Goal: Task Accomplishment & Management: Complete application form

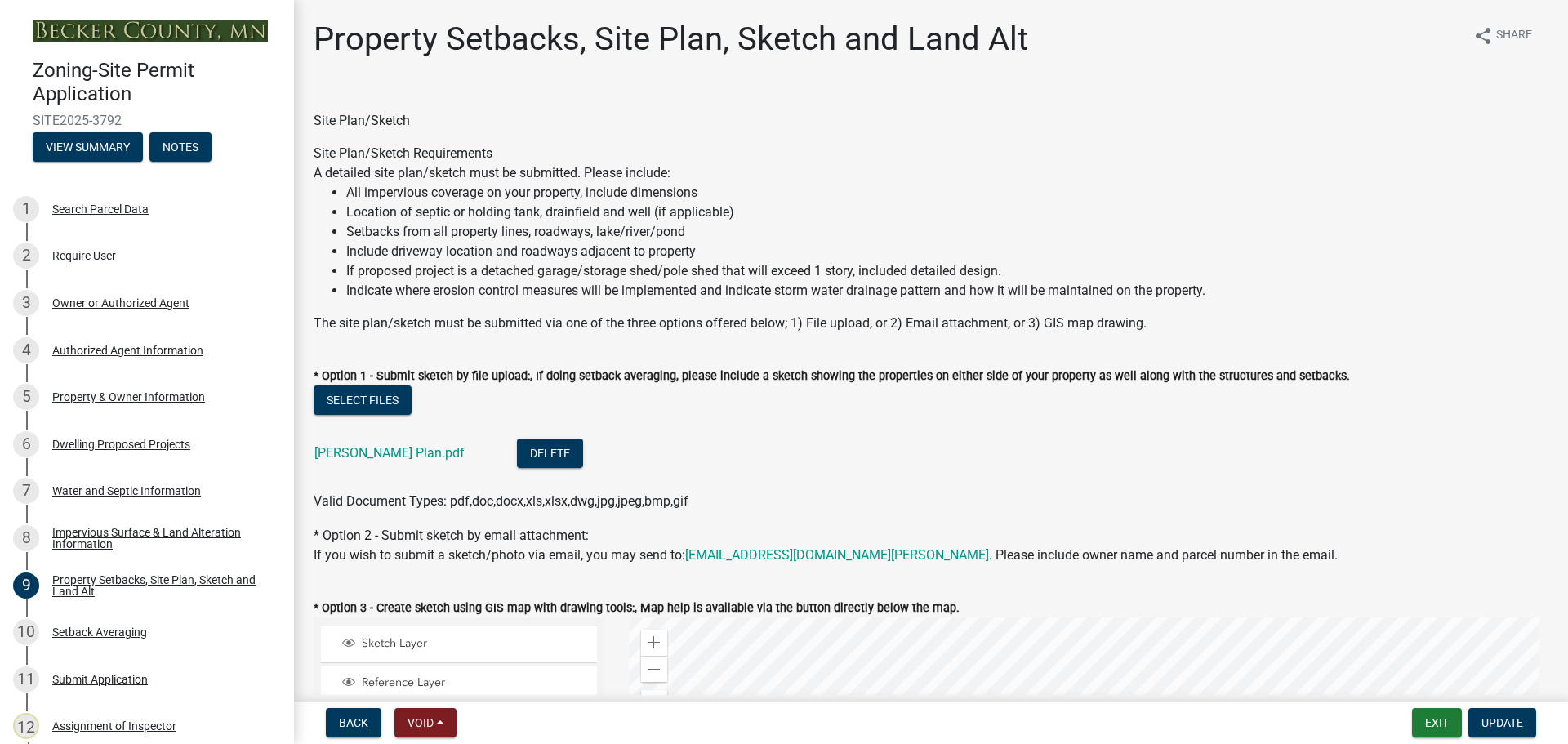
select select "7b13c63f-e699-4112-b373-98fbd28ec536"
select select "2e080c5a-0cc7-4619-8f05-57ce16dac6f0"
select select "b56a4575-9846-47cf-8067-c59a4853da22"
select select "12f785fb-c378-4b18-841c-21c73dc99083"
select select "e8ab2dc3-aa3f-46f3-9b4a-37eb25ad84af"
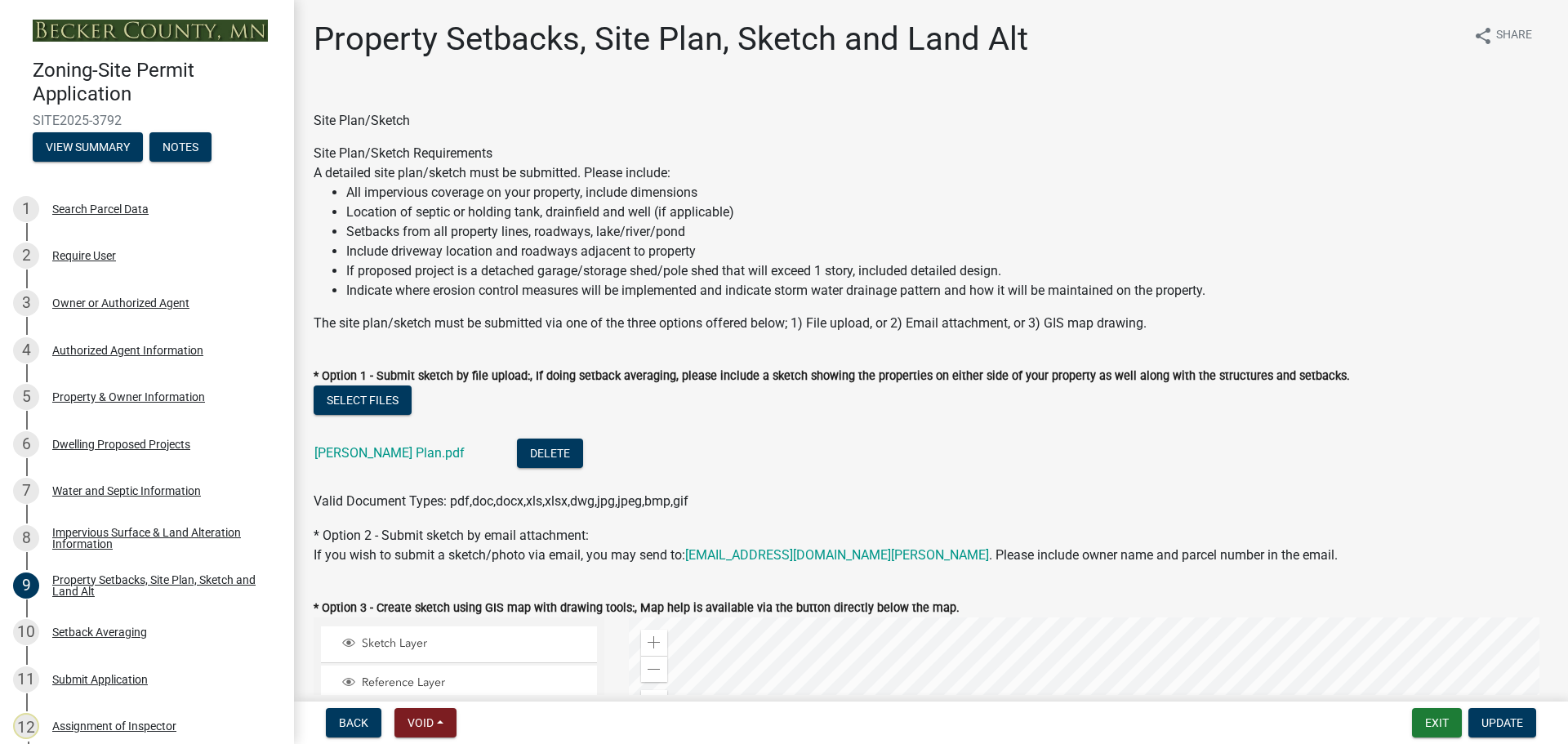
select select "55cff22b-1471-4b51-819a-317e4a6b5cc9"
select select "b98836ba-4715-455d-97ab-be9a9df498a8"
select select "d61e3758-d187-40af-a435-5e09c3f3d509"
select select "c8b8ea71-7088-4e87-a493-7bc88cc2835b"
select select "1418c7e3-4054-4b00-84b5-d09b9560f30a"
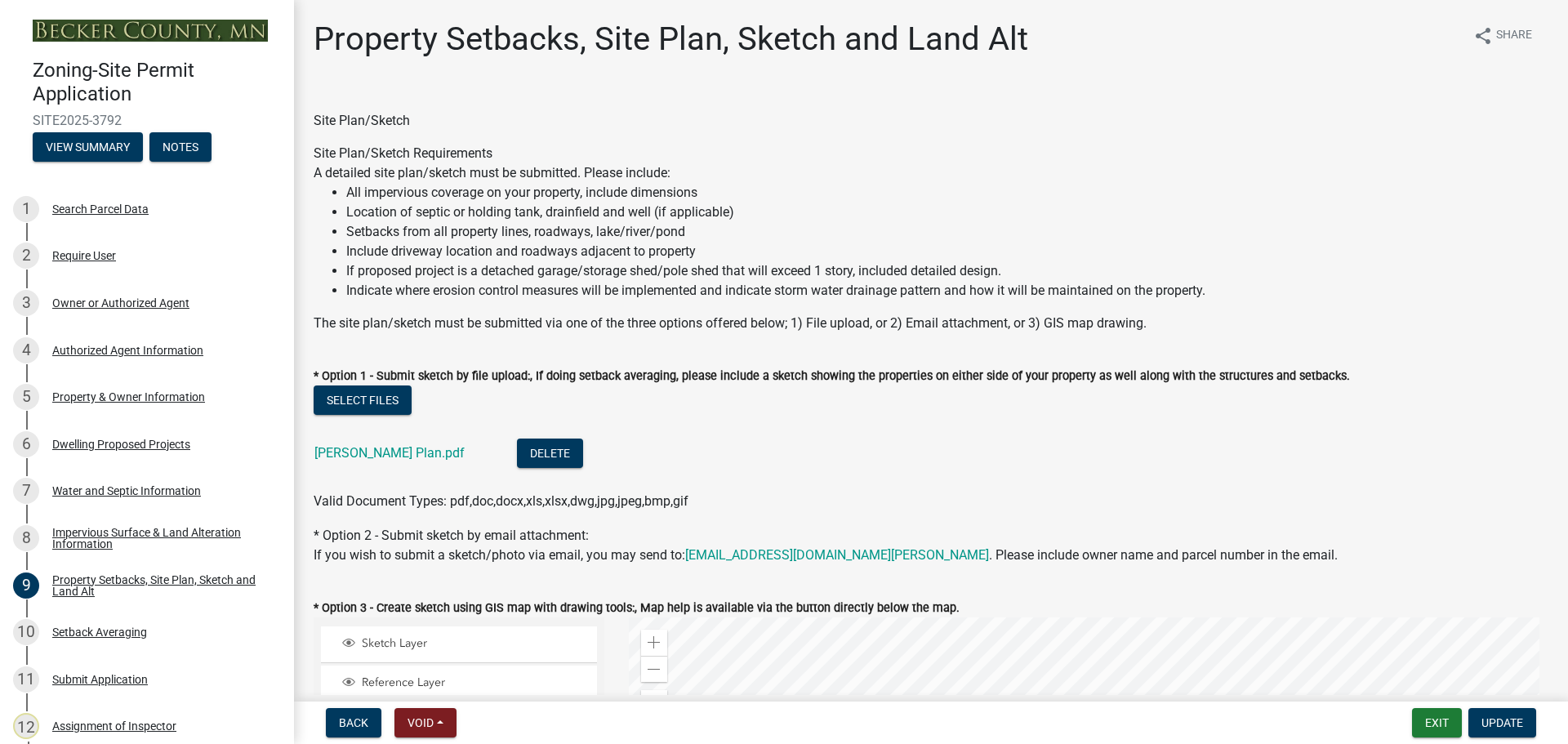
select select "f51aecae-0421-4f67-bd2d-0cff8a85c7cd"
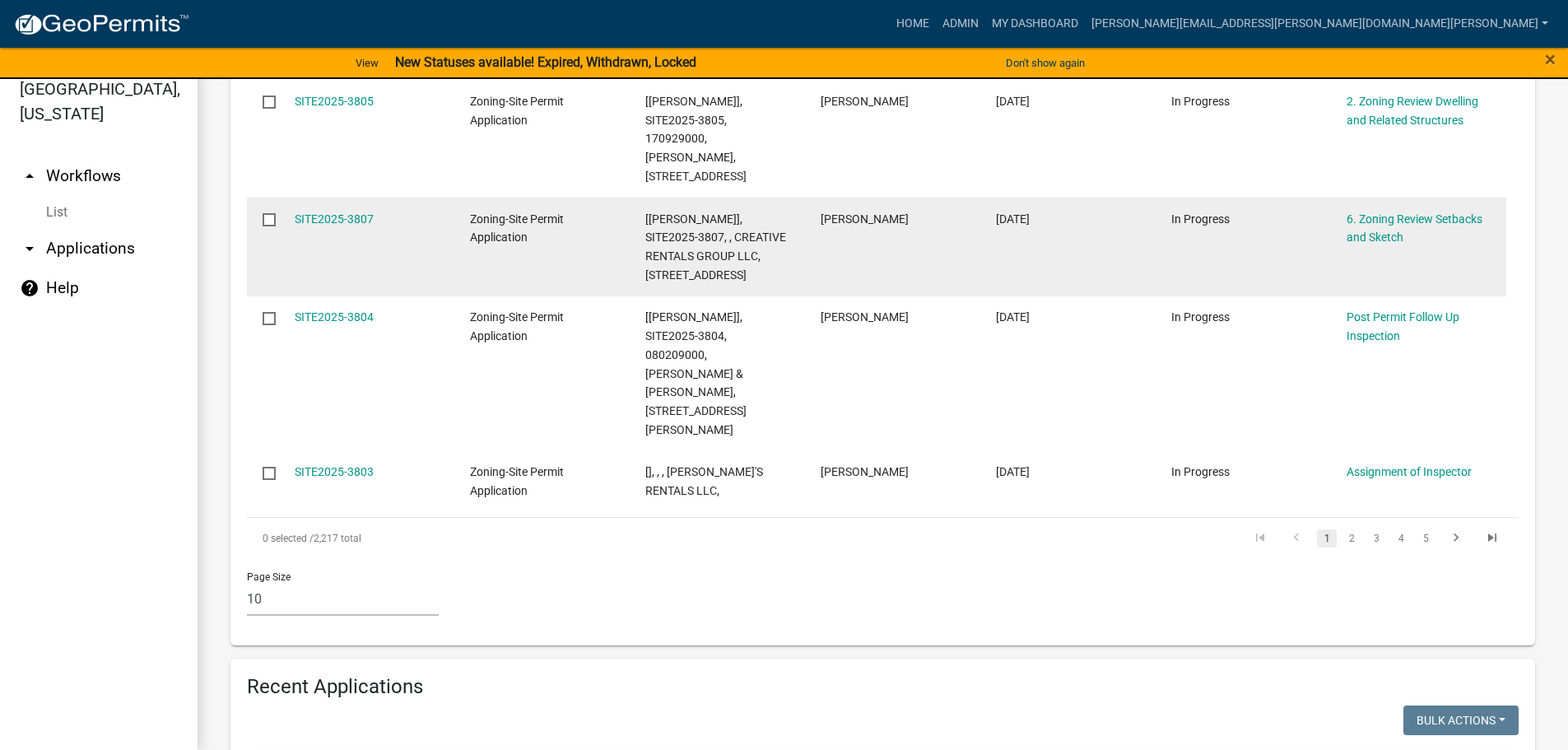
scroll to position [1068, 0]
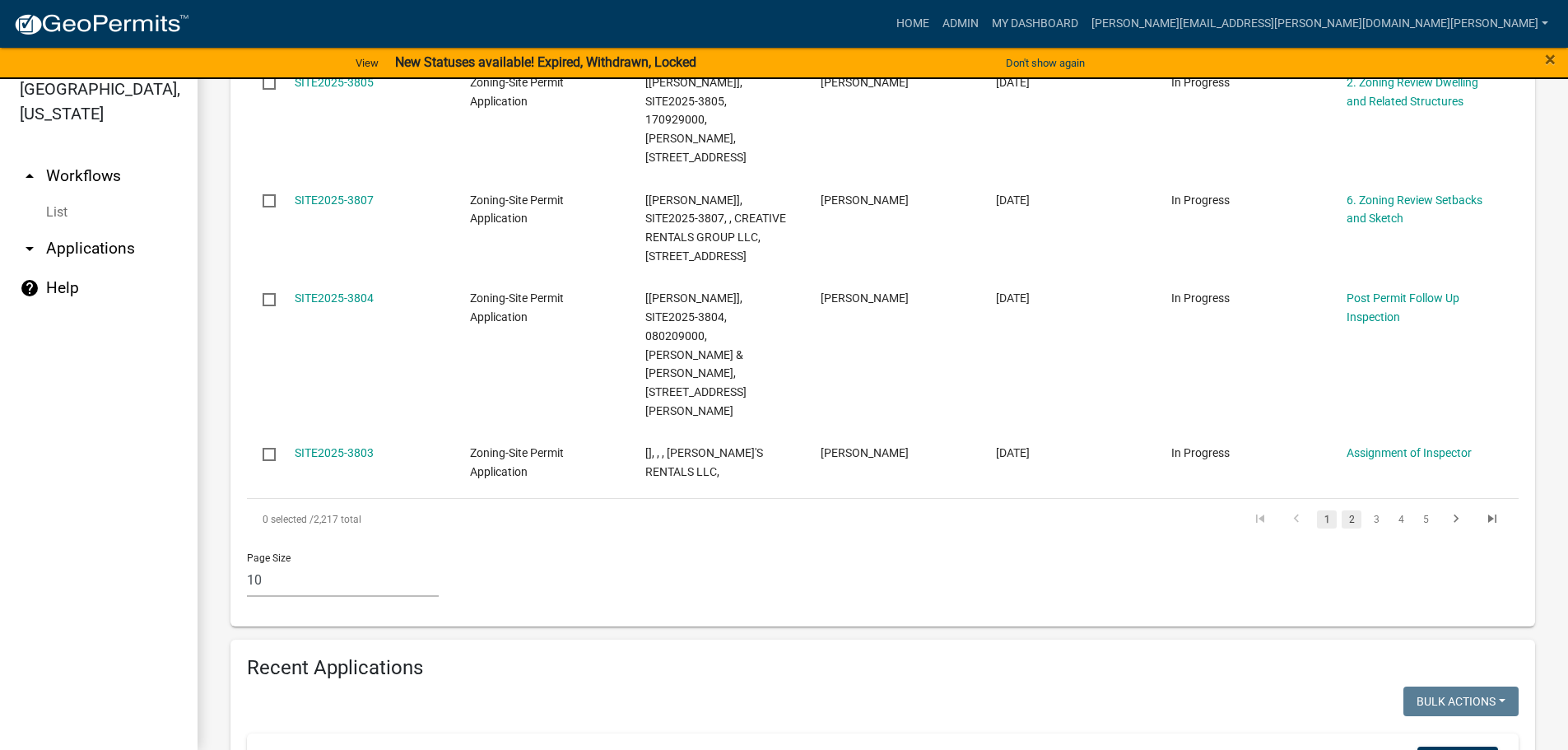
click at [1342, 510] on link "2" at bounding box center [1352, 519] width 20 height 18
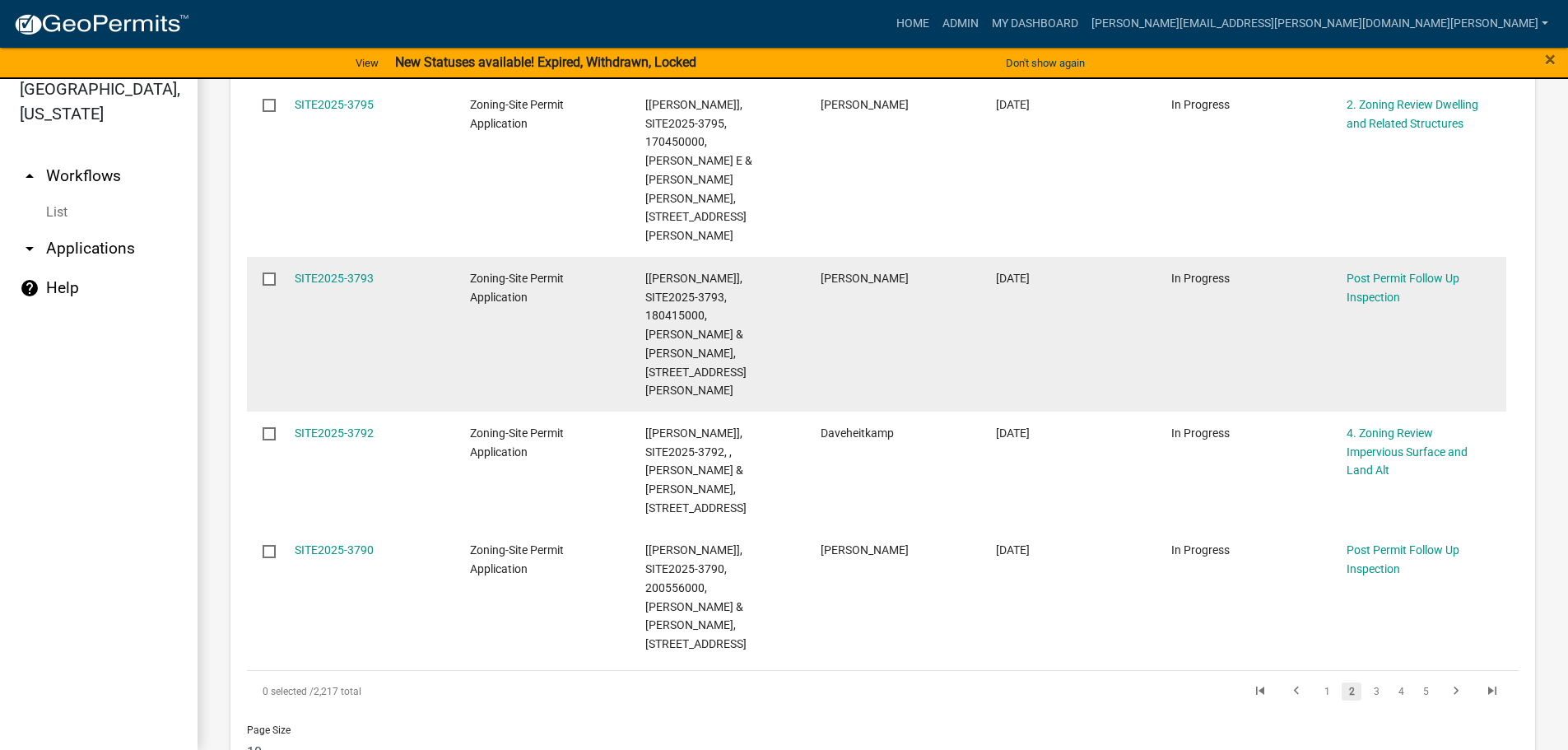
scroll to position [1263, 0]
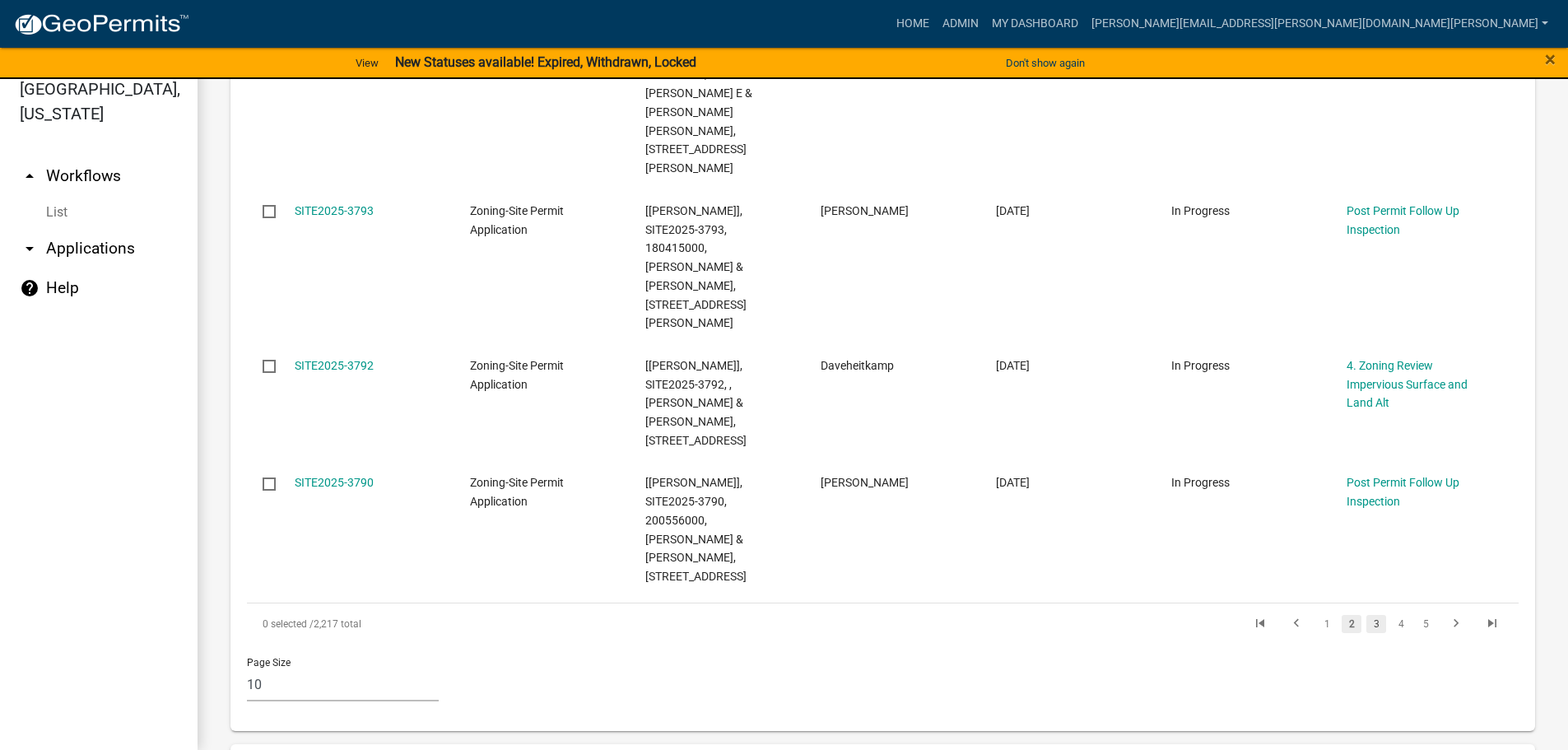
click at [1366, 614] on link "3" at bounding box center [1376, 623] width 20 height 18
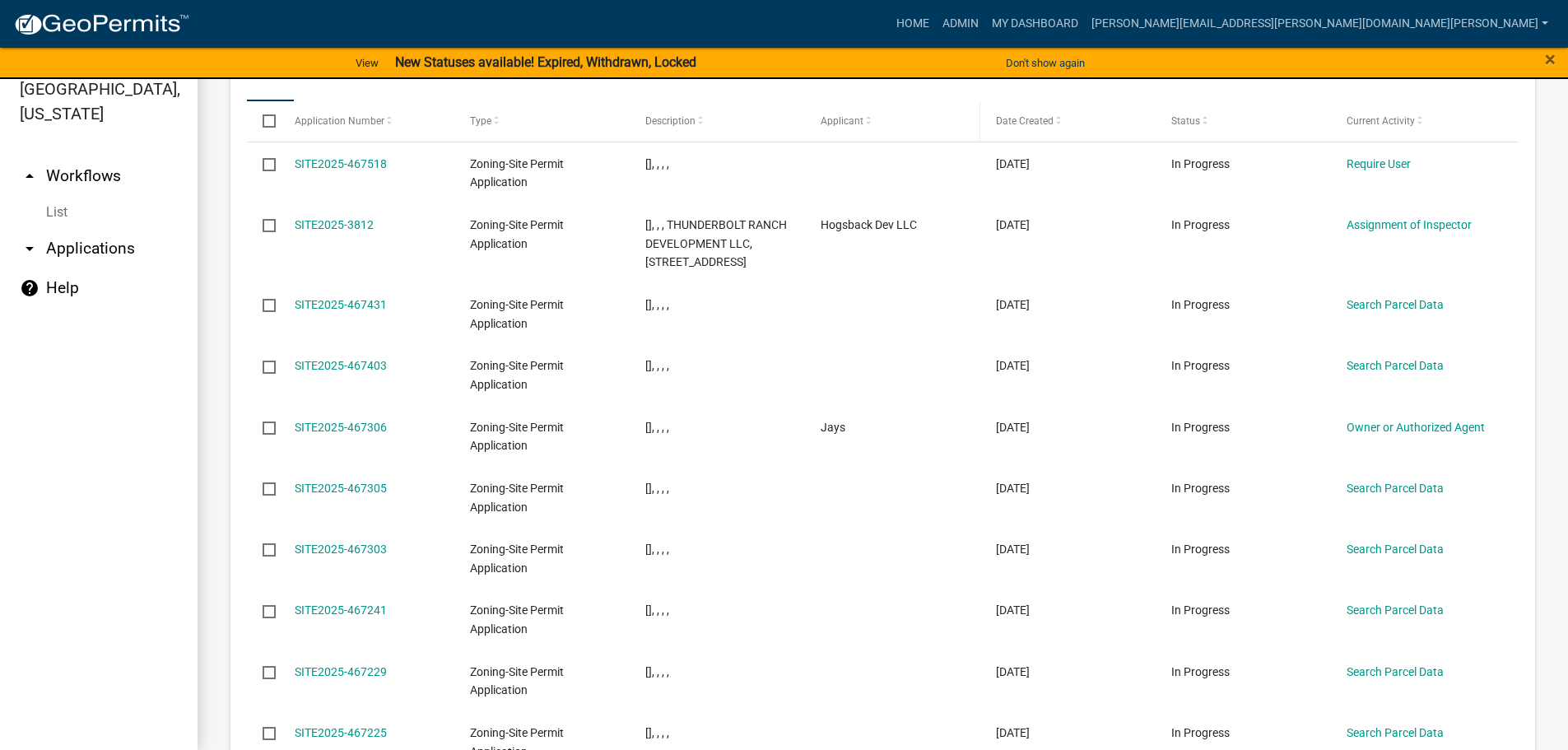
scroll to position [2067, 0]
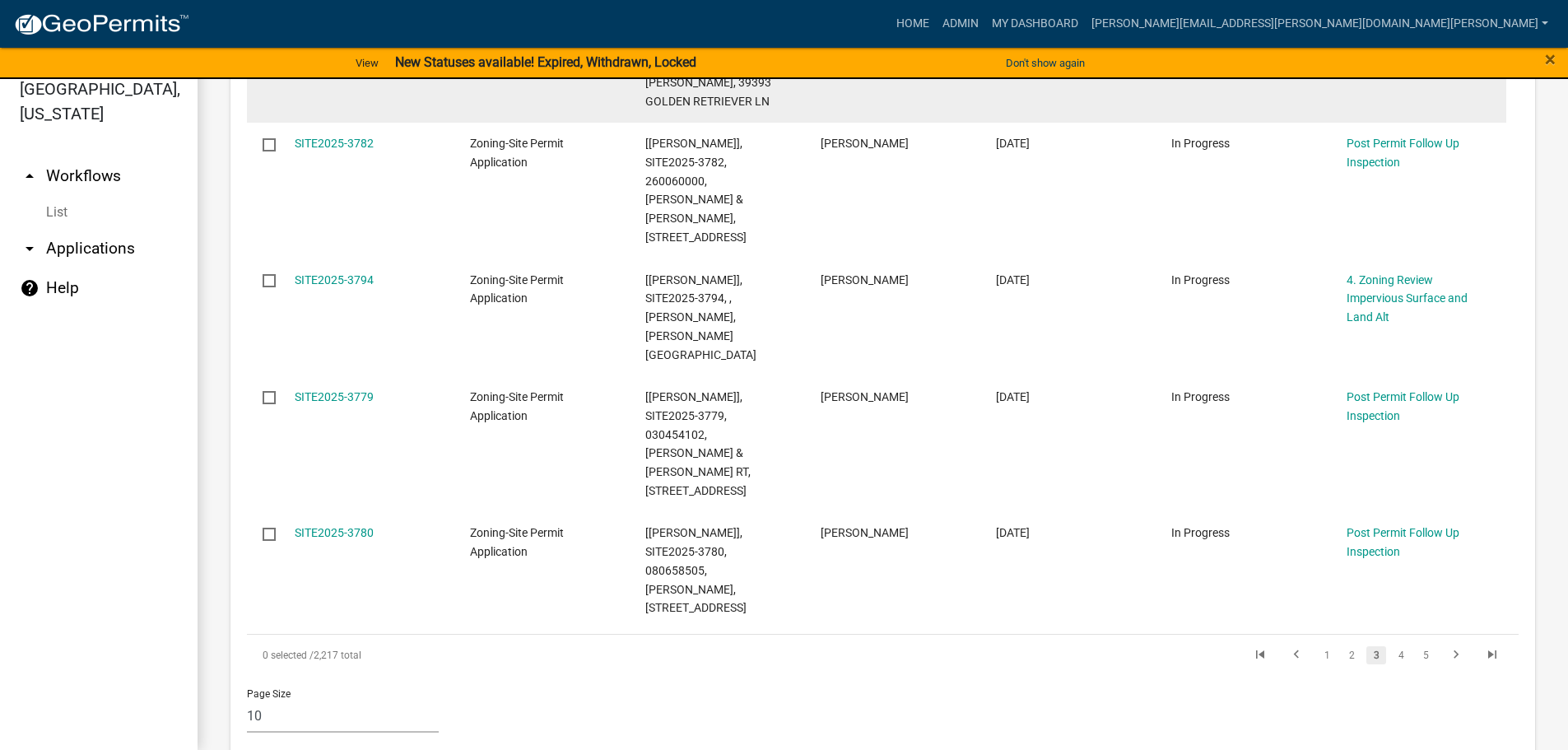
scroll to position [1207, 0]
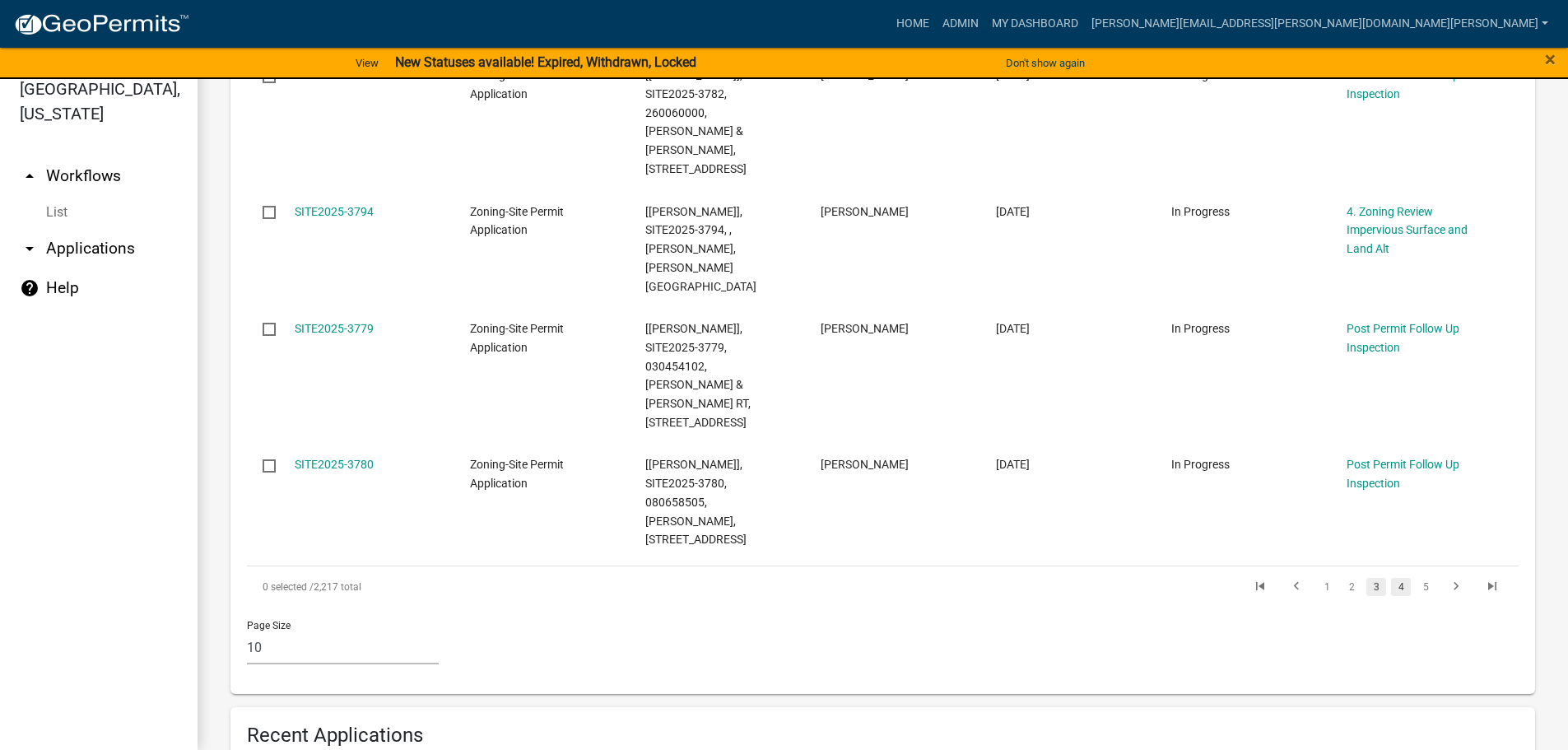
click at [1392, 578] on link "4" at bounding box center [1401, 587] width 20 height 18
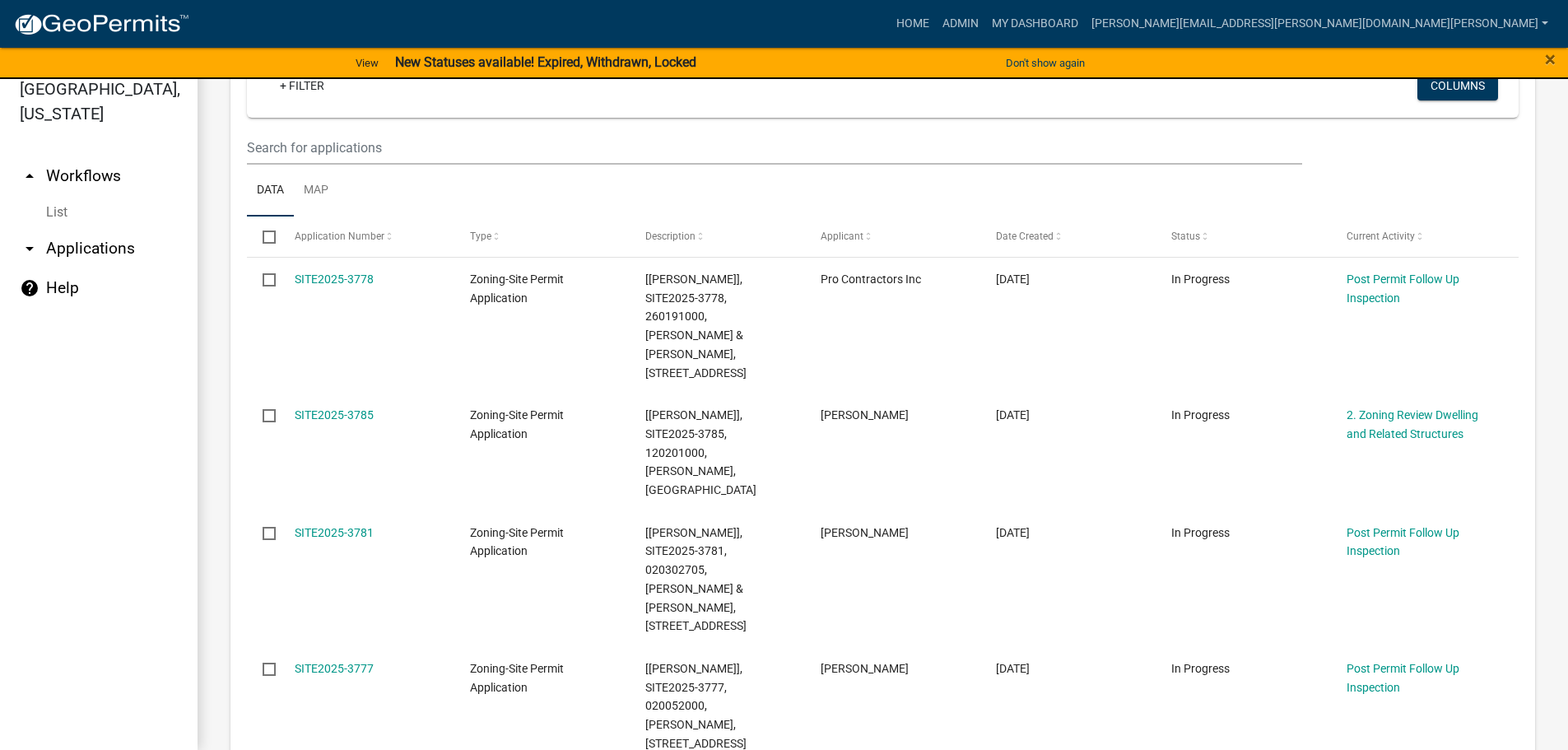
scroll to position [313, 0]
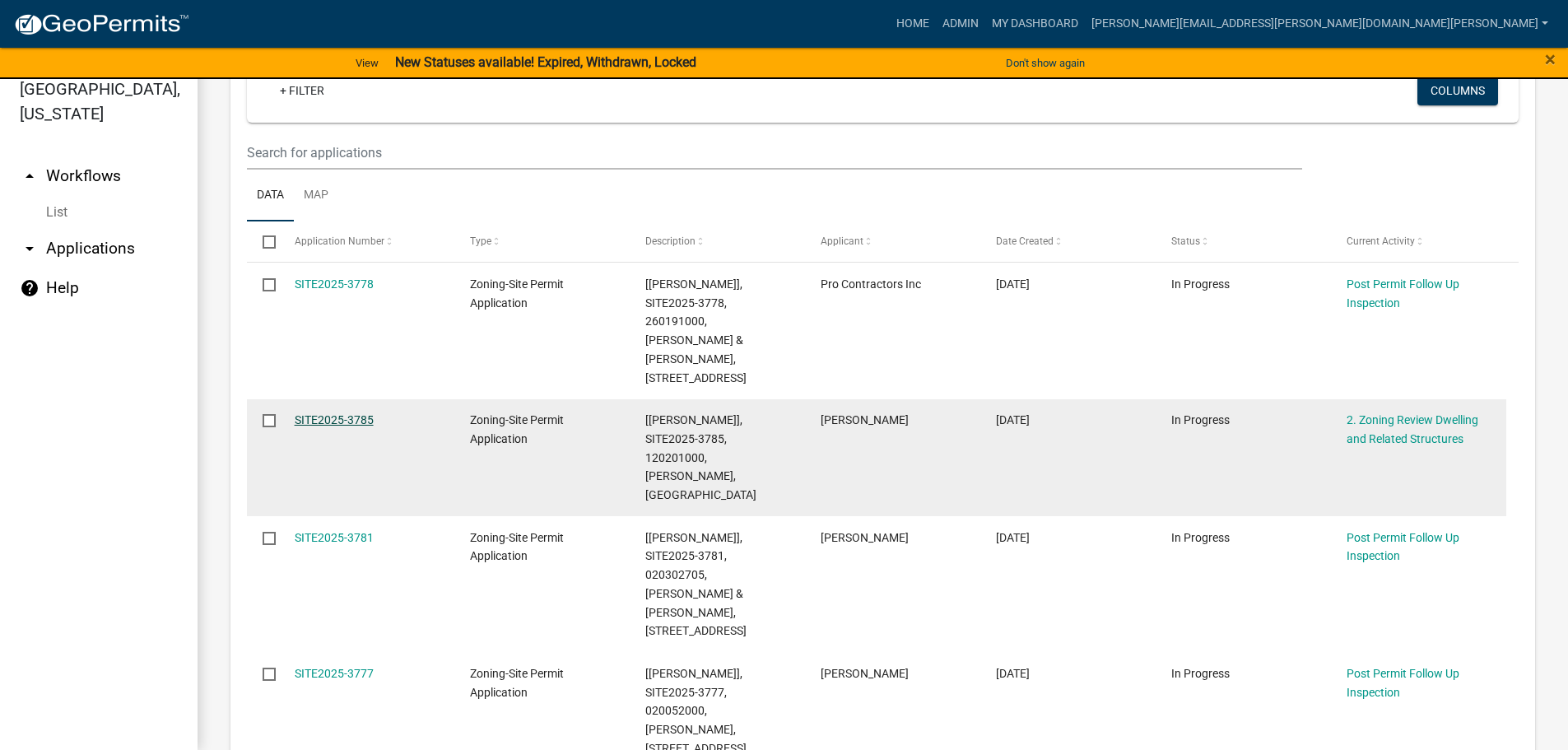
click at [356, 414] on link "SITE2025-3785" at bounding box center [334, 420] width 79 height 13
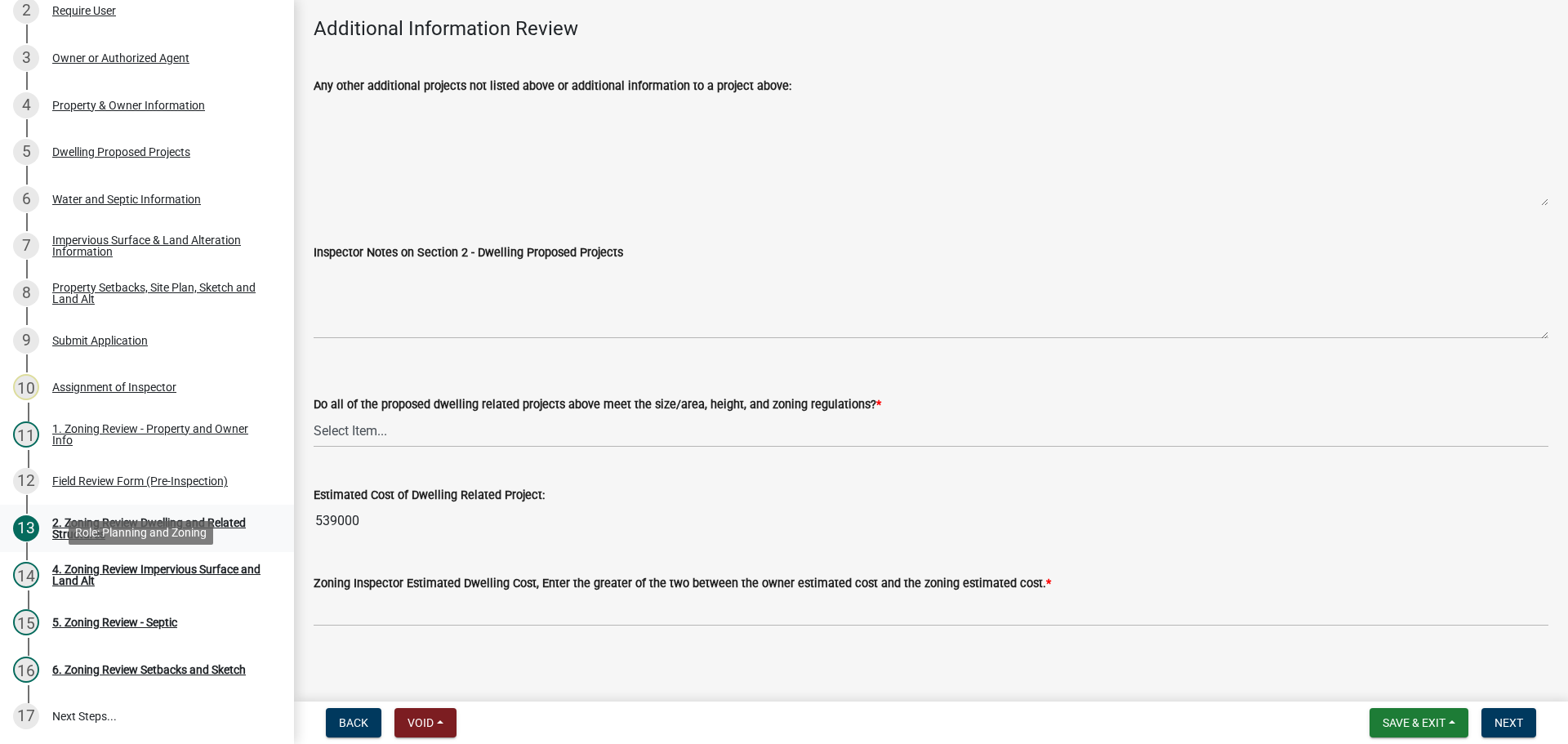
scroll to position [82, 0]
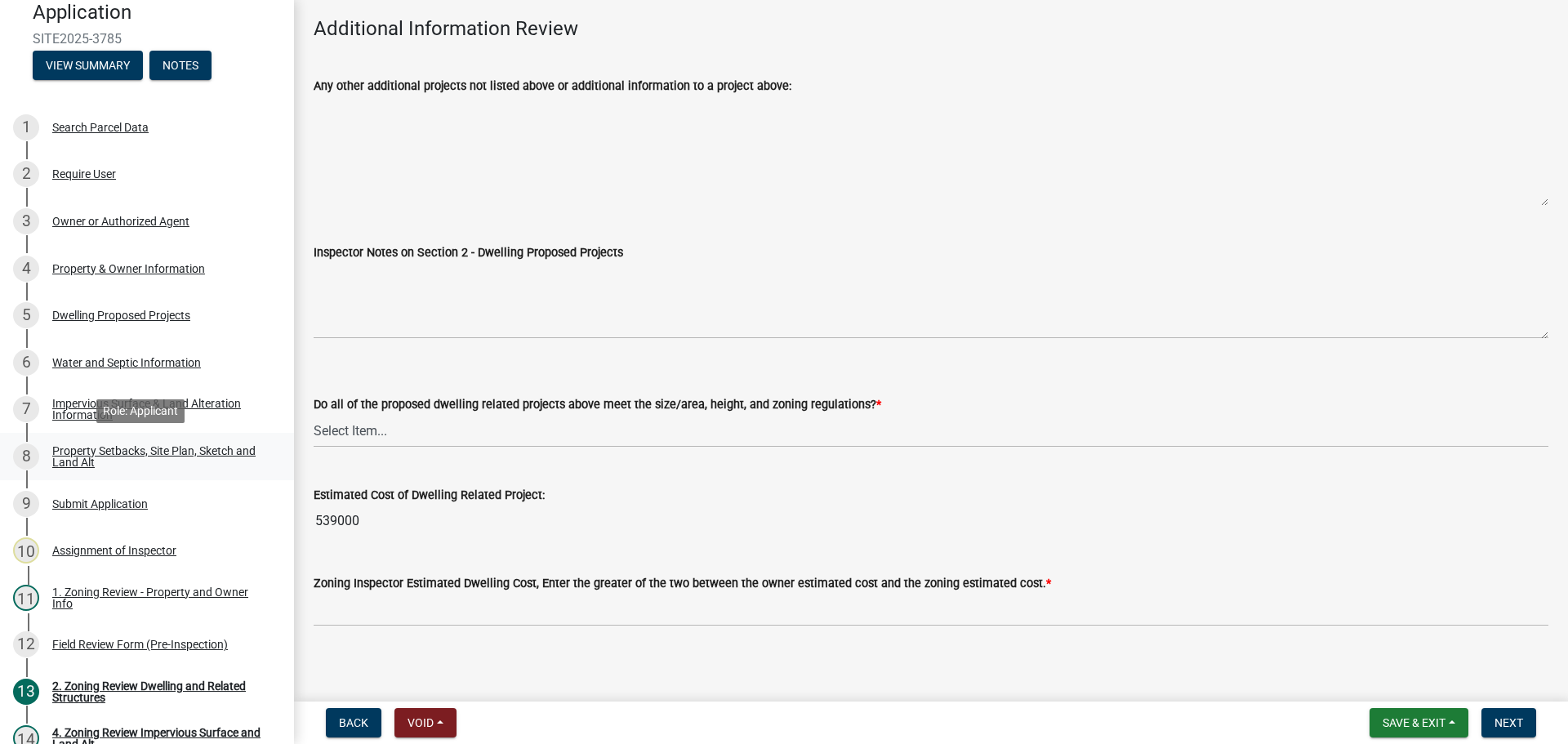
click at [197, 447] on div "Property Setbacks, Site Plan, Sketch and Land Alt" at bounding box center [159, 456] width 216 height 23
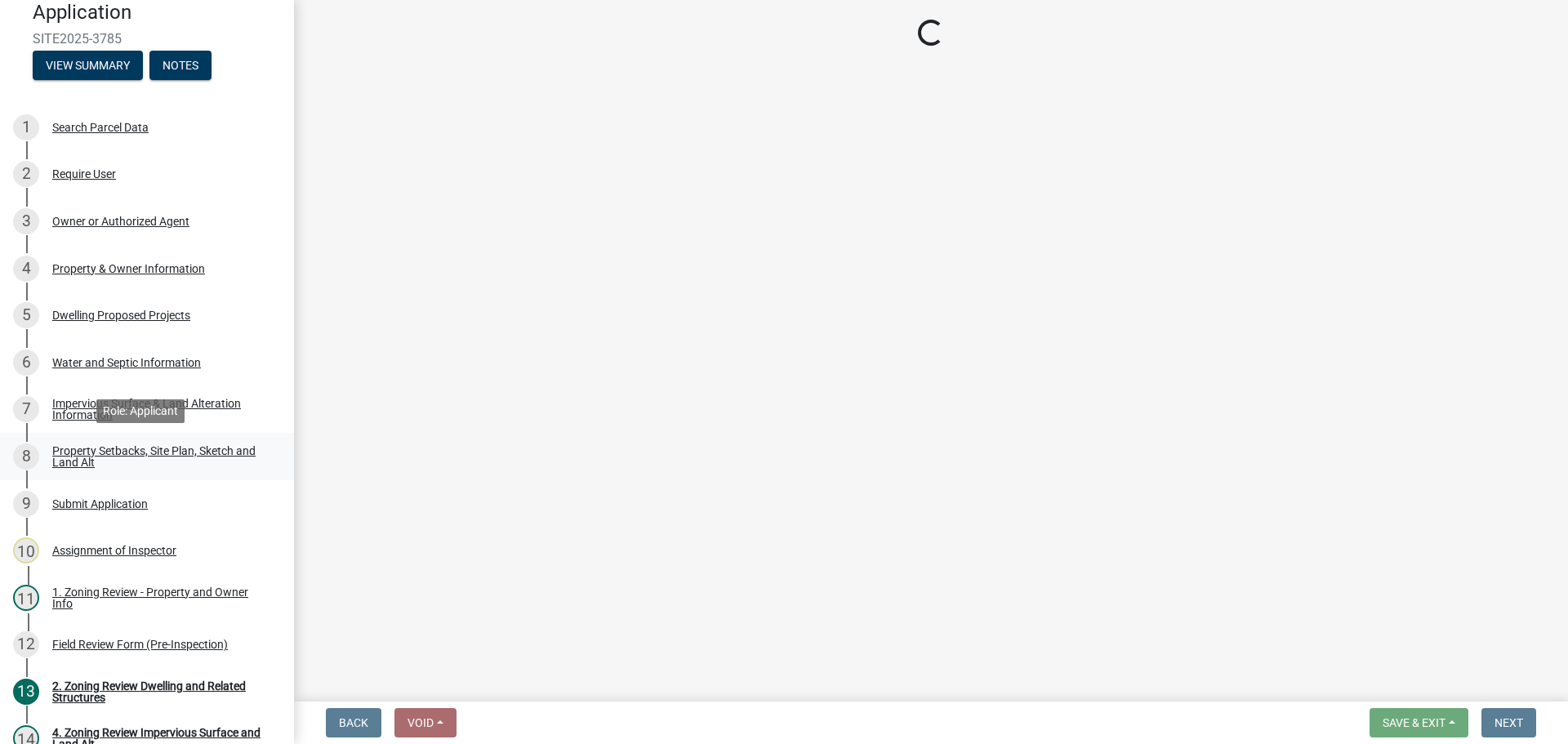
scroll to position [0, 0]
select select "7b13c63f-e699-4112-b373-98fbd28ec536"
select select "6985af9e-5d7a-475f-b5e2-9860e6a4c460"
select select "fd58f24c-a096-4195-863e-b494ea1fd324"
select select "12f785fb-c378-4b18-841c-21c73dc99083"
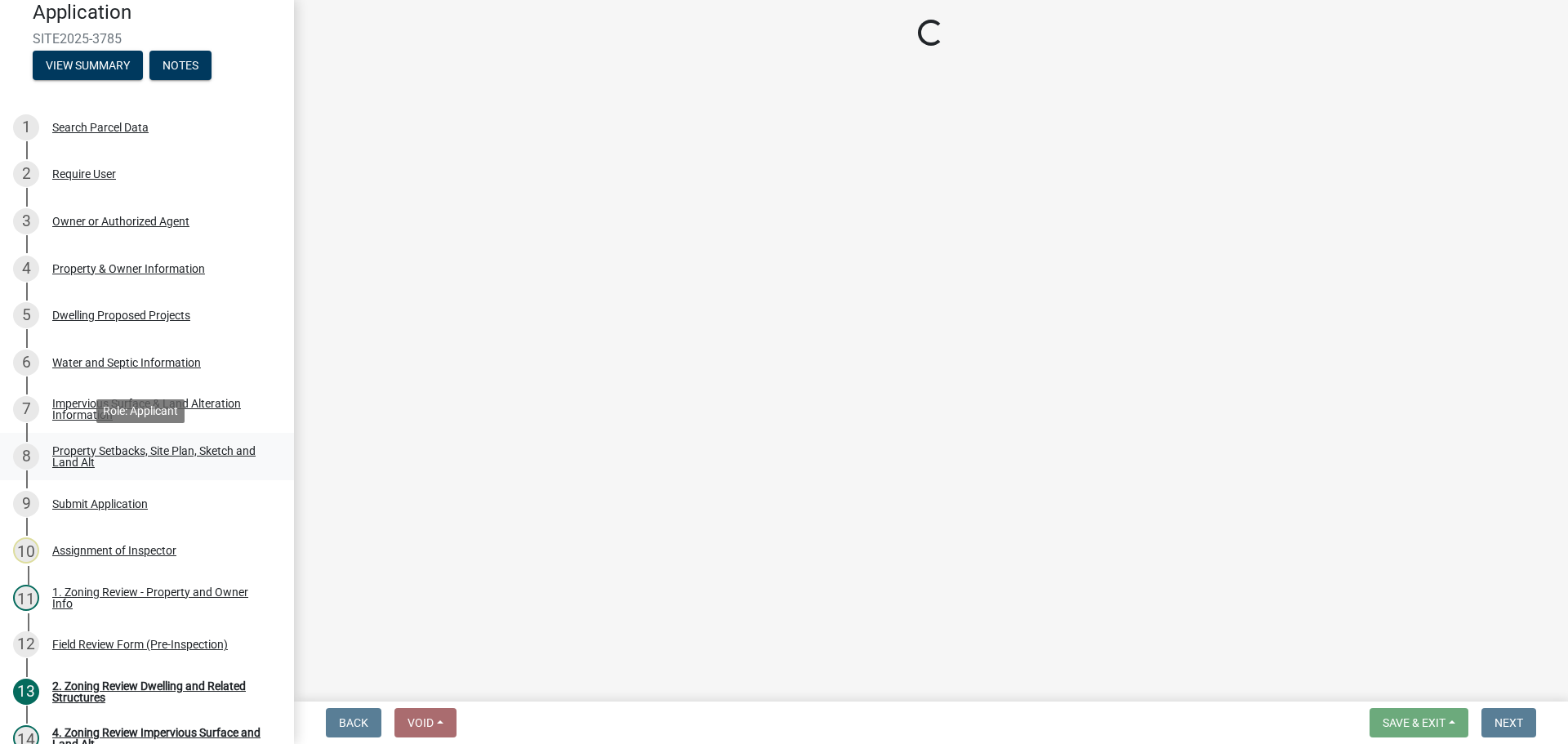
select select "e8ab2dc3-aa3f-46f3-9b4a-37eb25ad84af"
select select "5ad4ab64-b44e-481c-9000-9e5907aa74e1"
select select "e019de12-4845-45f2-ad10-5fb76eee0e55"
select select "c8b8ea71-7088-4e87-a493-7bc88cc2835b"
select select "133211ff-91ce-4a0a-9235-b48a7e2069a0"
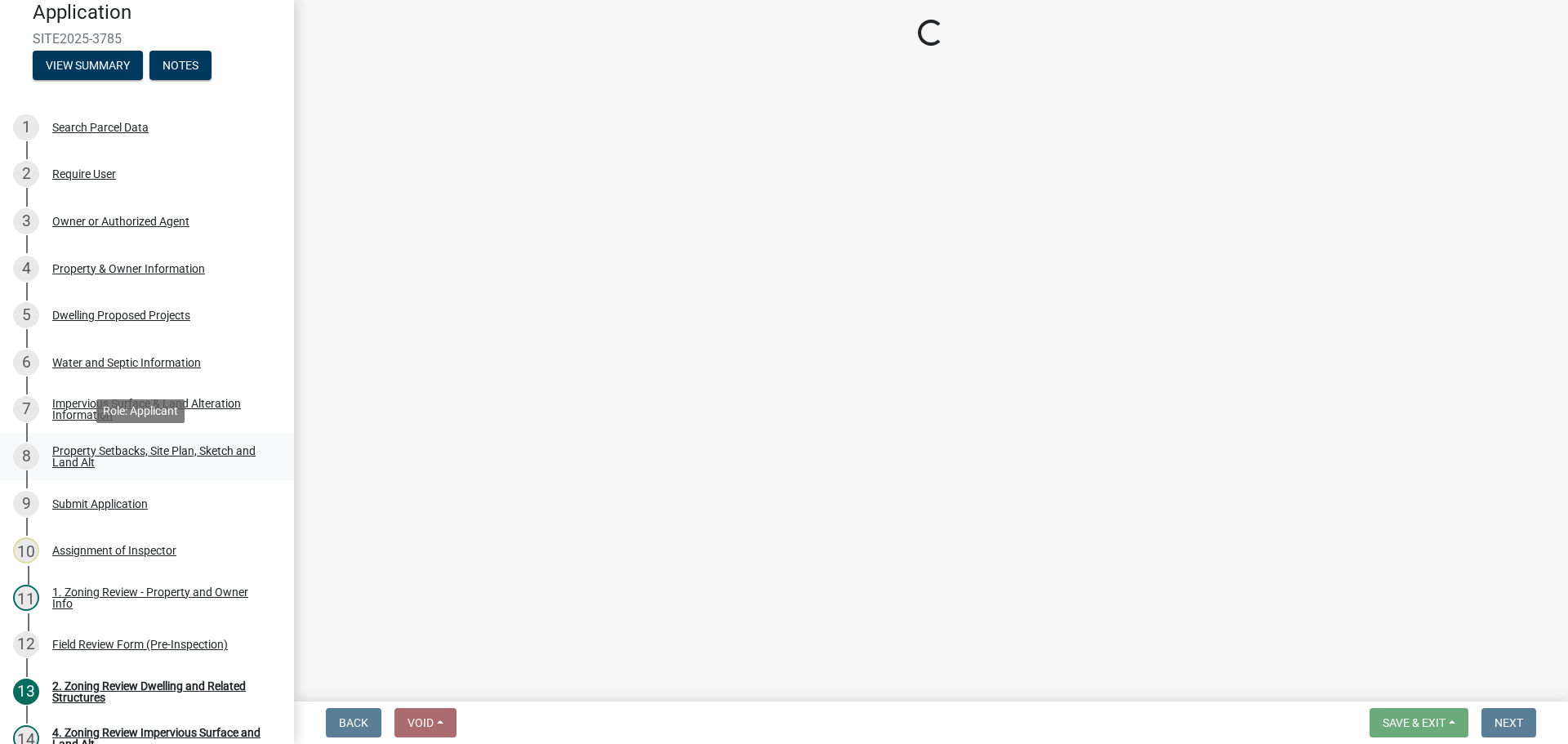
select select "19d13e65-c93d-443e-910a-7a17299544cc"
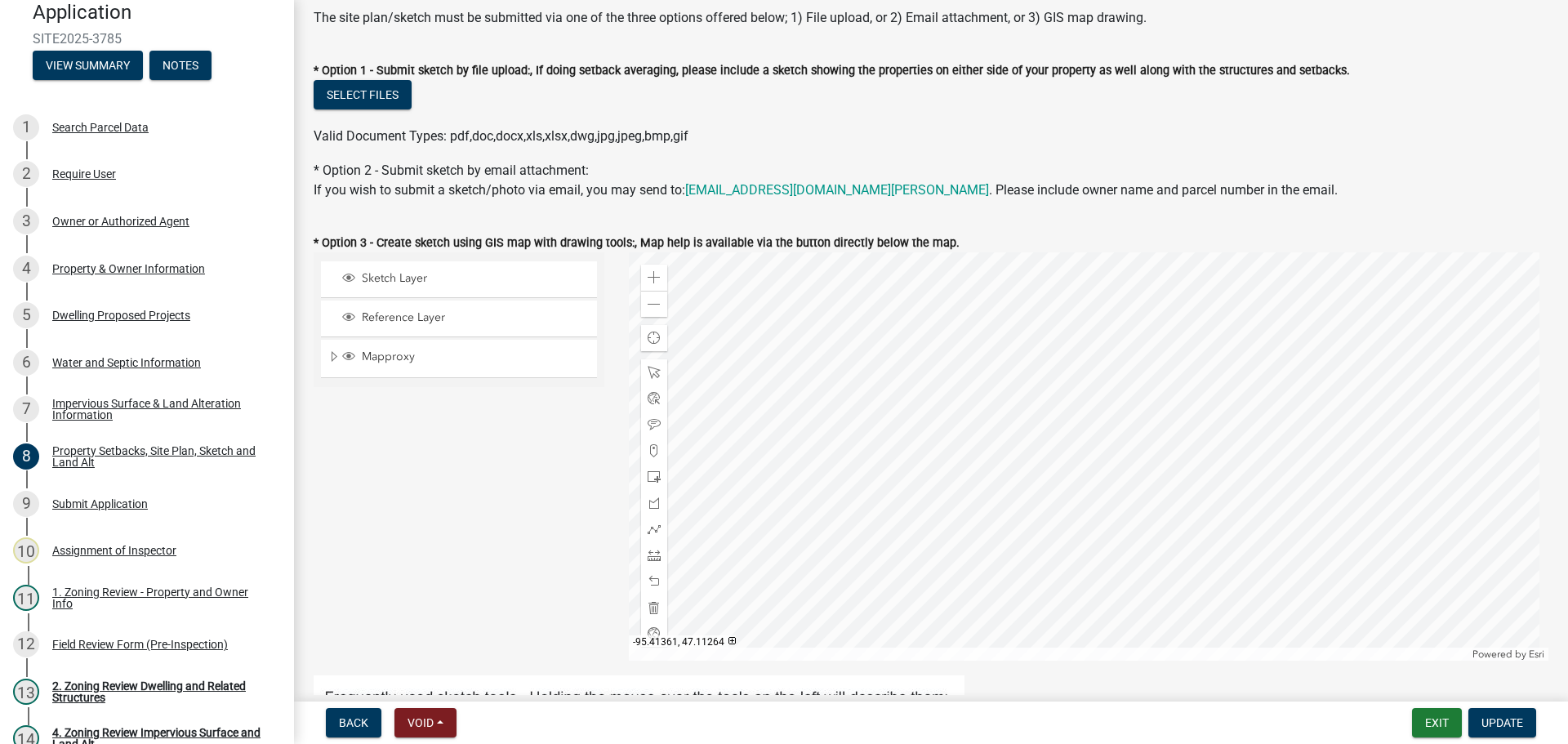
scroll to position [408, 0]
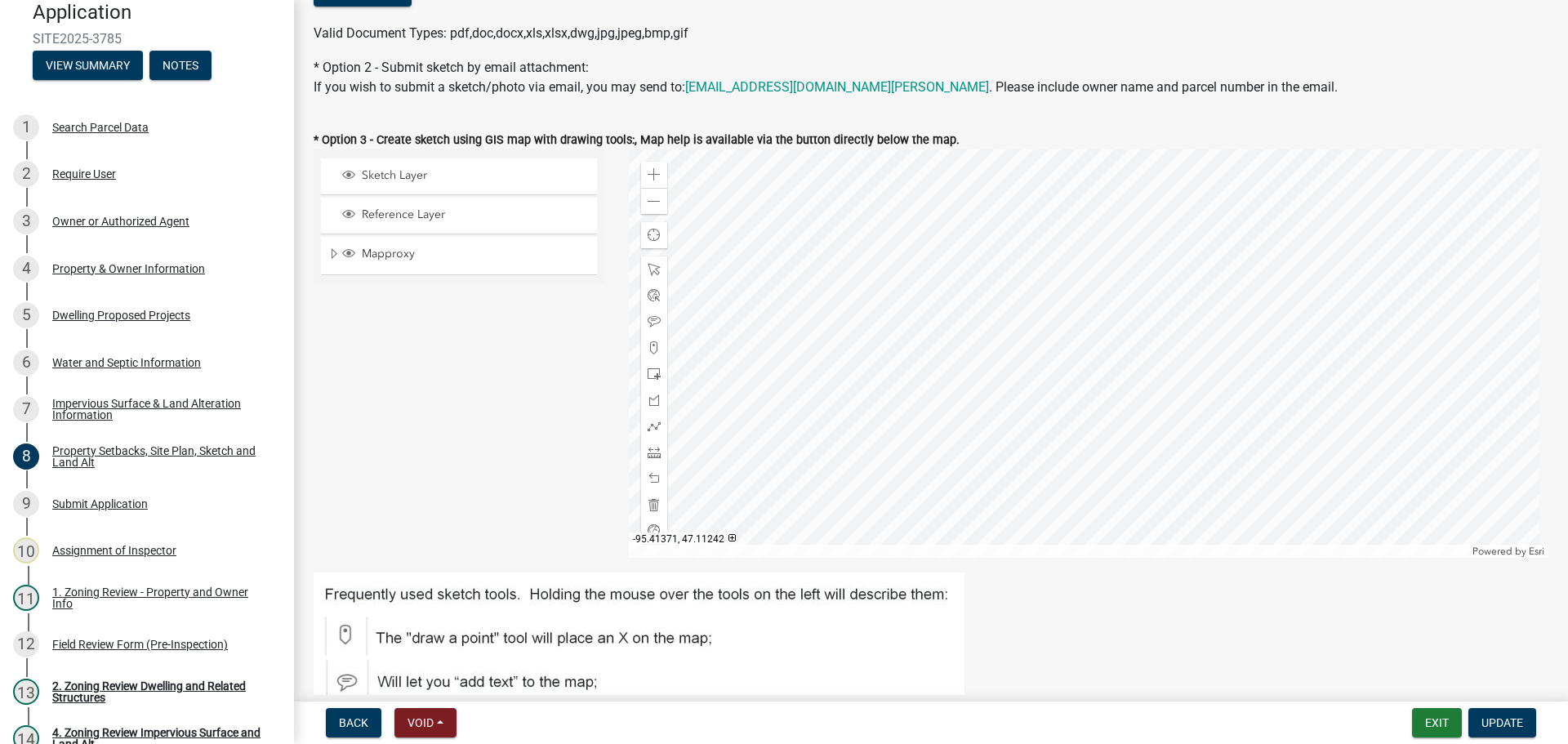
click at [1088, 372] on div at bounding box center [1089, 353] width 921 height 408
click at [845, 413] on div at bounding box center [1089, 353] width 921 height 408
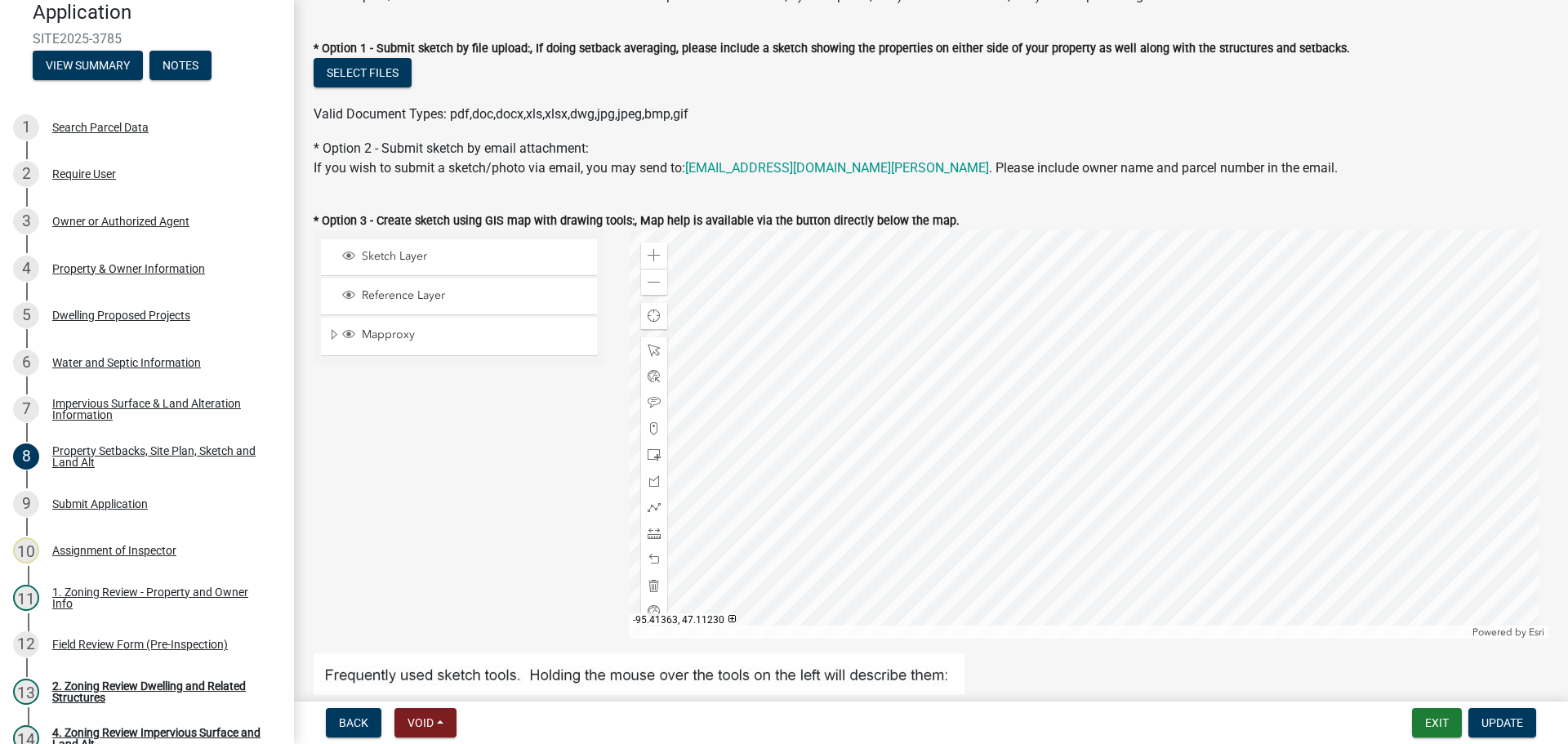
scroll to position [327, 0]
click at [650, 278] on span at bounding box center [654, 283] width 13 height 13
click at [107, 122] on div "Search Parcel Data" at bounding box center [100, 127] width 96 height 12
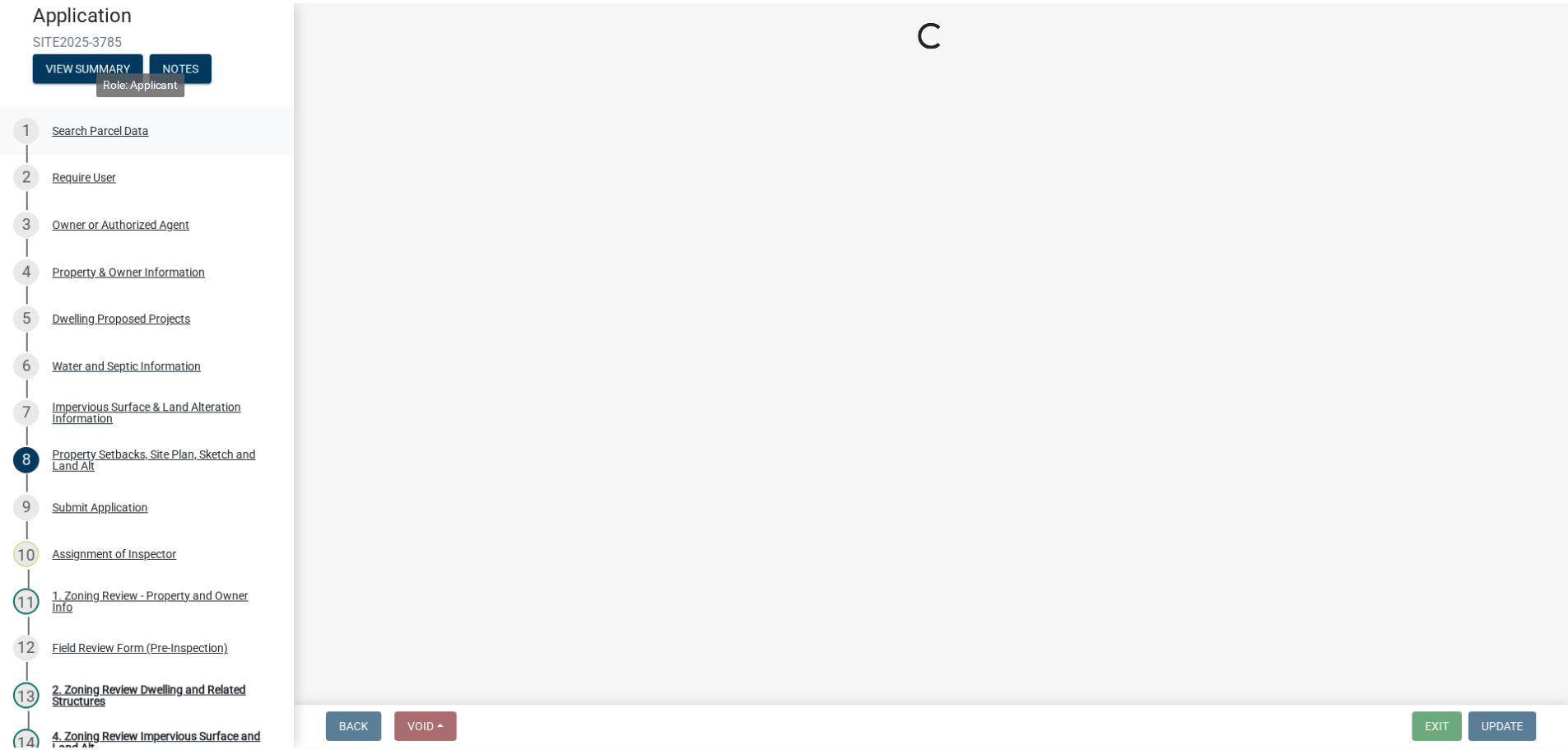
scroll to position [0, 0]
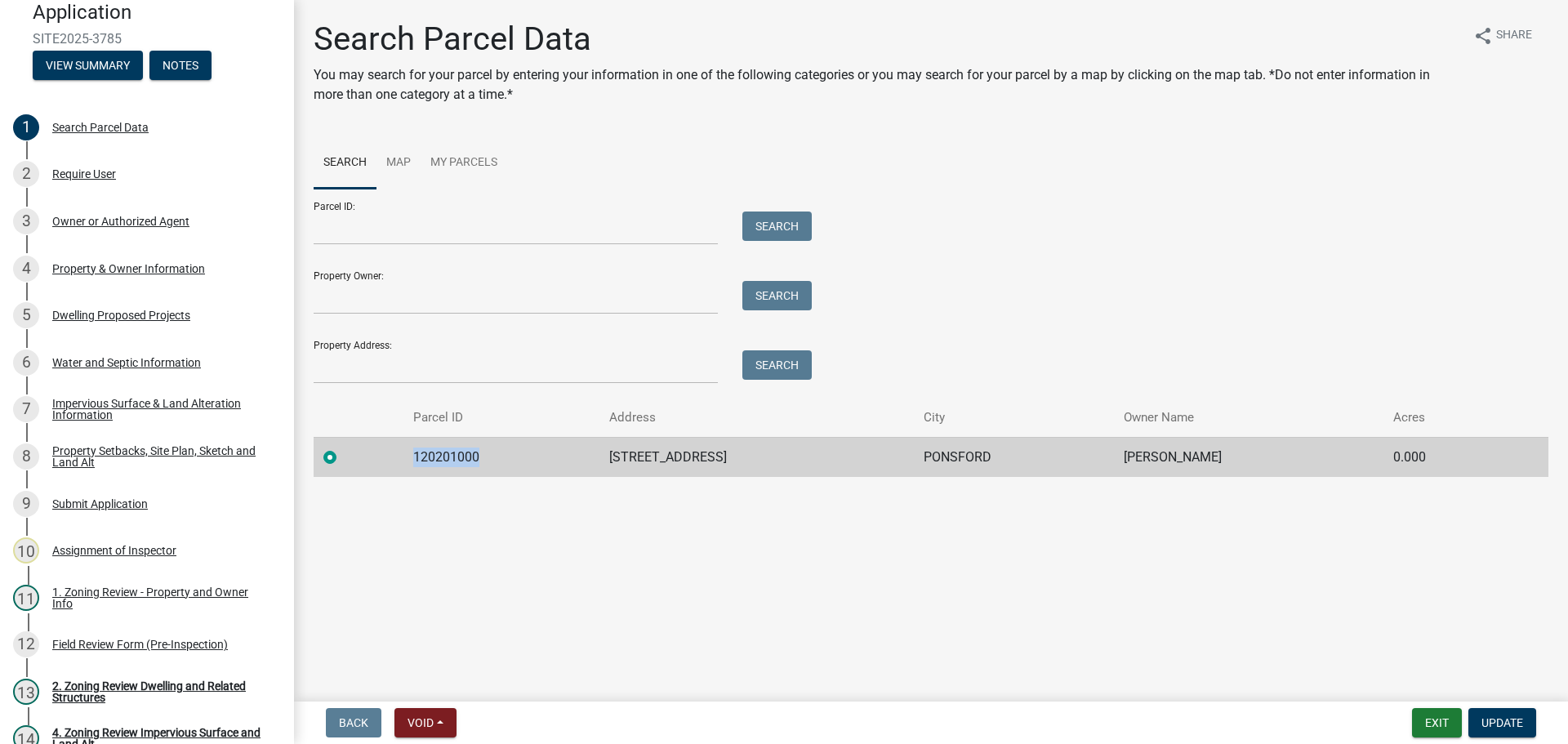
drag, startPoint x: 478, startPoint y: 454, endPoint x: 406, endPoint y: 452, distance: 72.0
click at [406, 452] on td "120201000" at bounding box center [501, 457] width 197 height 40
copy td "120201000"
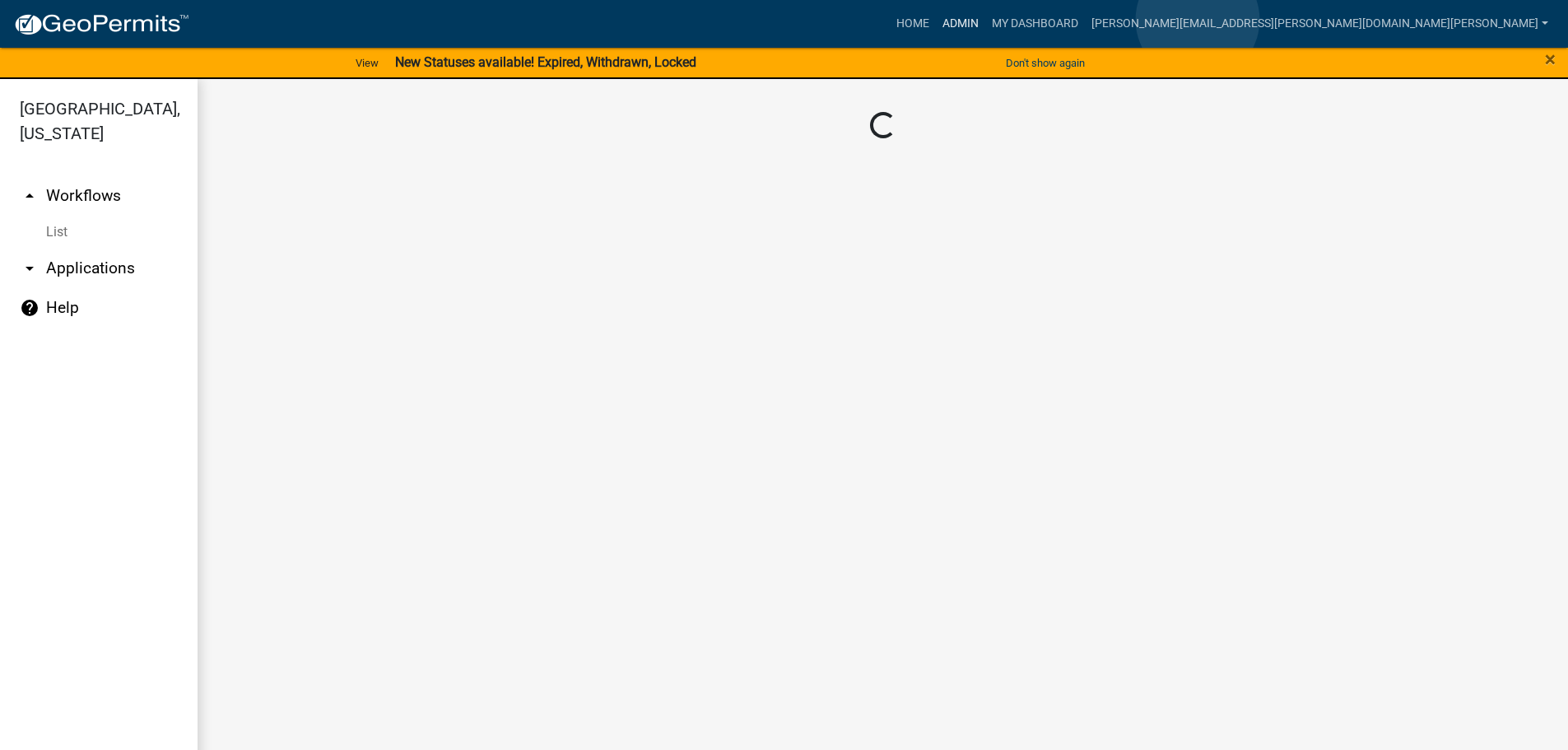
click at [985, 20] on link "Admin" at bounding box center [961, 24] width 50 height 31
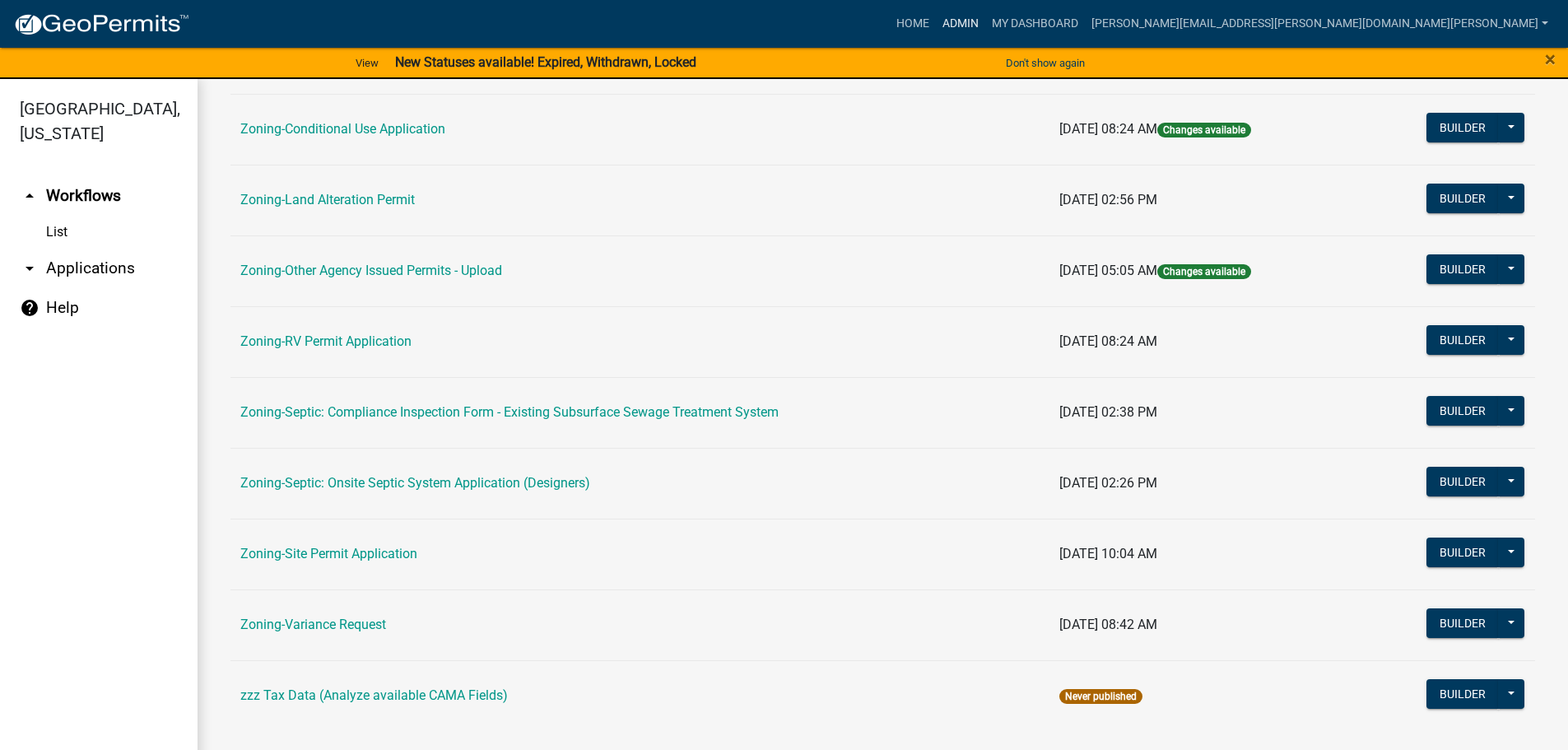
scroll to position [513, 0]
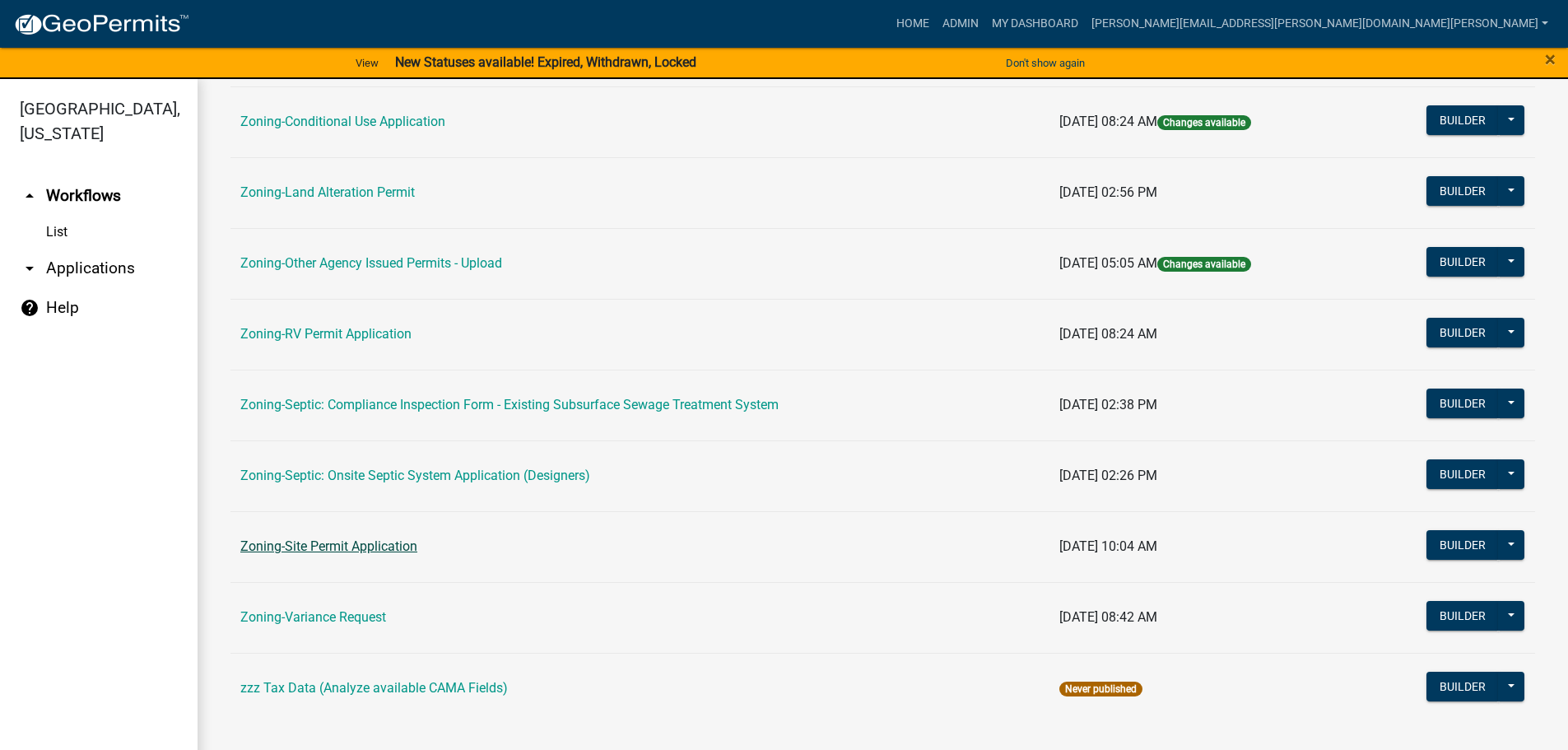
click at [308, 544] on link "Zoning-Site Permit Application" at bounding box center [328, 546] width 177 height 16
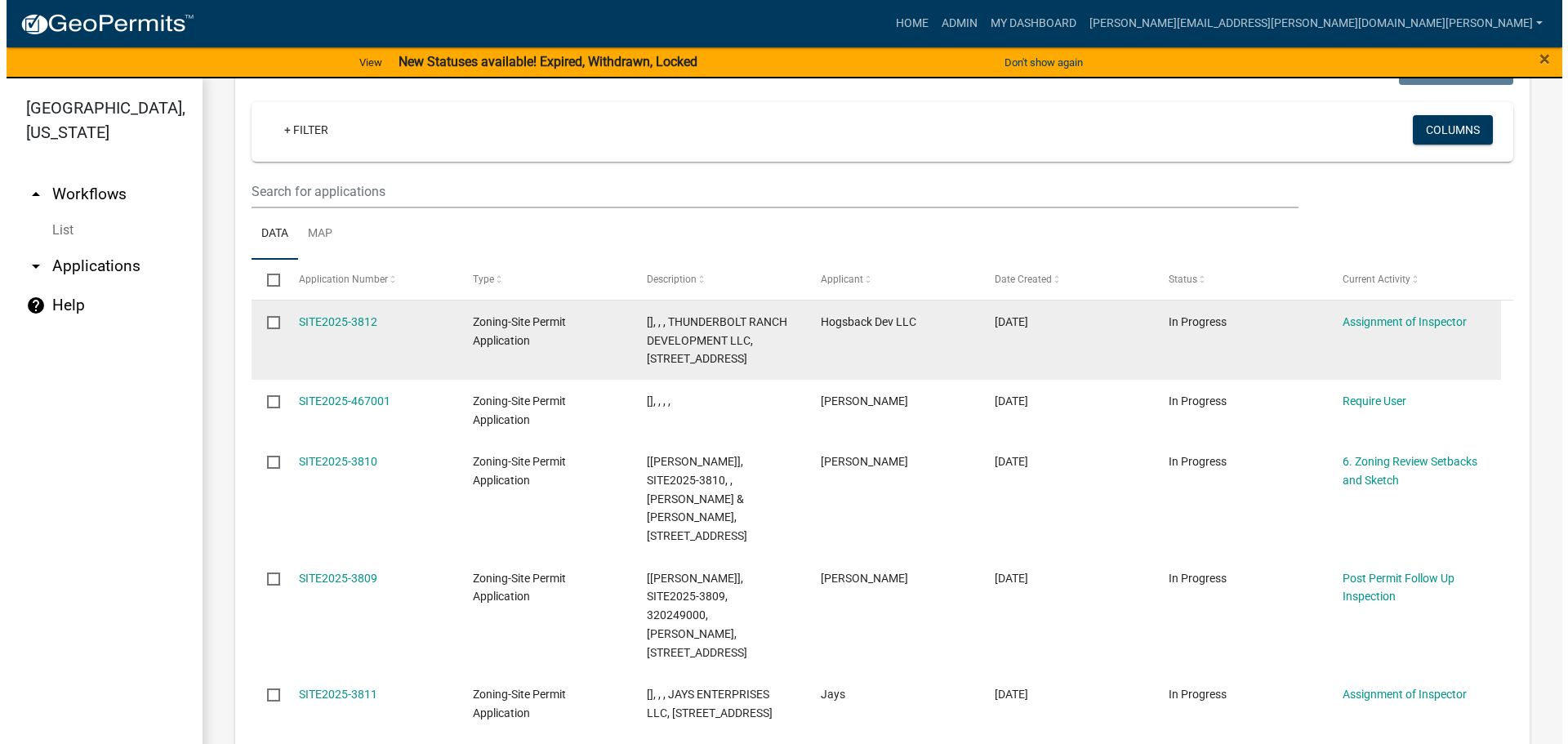
scroll to position [327, 0]
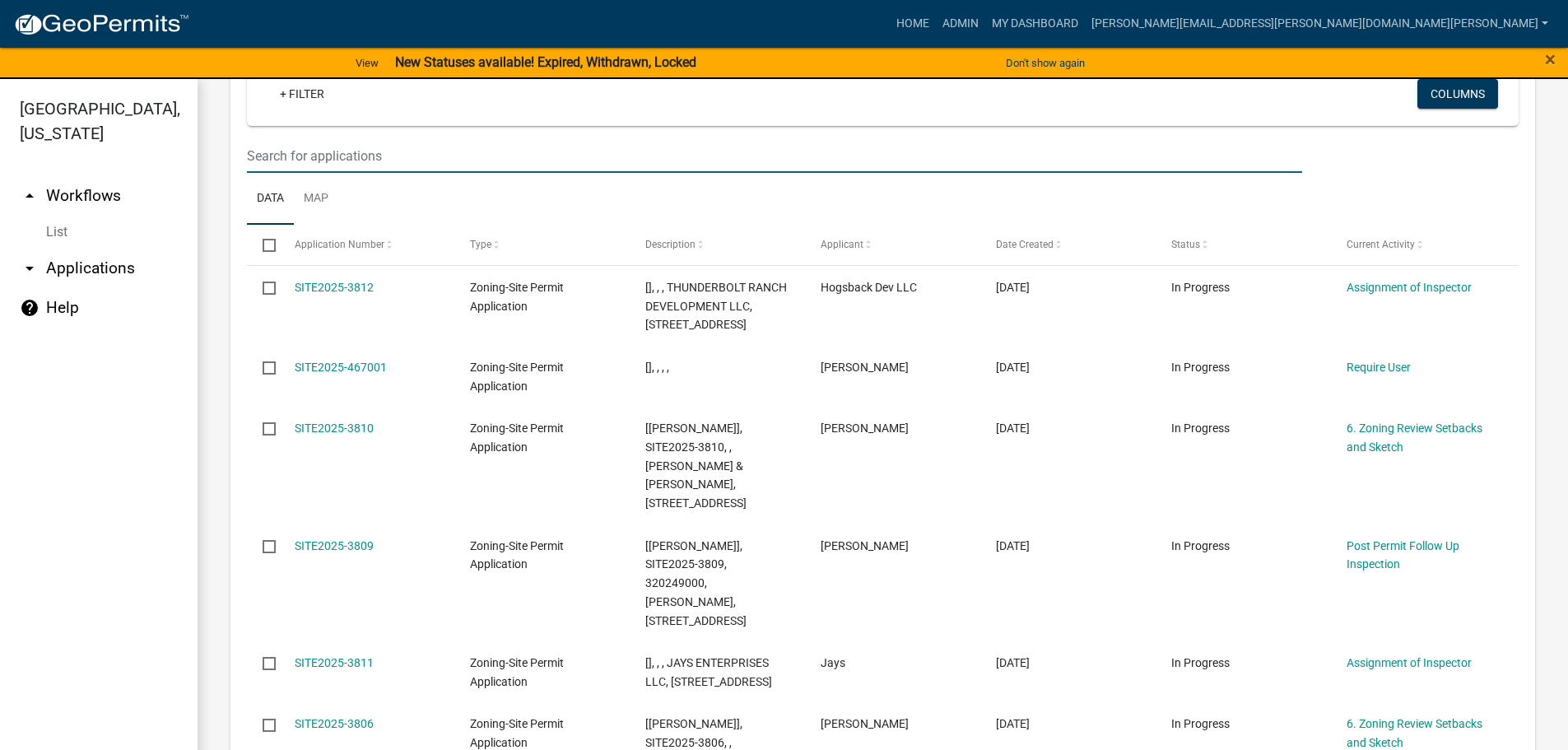
click at [398, 149] on input "text" at bounding box center [774, 156] width 1055 height 34
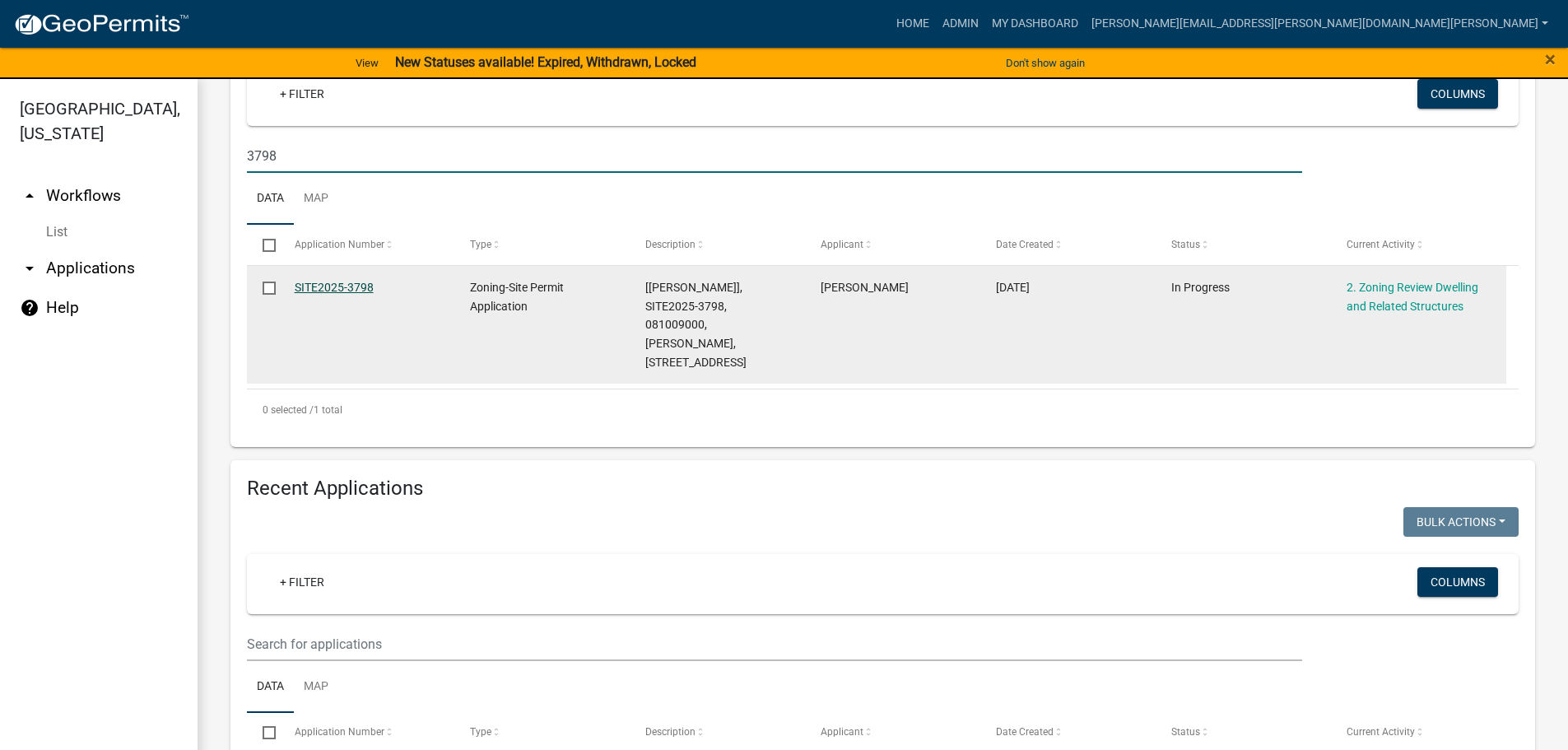
type input "3798"
click at [361, 281] on link "SITE2025-3798" at bounding box center [334, 287] width 79 height 13
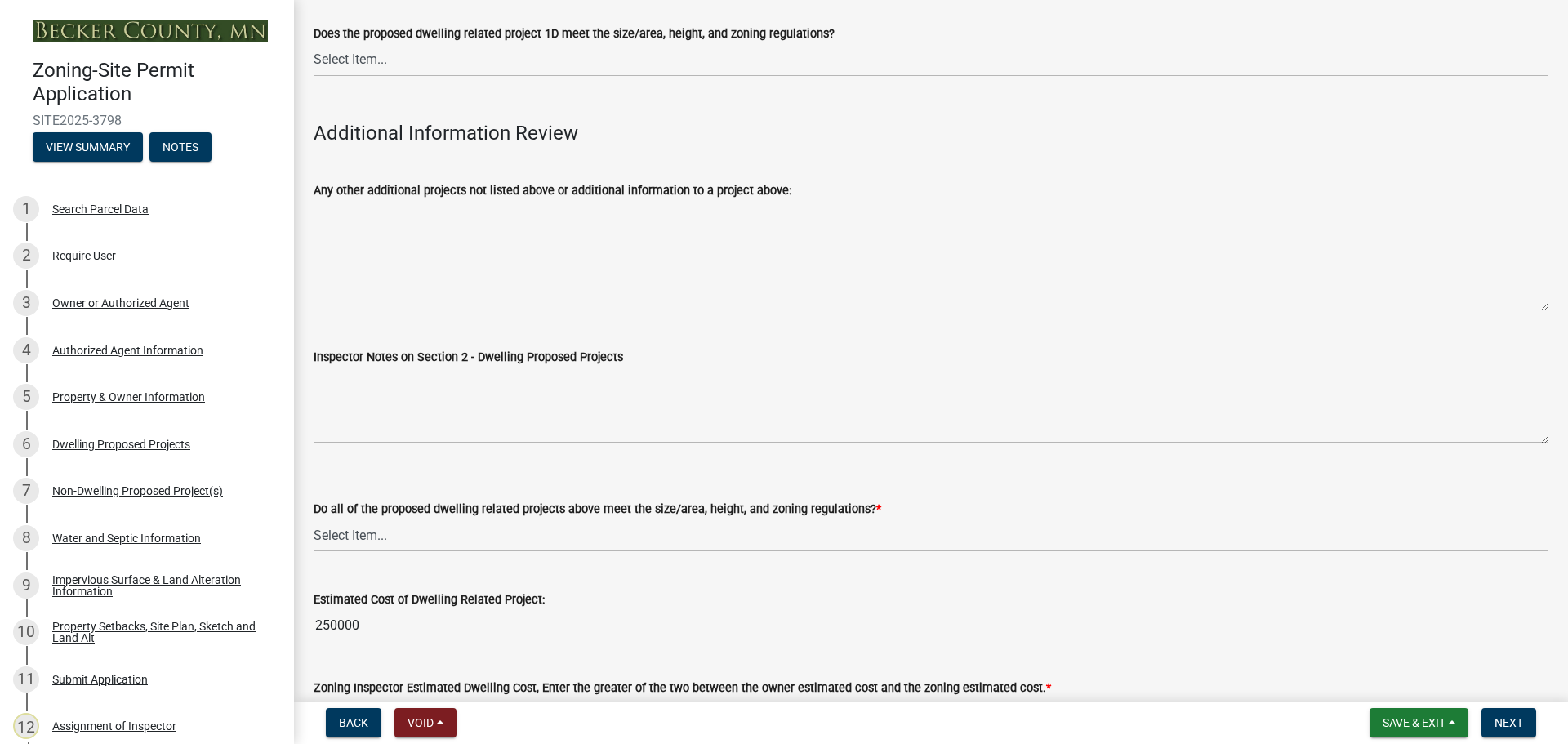
scroll to position [4290, 0]
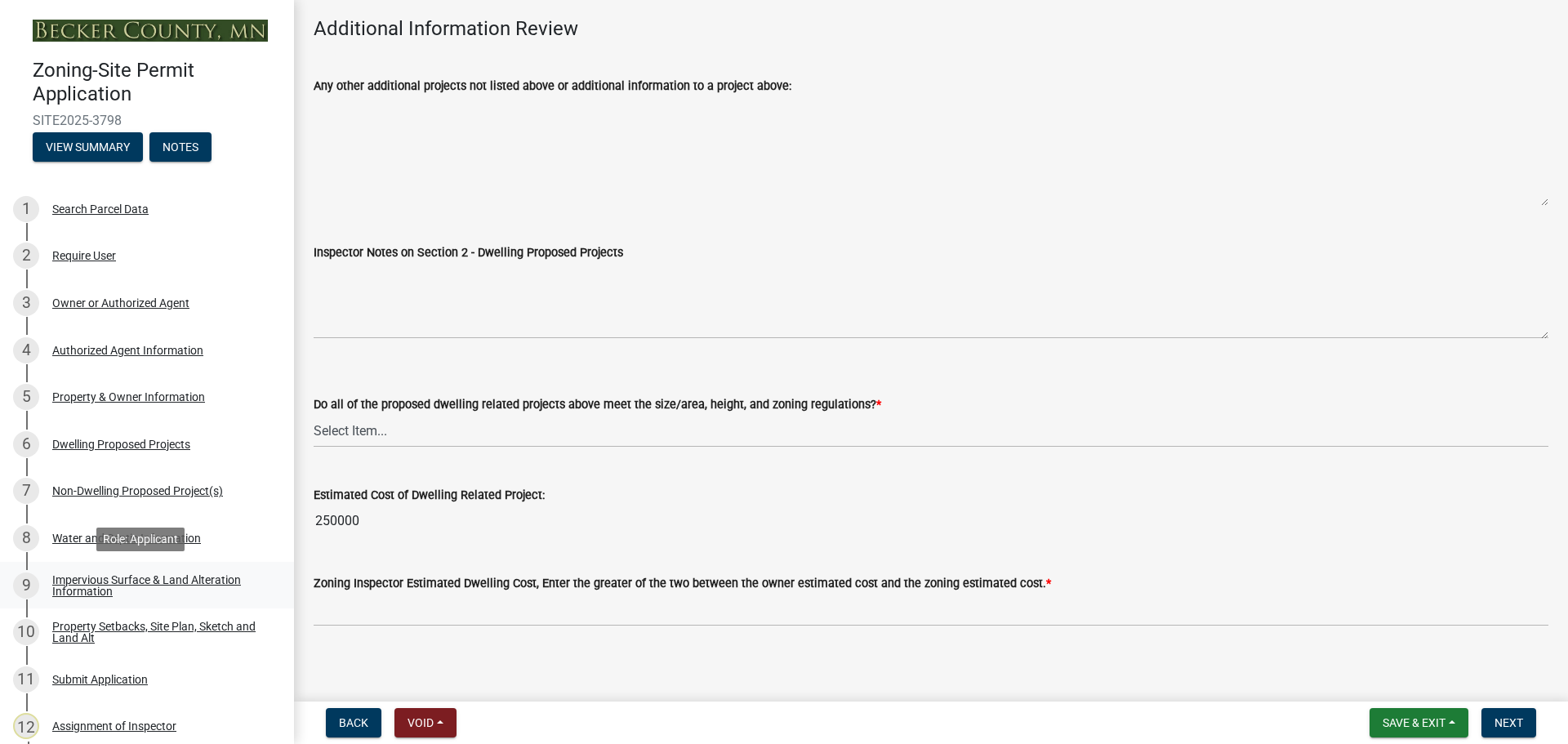
click at [147, 578] on div "Impervious Surface & Land Alteration Information" at bounding box center [159, 585] width 216 height 23
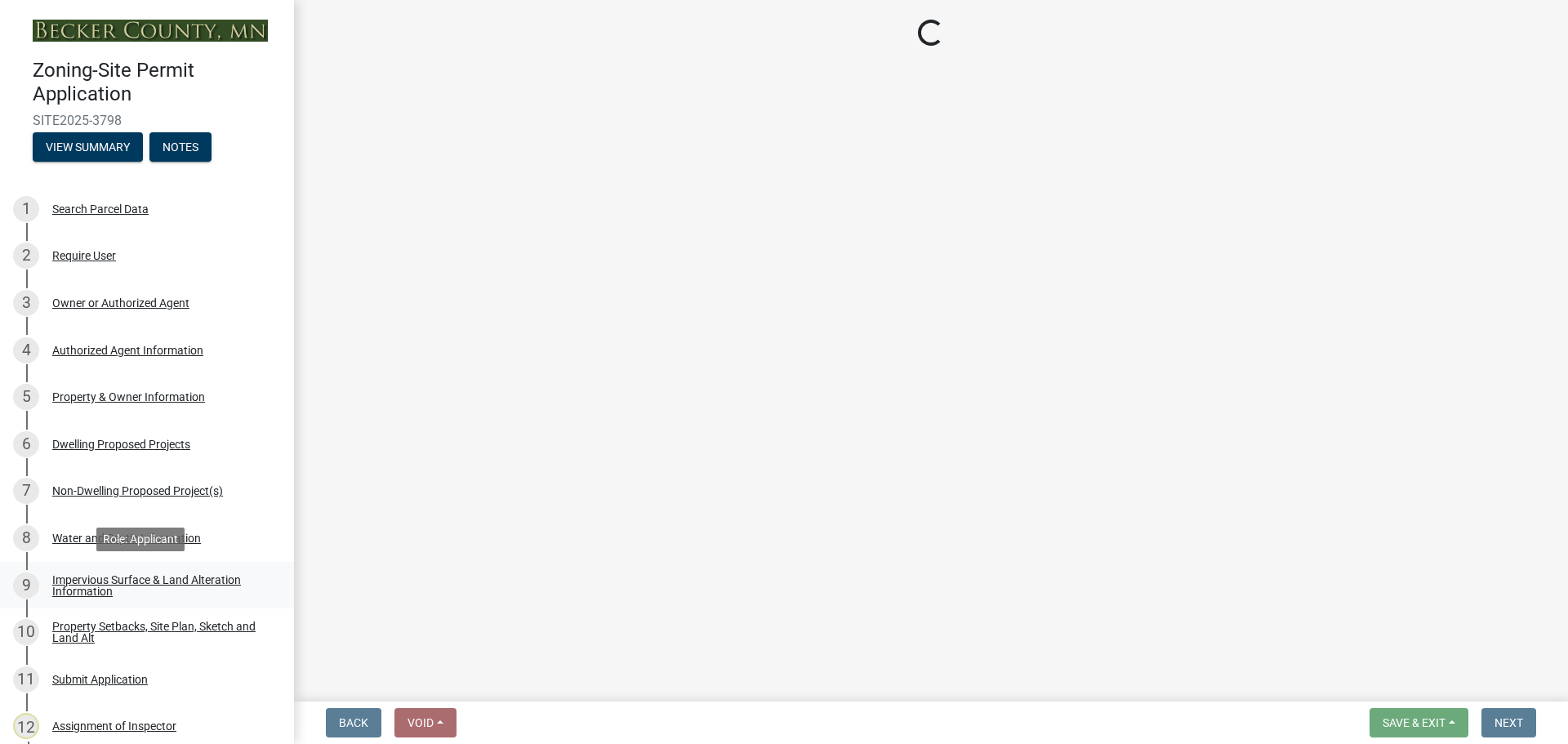
scroll to position [0, 0]
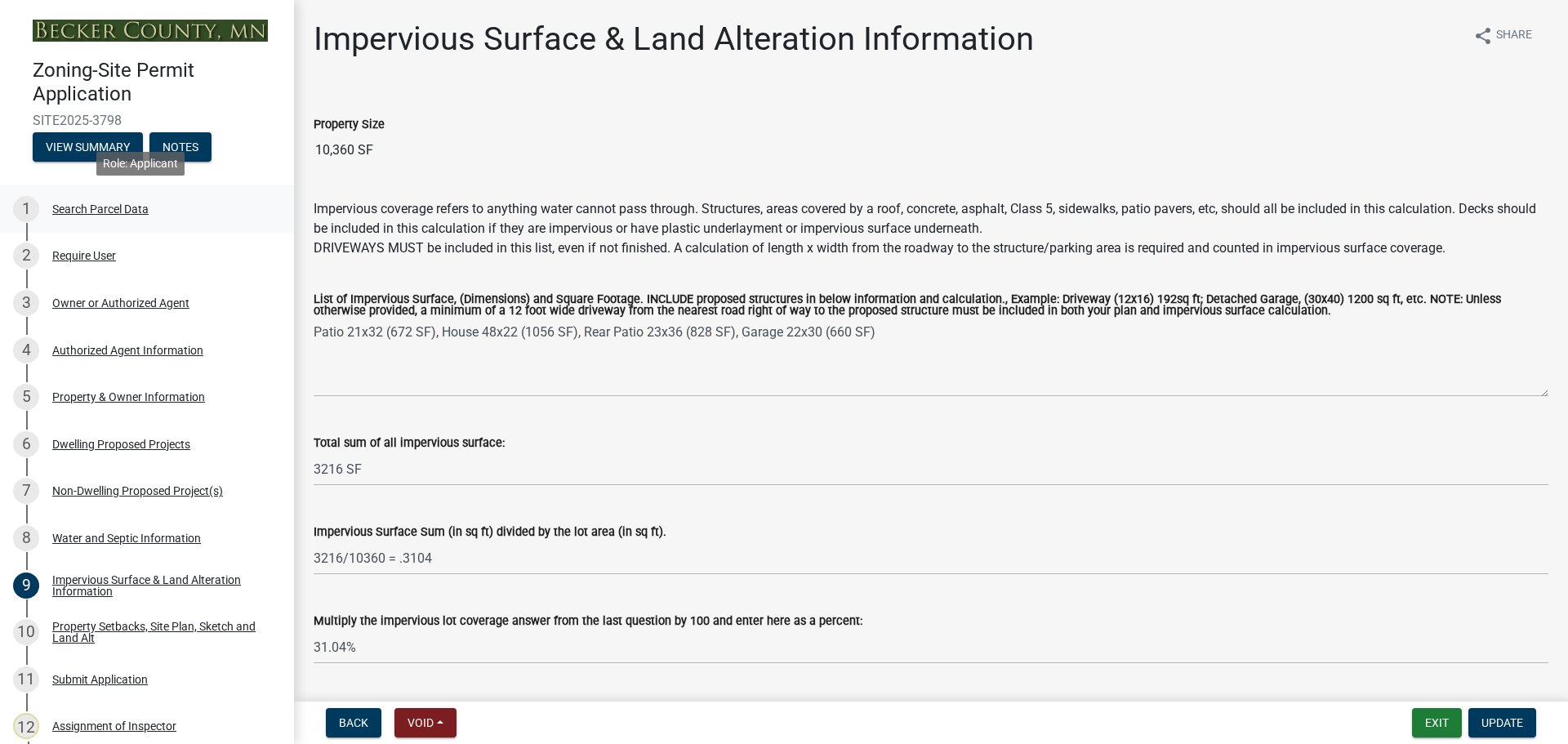
click at [145, 210] on div "Search Parcel Data" at bounding box center [100, 208] width 96 height 12
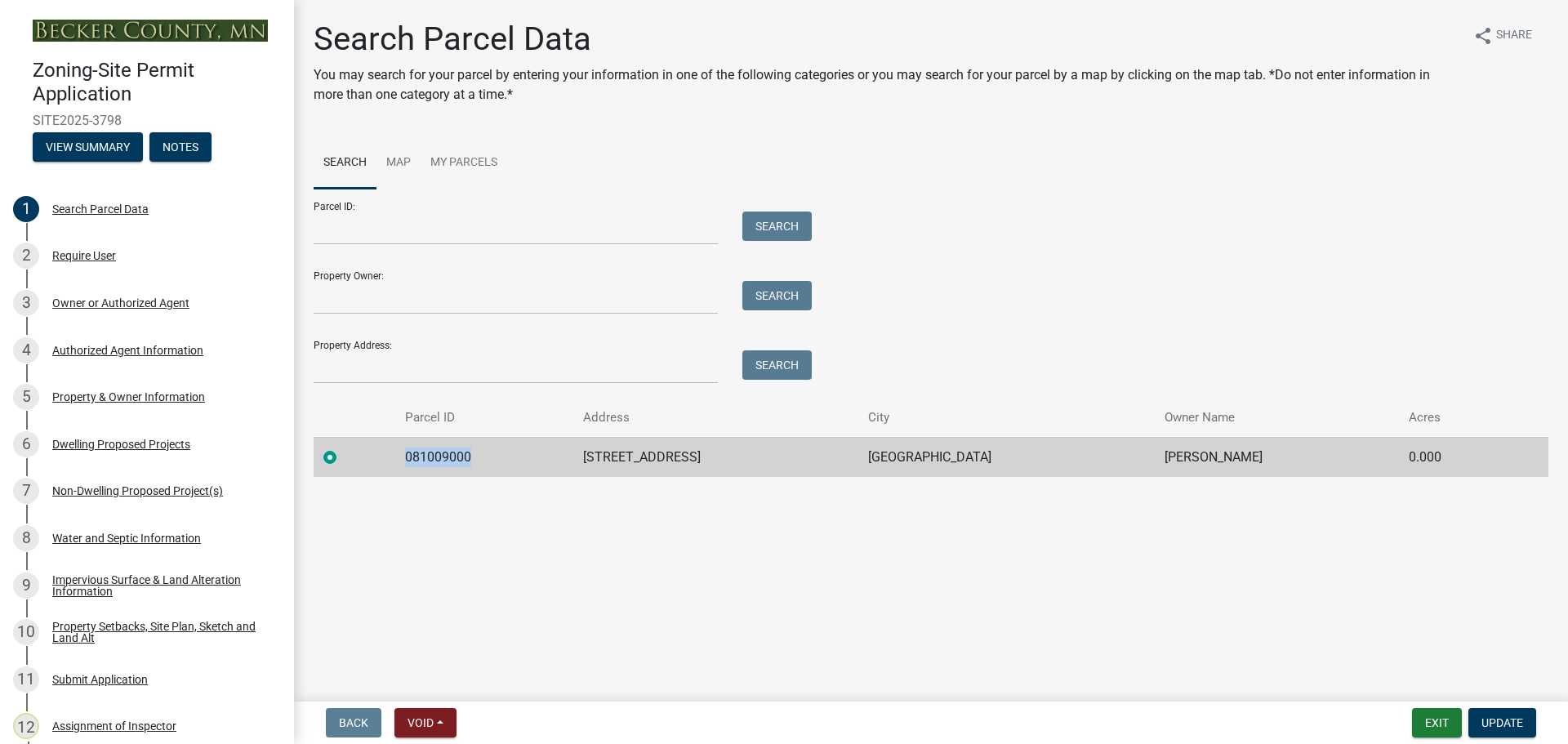
drag, startPoint x: 468, startPoint y: 452, endPoint x: 394, endPoint y: 451, distance: 74.0
click at [395, 451] on td "081009000" at bounding box center [484, 457] width 178 height 40
copy td "081009000"
click at [151, 575] on div "Impervious Surface & Land Alteration Information" at bounding box center [159, 585] width 216 height 23
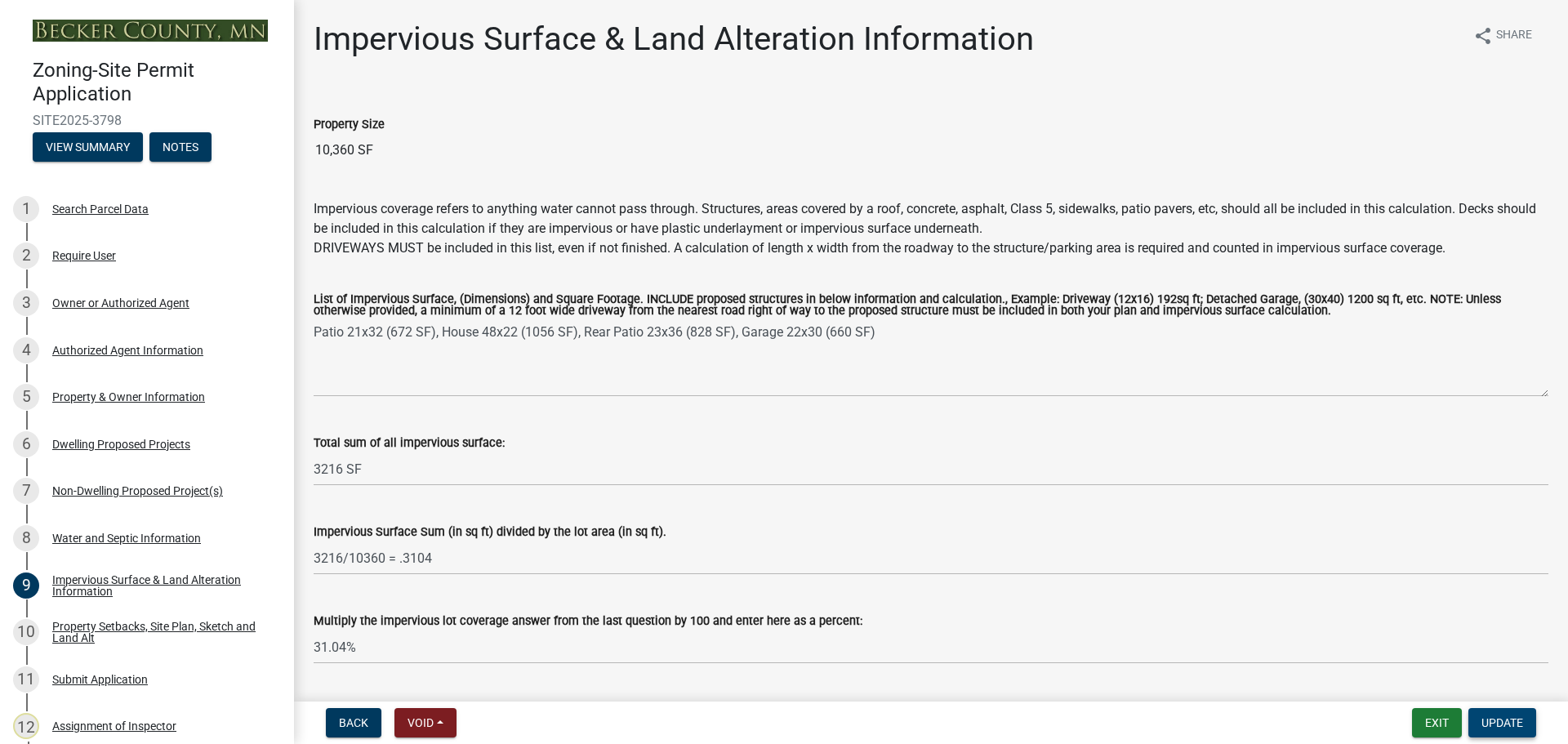
click at [1505, 714] on button "Update" at bounding box center [1502, 722] width 67 height 29
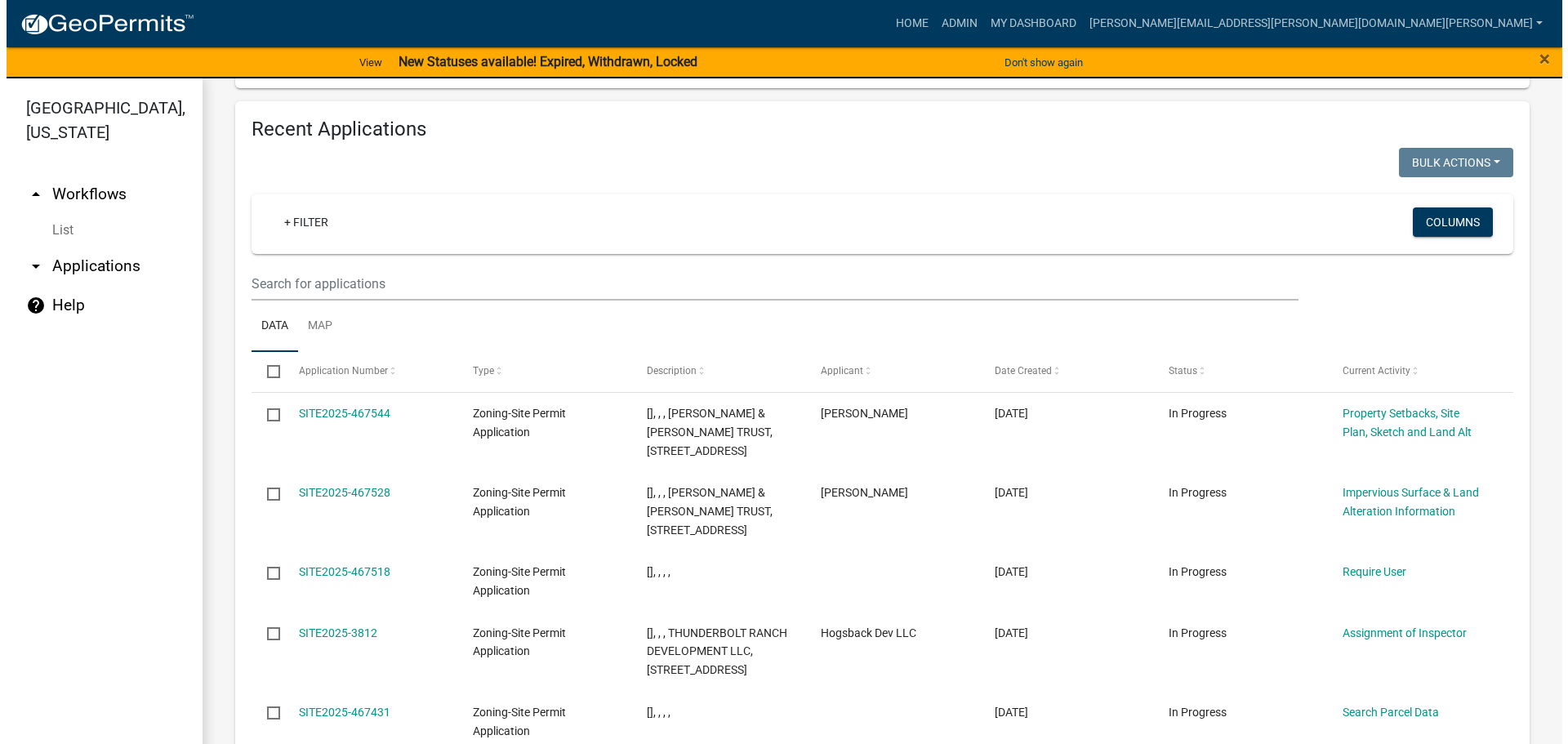
scroll to position [1694, 0]
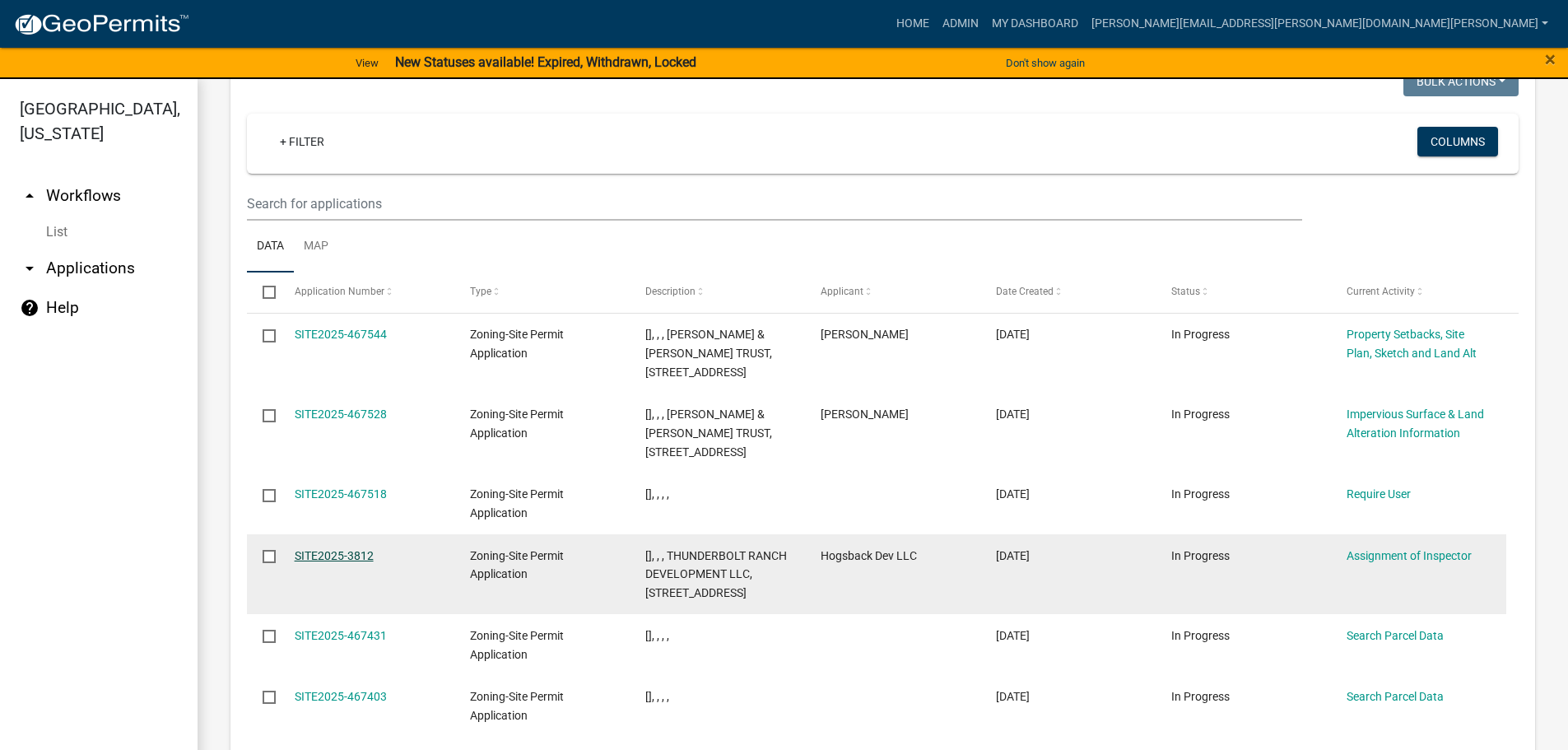
click at [349, 549] on link "SITE2025-3812" at bounding box center [334, 556] width 79 height 13
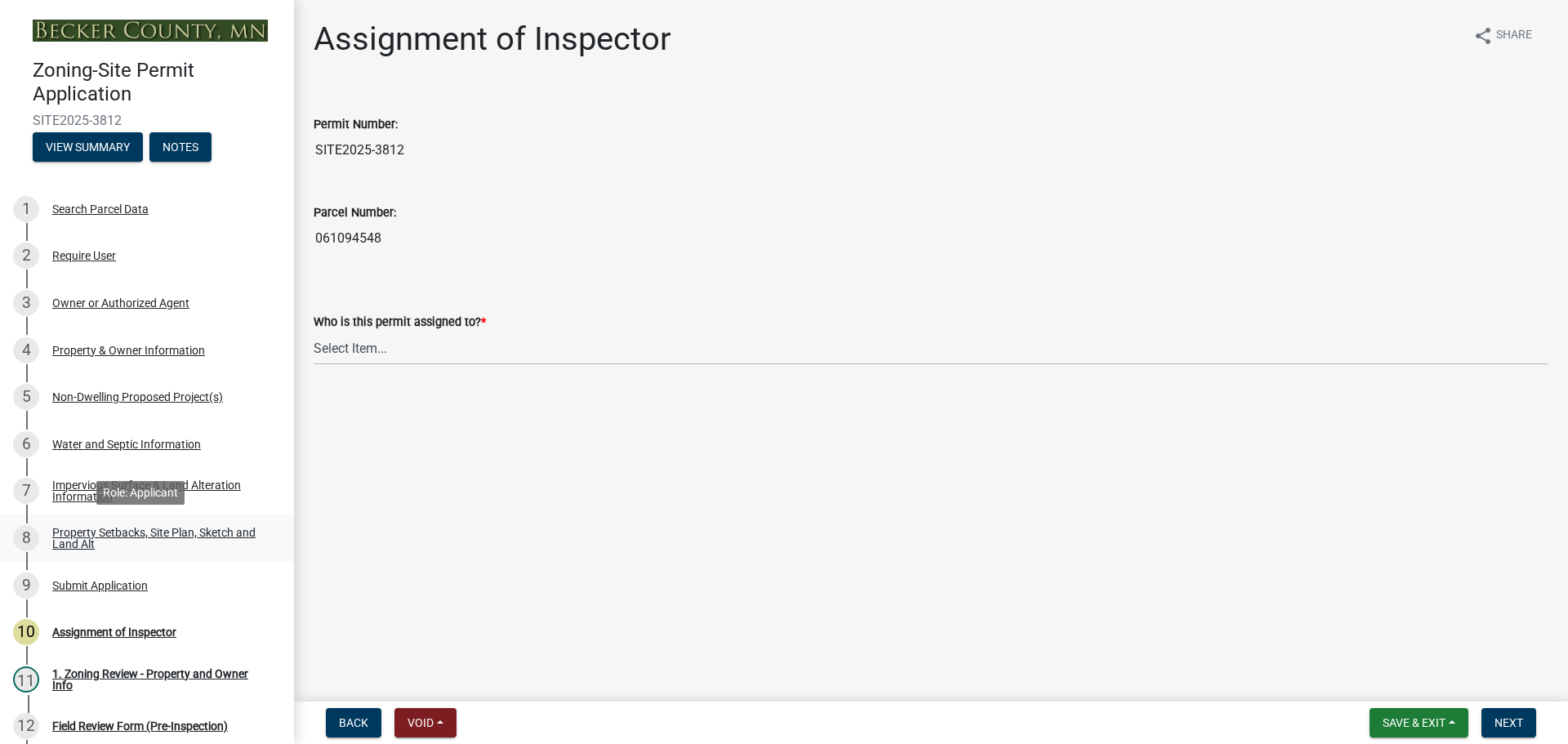
click at [163, 528] on div "Property Setbacks, Site Plan, Sketch and Land Alt" at bounding box center [159, 538] width 216 height 23
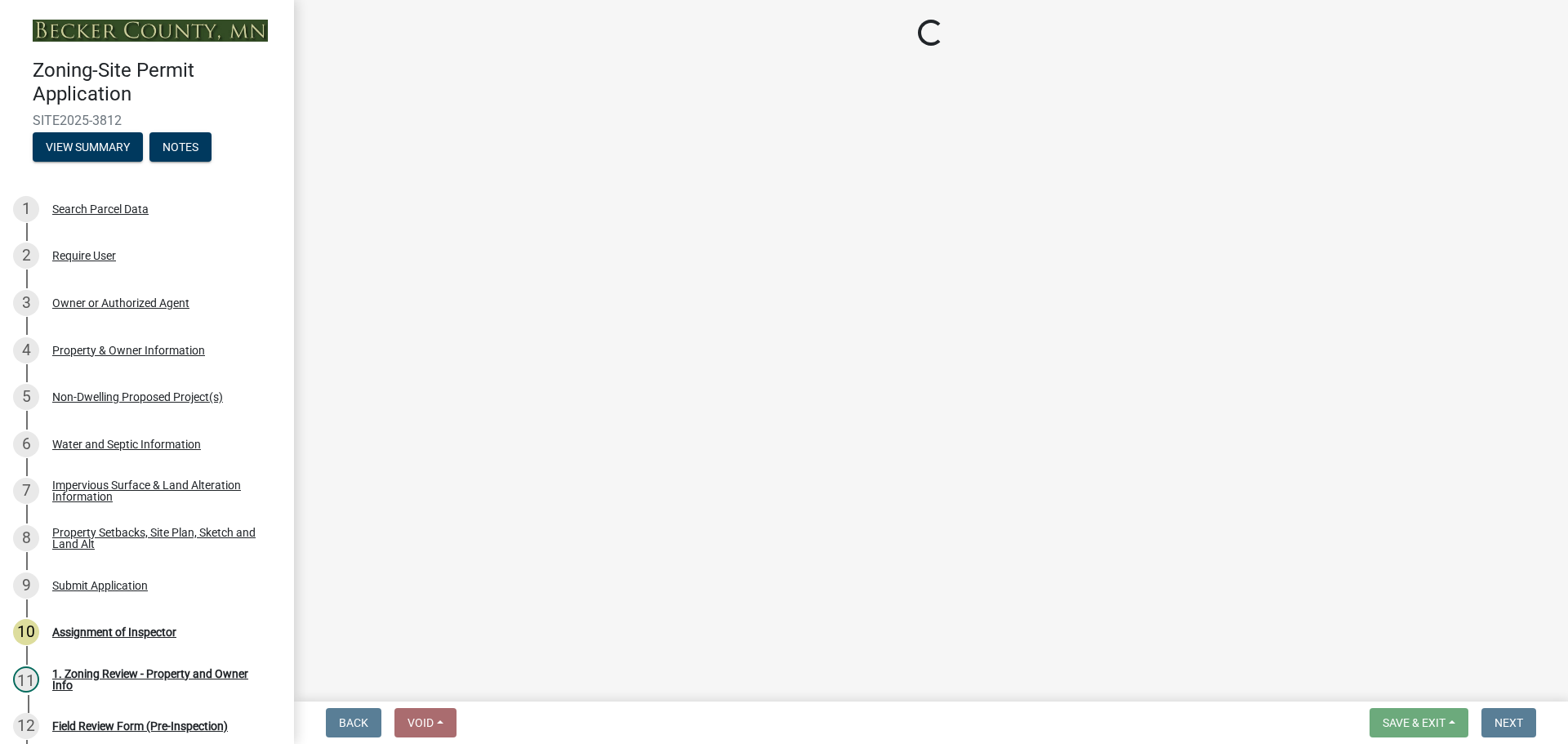
select select "d89fbfa0-1150-4954-b91c-9d482c9530a3"
select select "b56a4575-9846-47cf-8067-c59a4853da22"
select select "12f785fb-c378-4b18-841c-21c73dc99083"
select select "e8ab2dc3-aa3f-46f3-9b4a-37eb25ad84af"
select select "27b2a8b4-abf6-463e-8c0c-7c5d2b4fe26f"
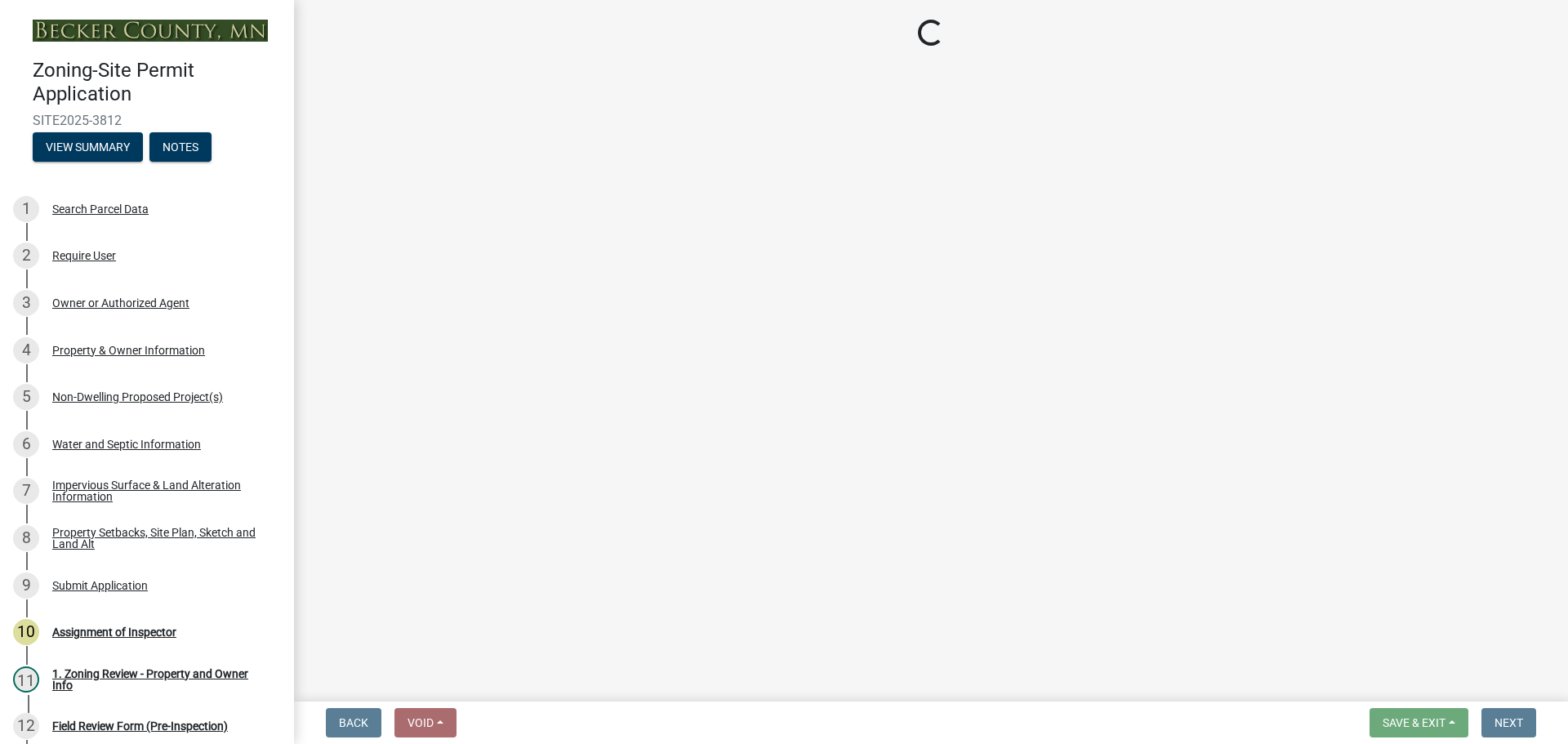
select select "b98836ba-4715-455d-97ab-be9a9df498a8"
select select "d61e3758-d187-40af-a435-5e09c3f3d509"
select select "c8b8ea71-7088-4e87-a493-7bc88cc2835b"
select select "ff457040-d2bf-49fa-a716-aef4a9c76f60"
select select "19d13e65-c93d-443e-910a-7a17299544cc"
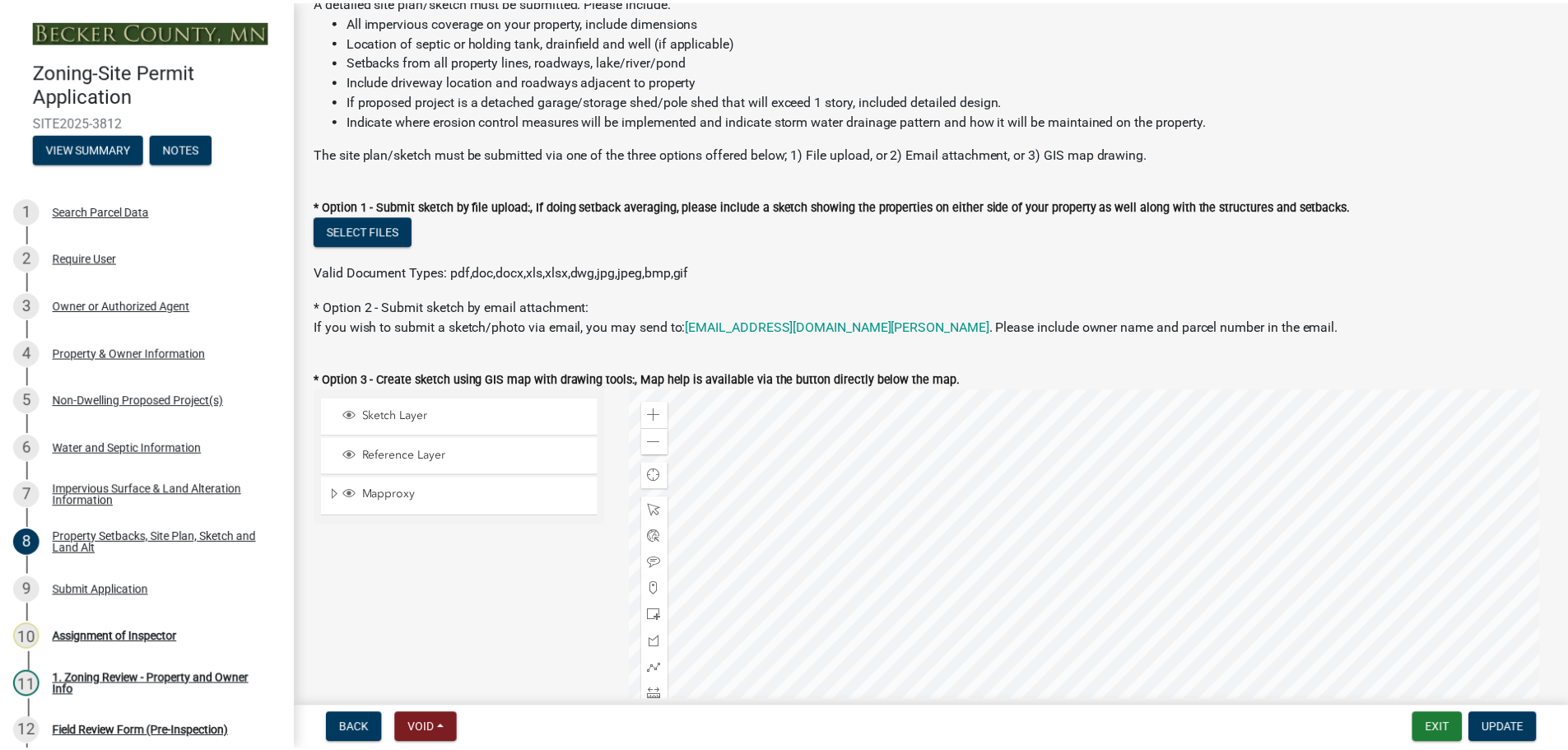
scroll to position [165, 0]
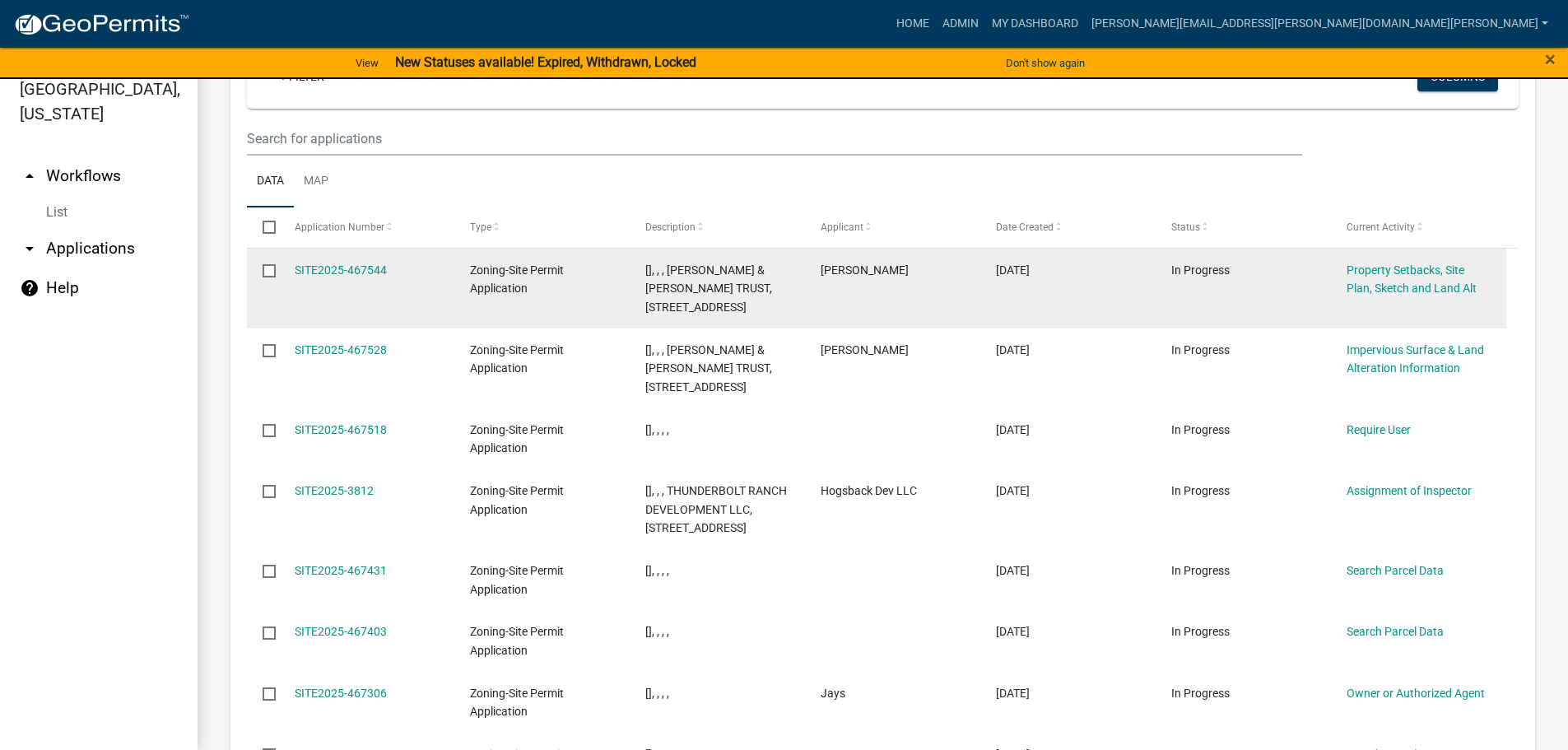
scroll to position [694, 0]
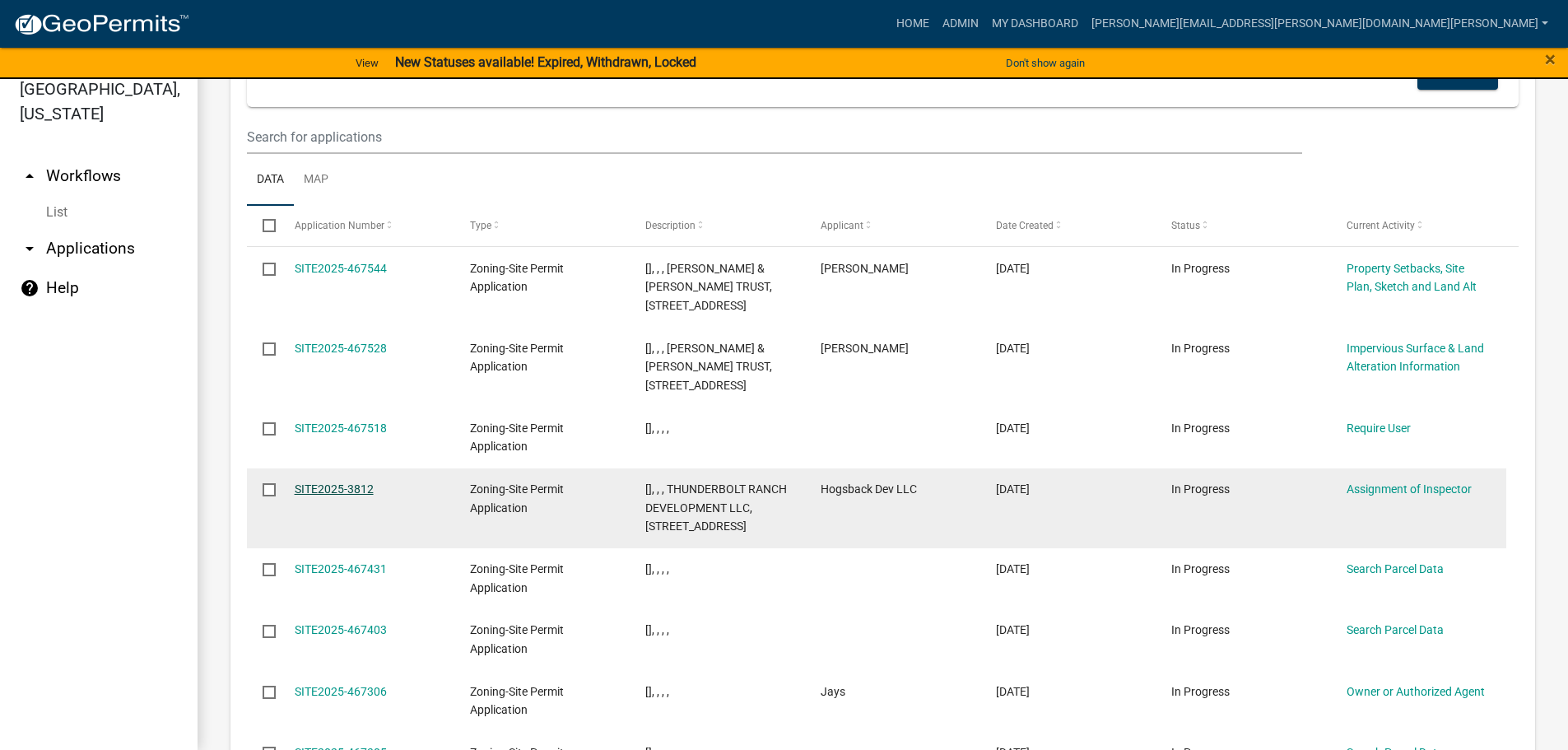
click at [319, 482] on link "SITE2025-3812" at bounding box center [334, 489] width 79 height 13
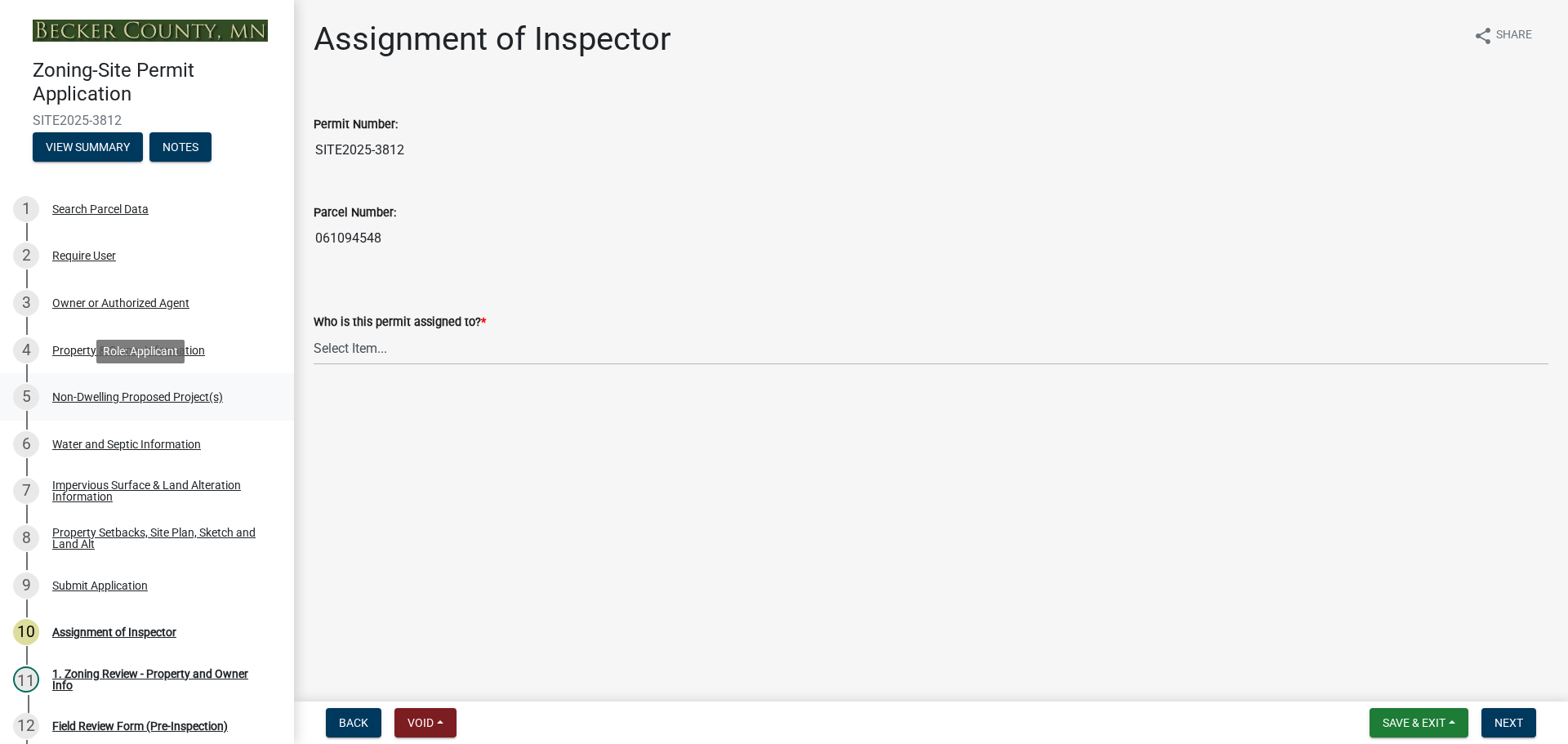
click at [139, 381] on link "5 Non-Dwelling Proposed Project(s)" at bounding box center [147, 397] width 294 height 47
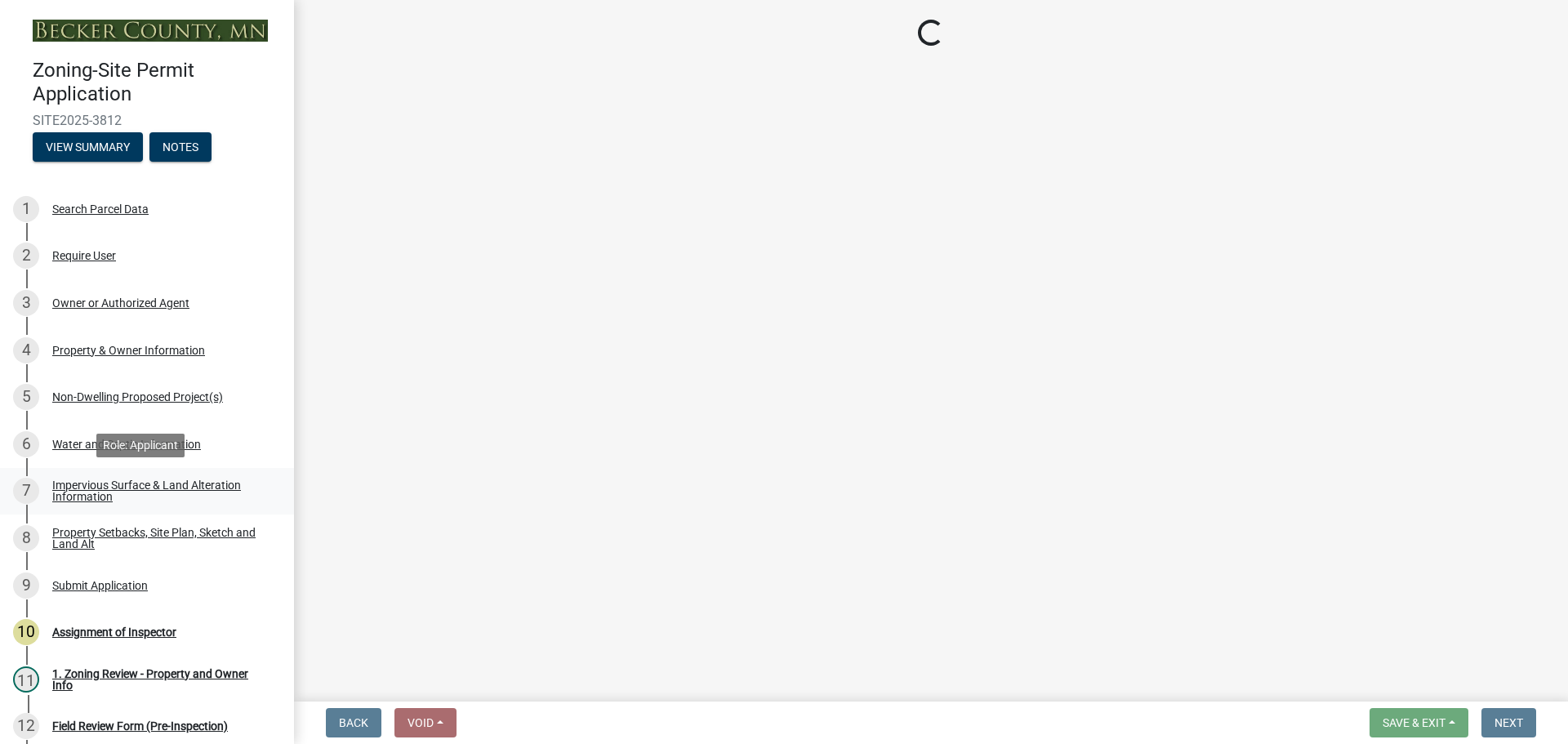
select select "97c48b8f-5b3b-4eb5-baa1-64080d5416e1"
select select "3a2d96d3-fd69-4ed9-bae4-7a5aa03a7e58"
select select "cf118f3b-6469-426f-b247-8aeebfb0198d"
select select "d5258256-81e9-4688-bc84-b01445ee29b6"
select select "258cbdbc-8629-455d-9fed-6a57bf82144e"
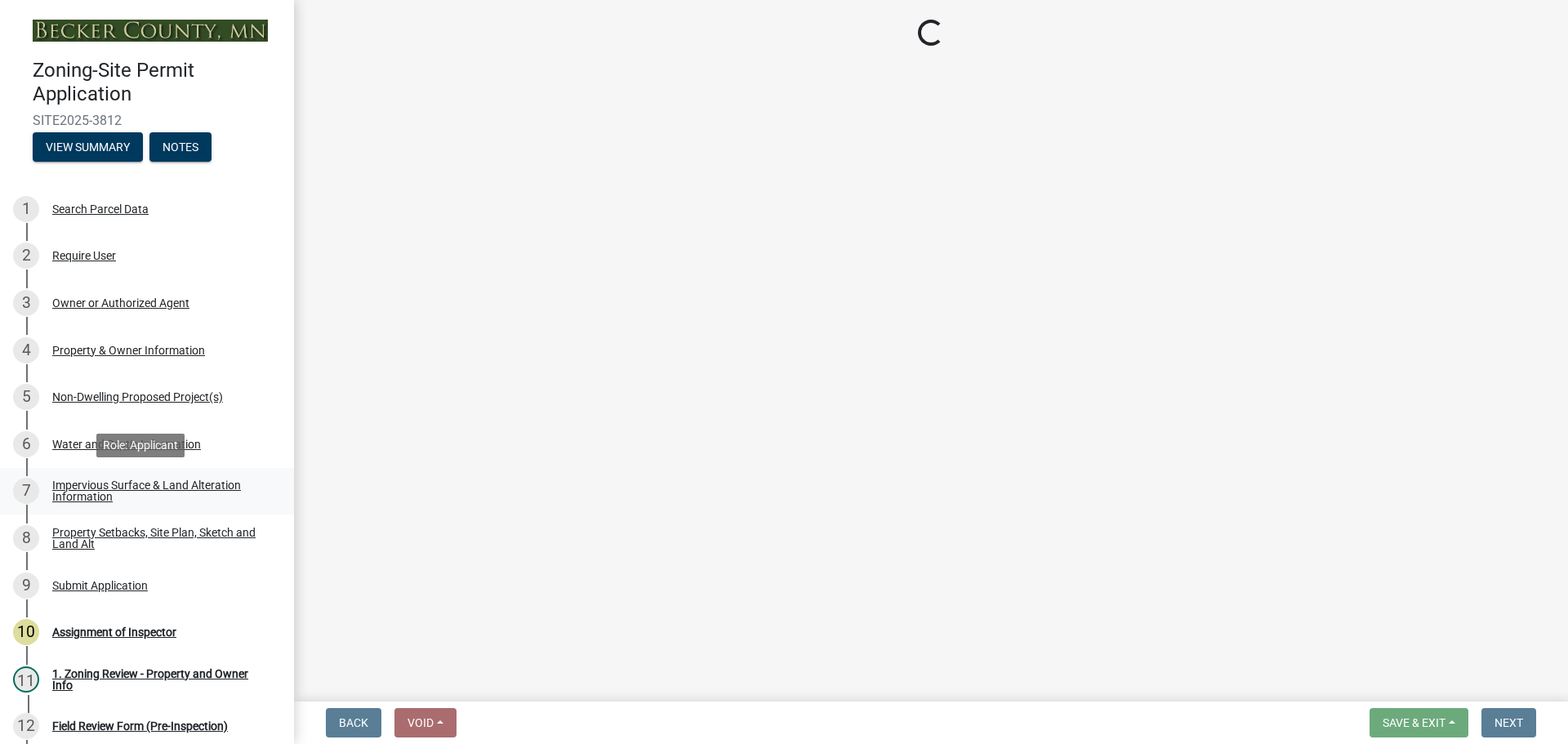
select select "a9a8393f-3c28-47b8-b6d9-84c94641c3fc"
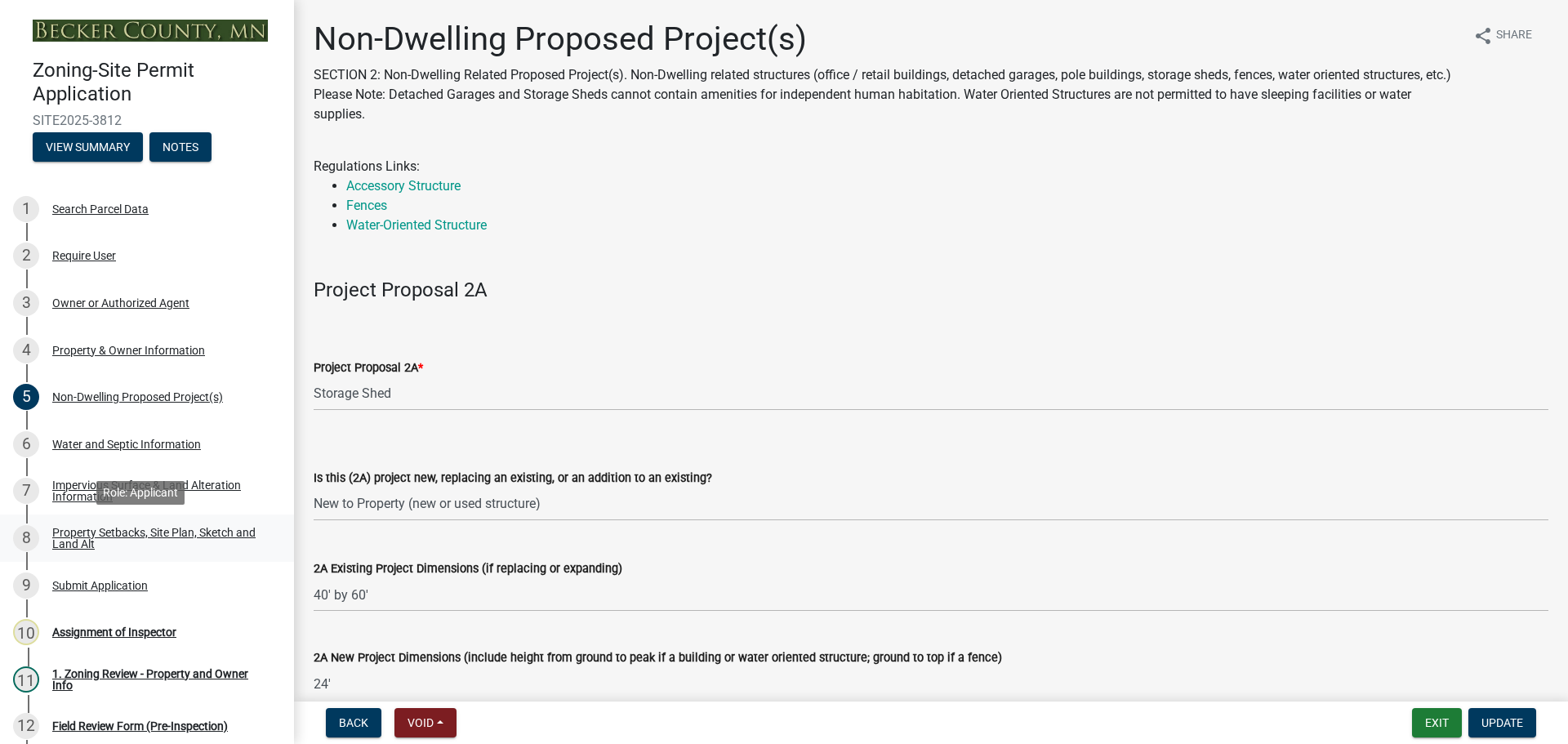
click at [137, 528] on div "Property Setbacks, Site Plan, Sketch and Land Alt" at bounding box center [159, 538] width 216 height 23
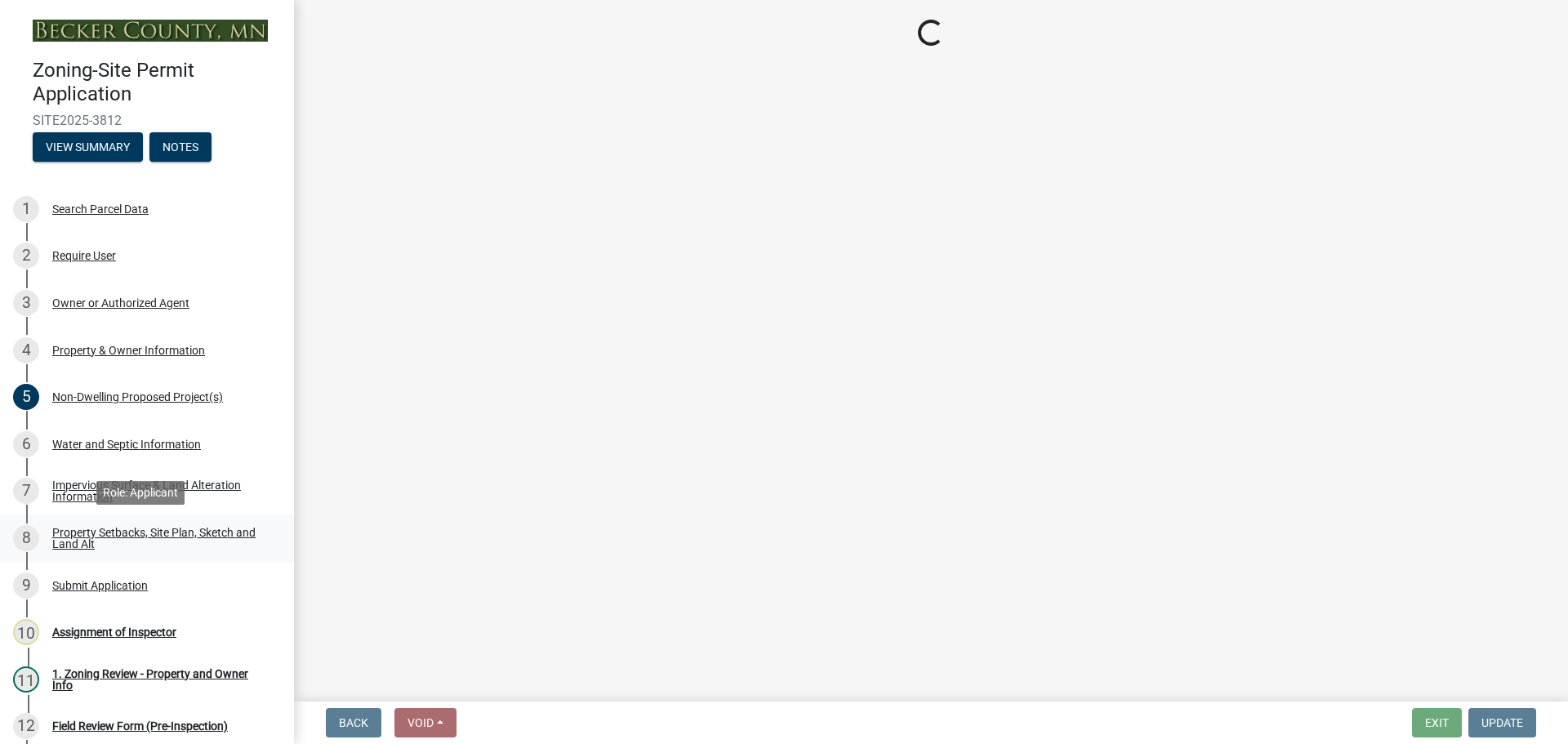
select select "d89fbfa0-1150-4954-b91c-9d482c9530a3"
select select "b56a4575-9846-47cf-8067-c59a4853da22"
select select "12f785fb-c378-4b18-841c-21c73dc99083"
select select "e8ab2dc3-aa3f-46f3-9b4a-37eb25ad84af"
select select "27b2a8b4-abf6-463e-8c0c-7c5d2b4fe26f"
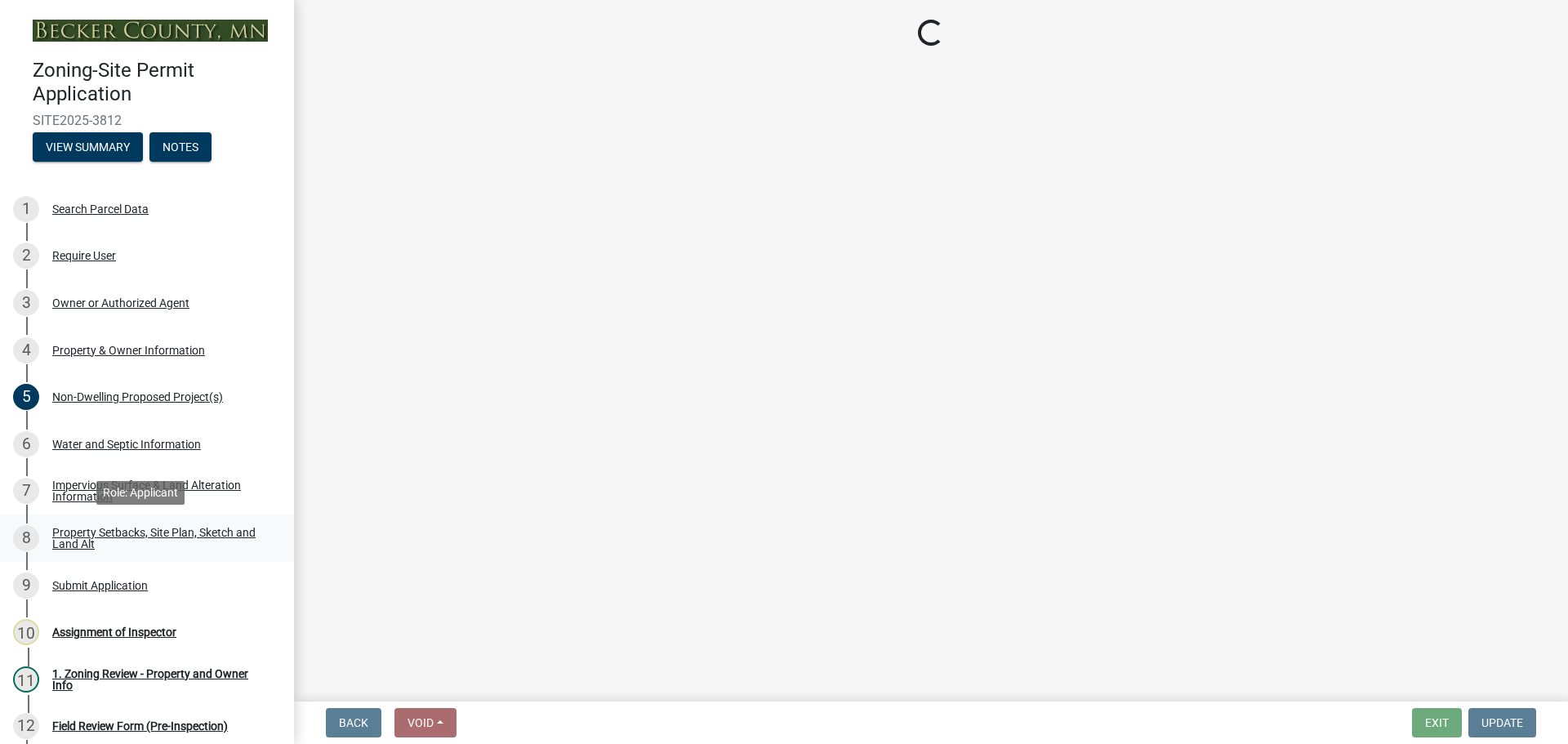
select select "b98836ba-4715-455d-97ab-be9a9df498a8"
select select "d61e3758-d187-40af-a435-5e09c3f3d509"
select select "c8b8ea71-7088-4e87-a493-7bc88cc2835b"
select select "ff457040-d2bf-49fa-a716-aef4a9c76f60"
select select "19d13e65-c93d-443e-910a-7a17299544cc"
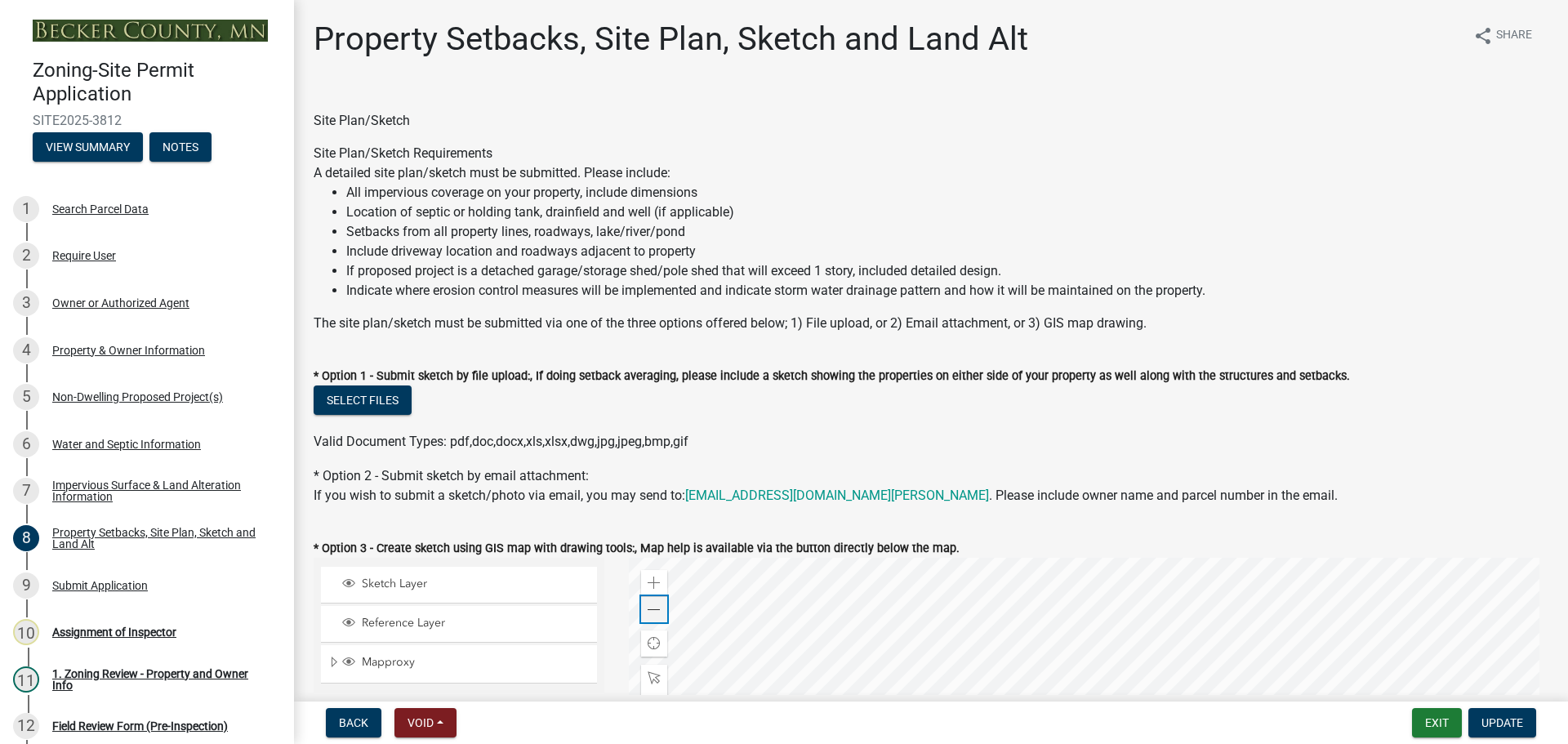
click at [650, 609] on span at bounding box center [654, 609] width 13 height 13
click at [648, 608] on span at bounding box center [654, 609] width 13 height 13
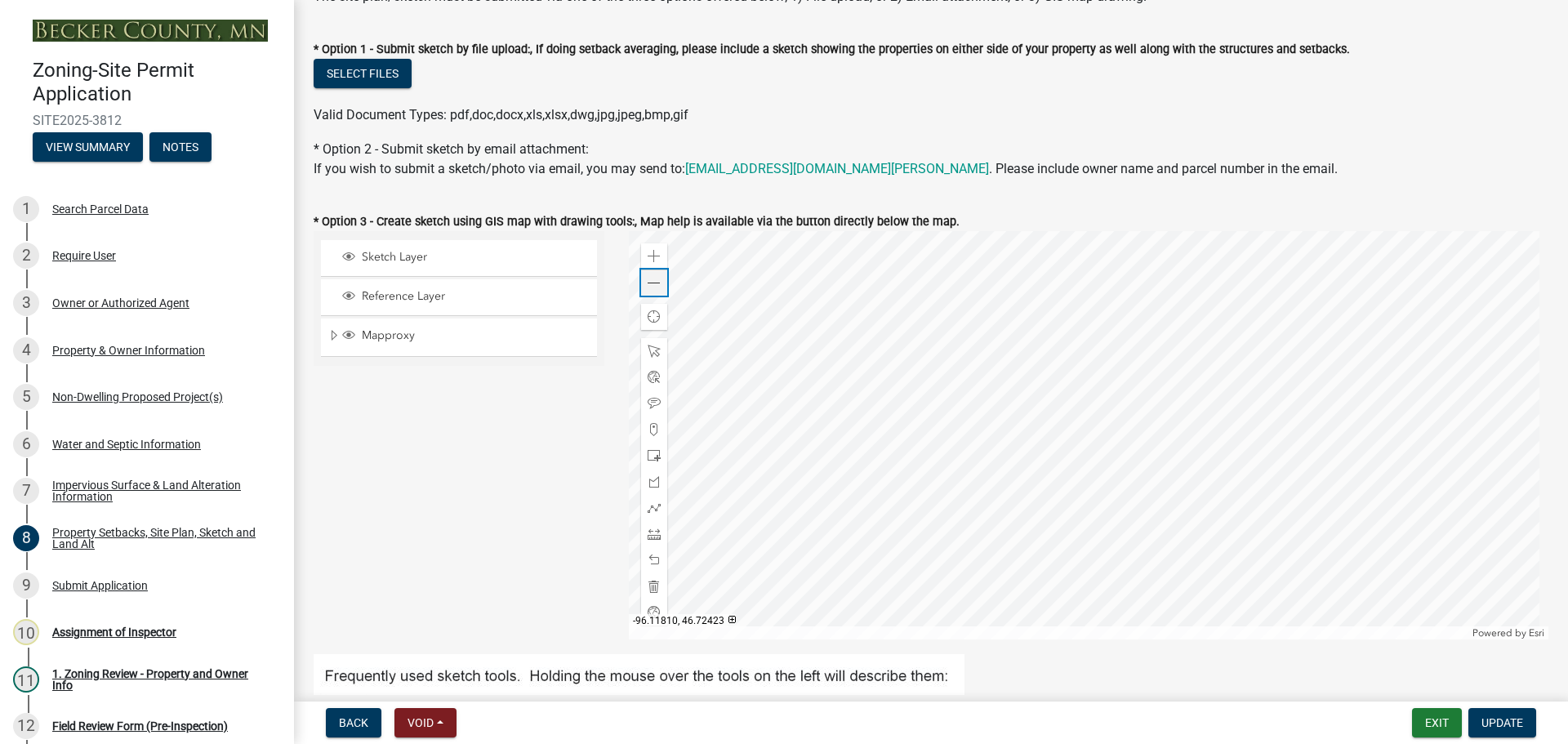
scroll to position [571, 0]
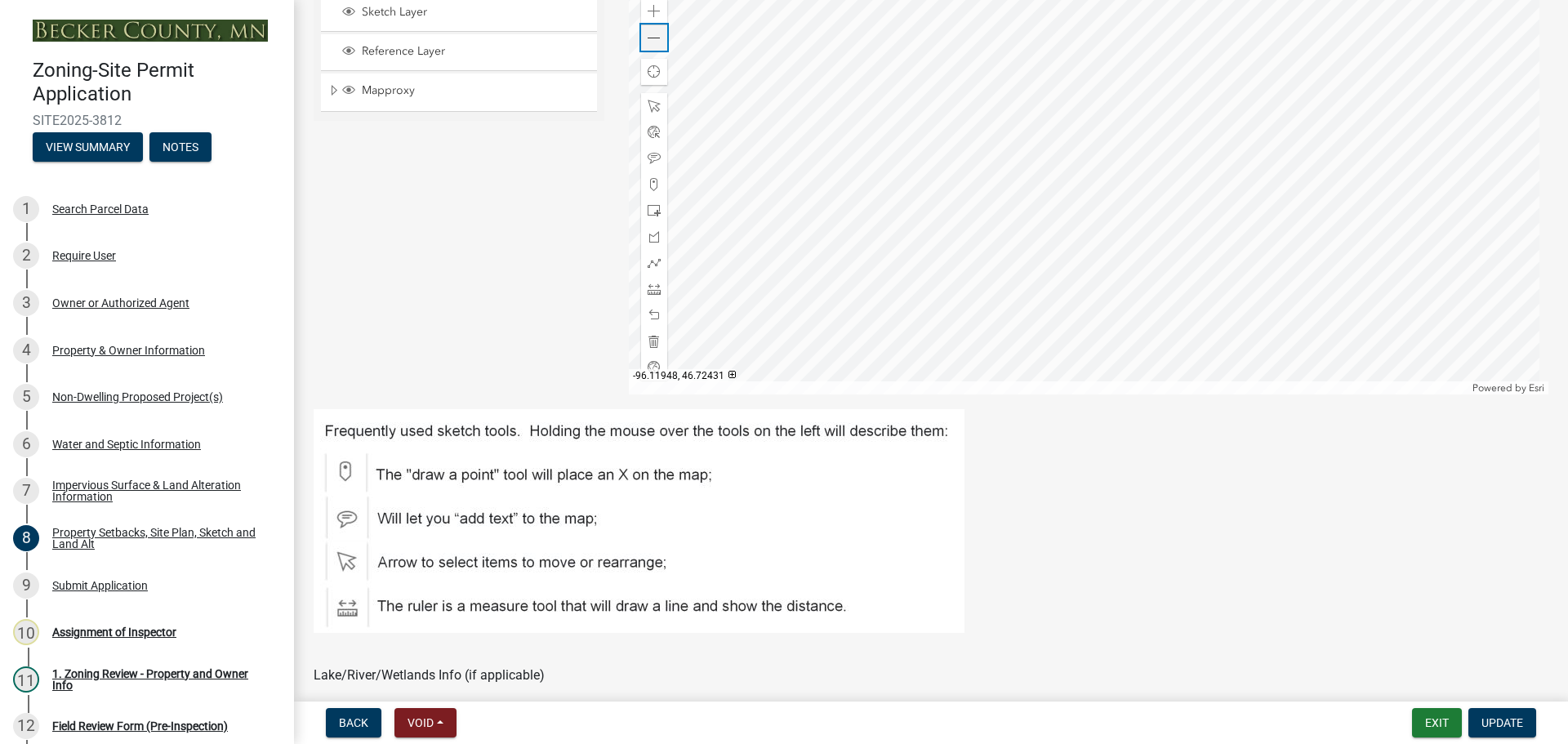
click at [650, 37] on span at bounding box center [654, 38] width 13 height 13
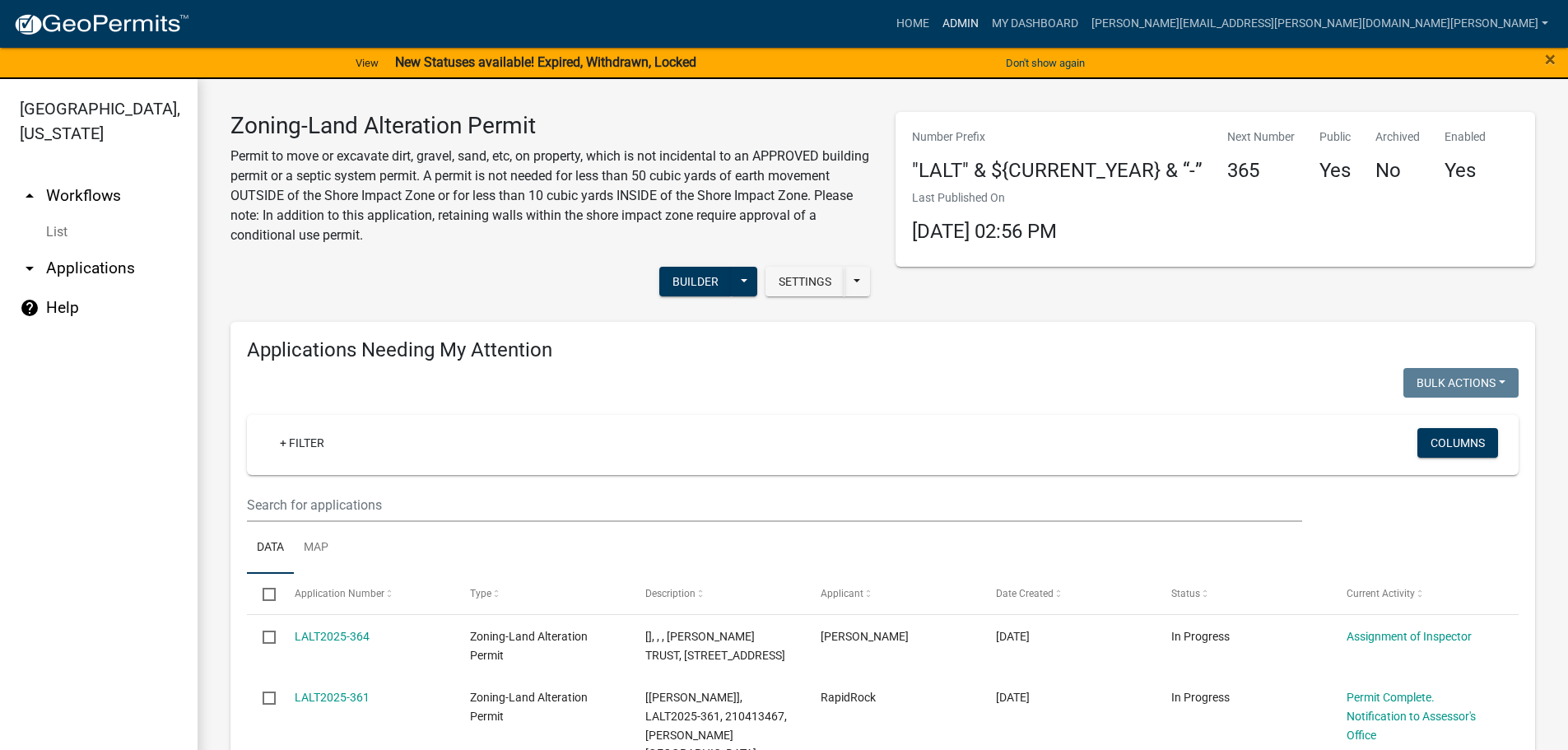
click at [985, 17] on link "Admin" at bounding box center [961, 24] width 50 height 31
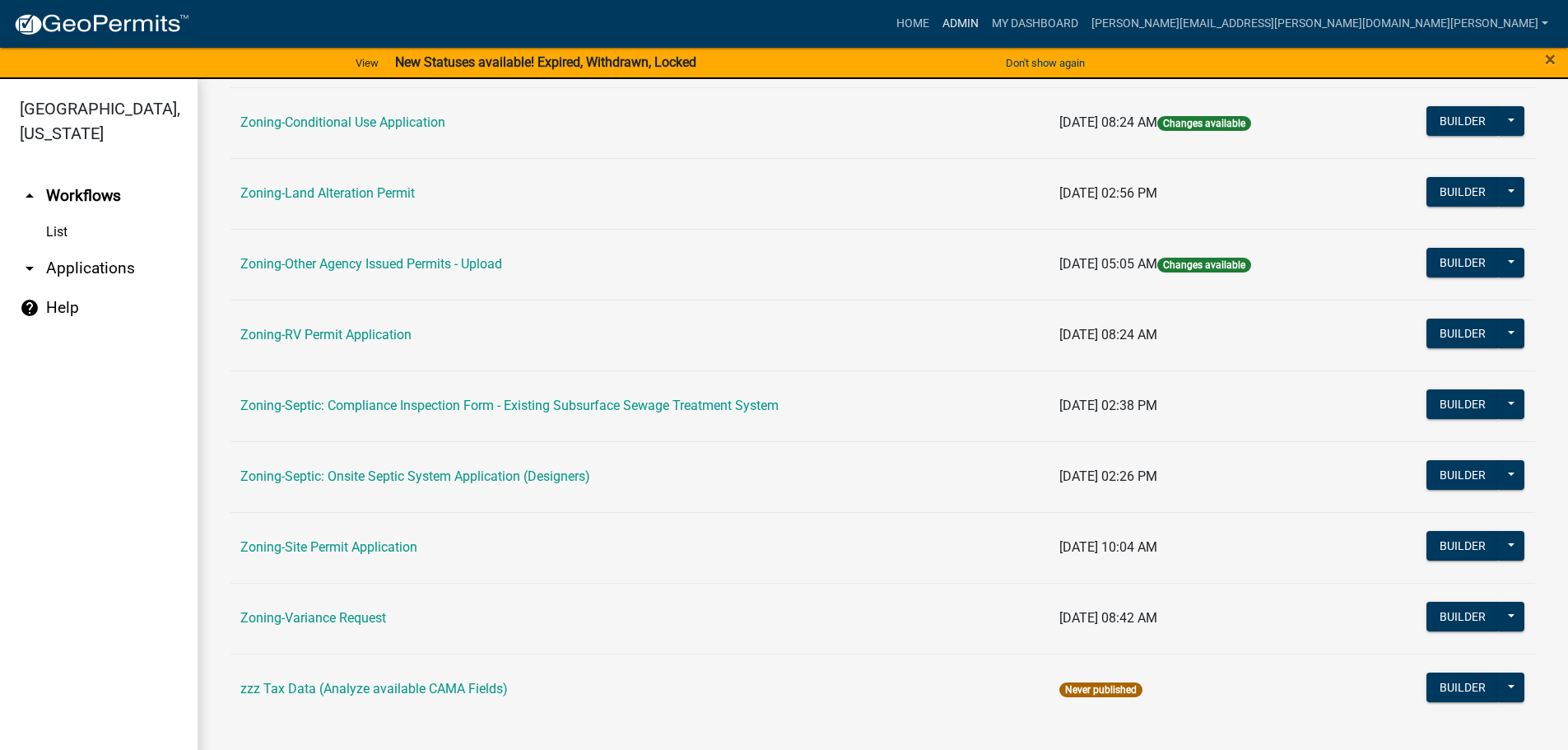
scroll to position [513, 0]
click at [365, 546] on link "Zoning-Site Permit Application" at bounding box center [328, 546] width 177 height 16
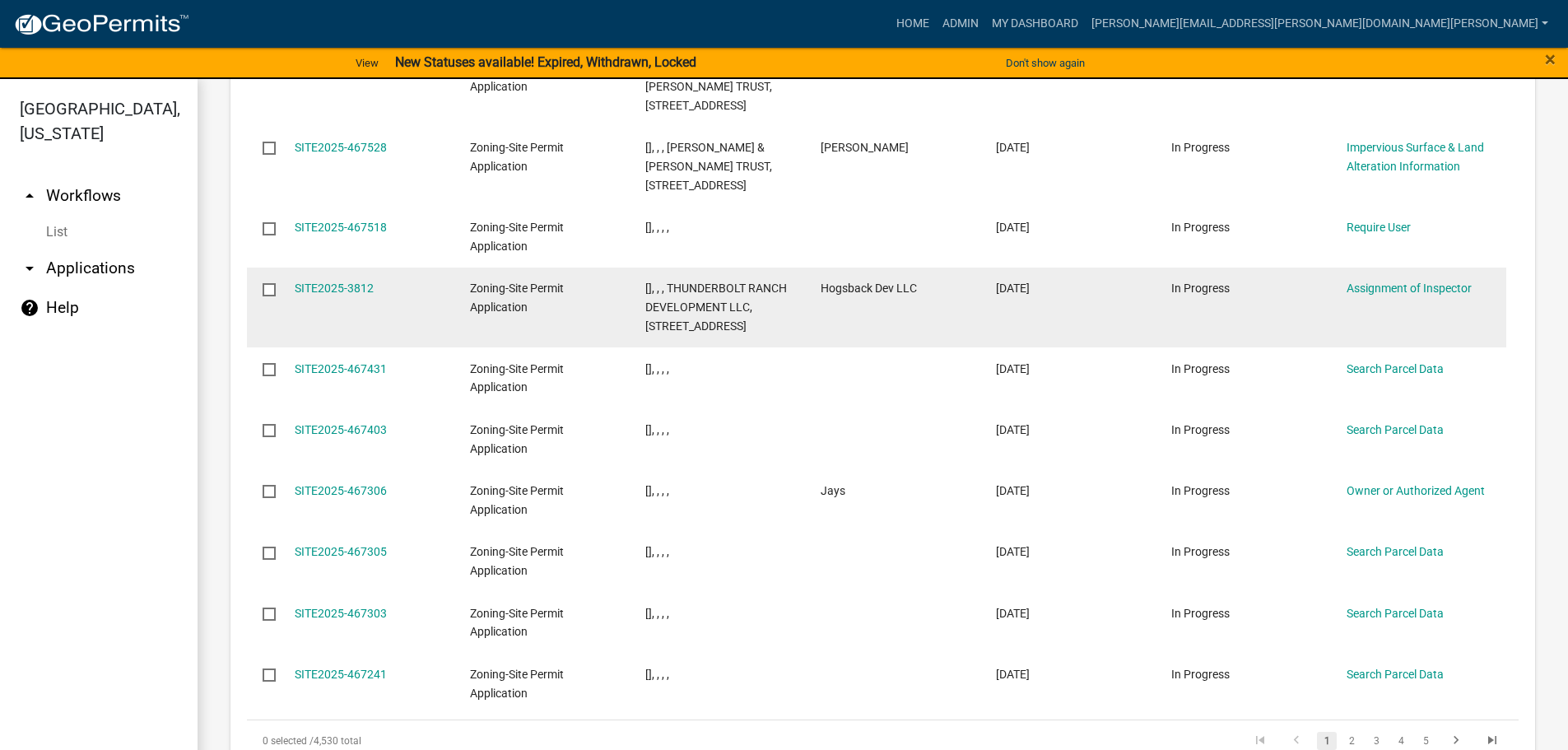
scroll to position [2029, 0]
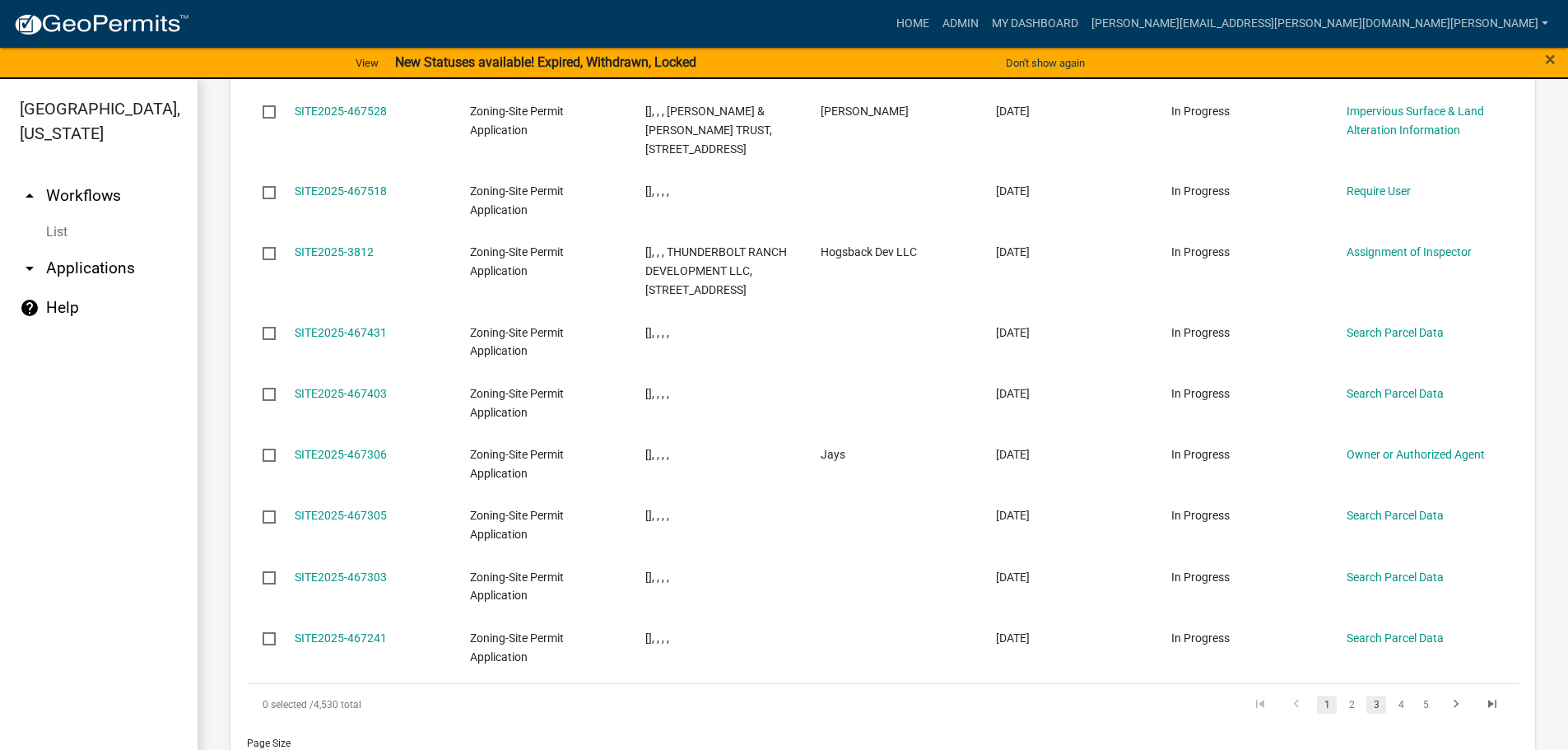
click at [1366, 695] on link "3" at bounding box center [1376, 704] width 20 height 18
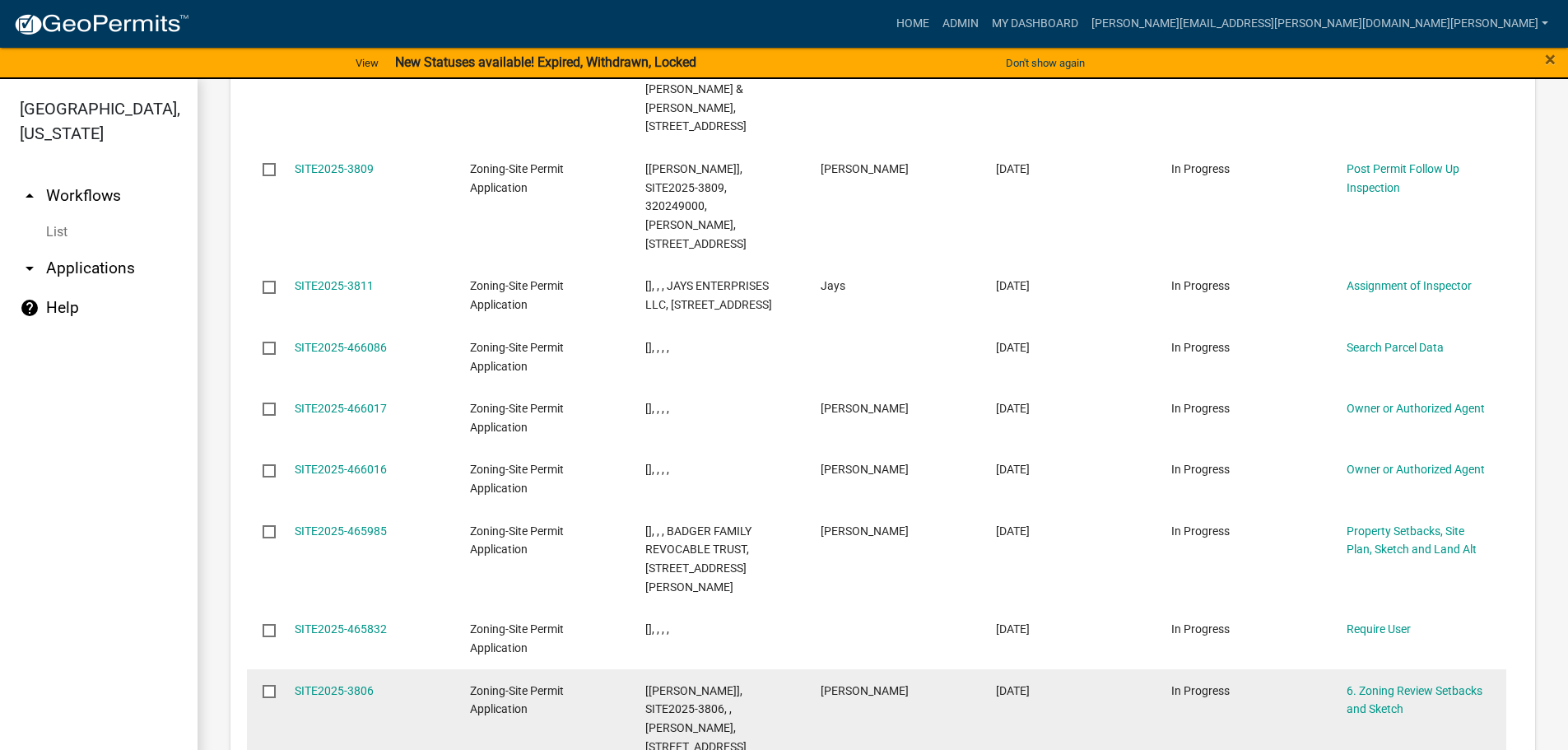
scroll to position [2085, 0]
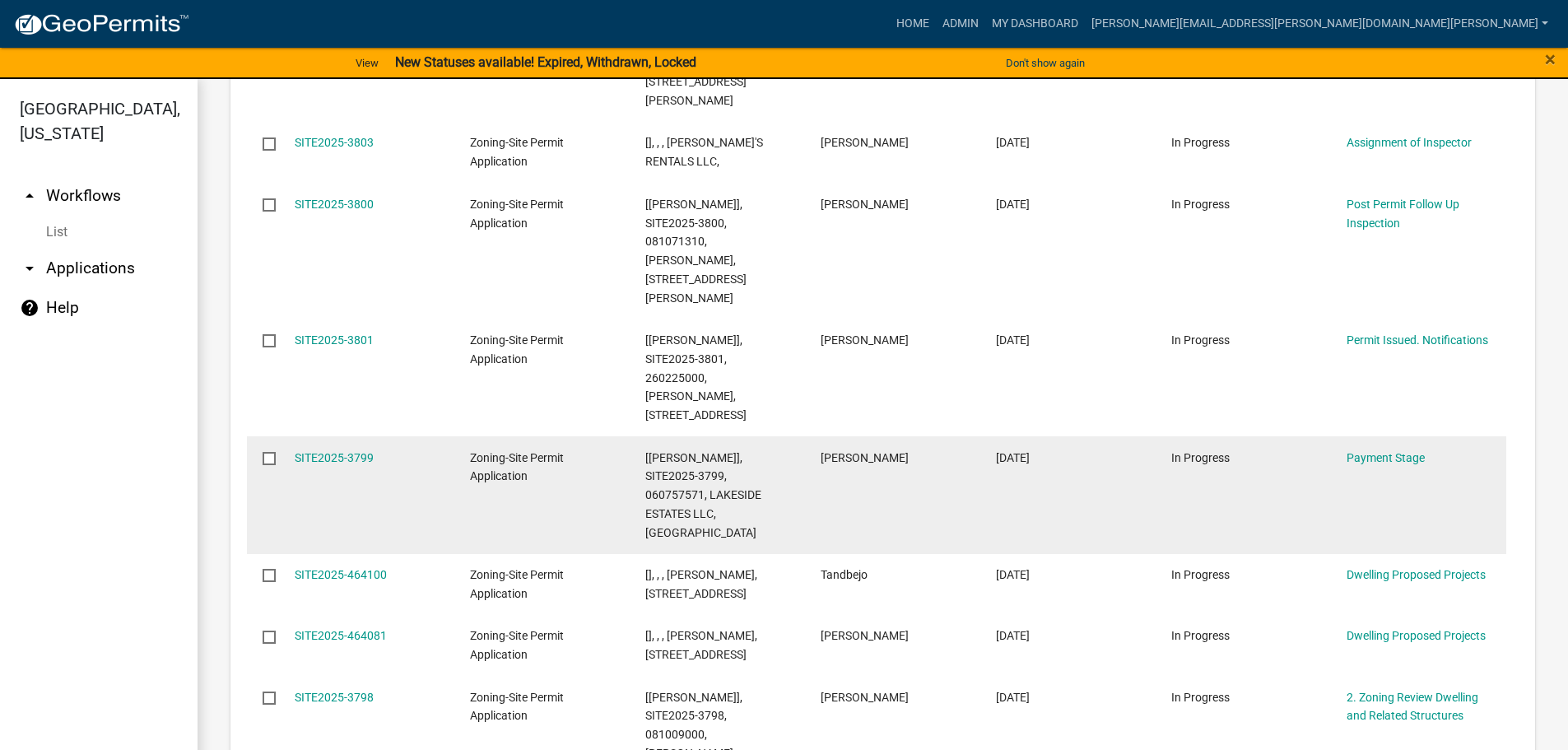
scroll to position [2291, 0]
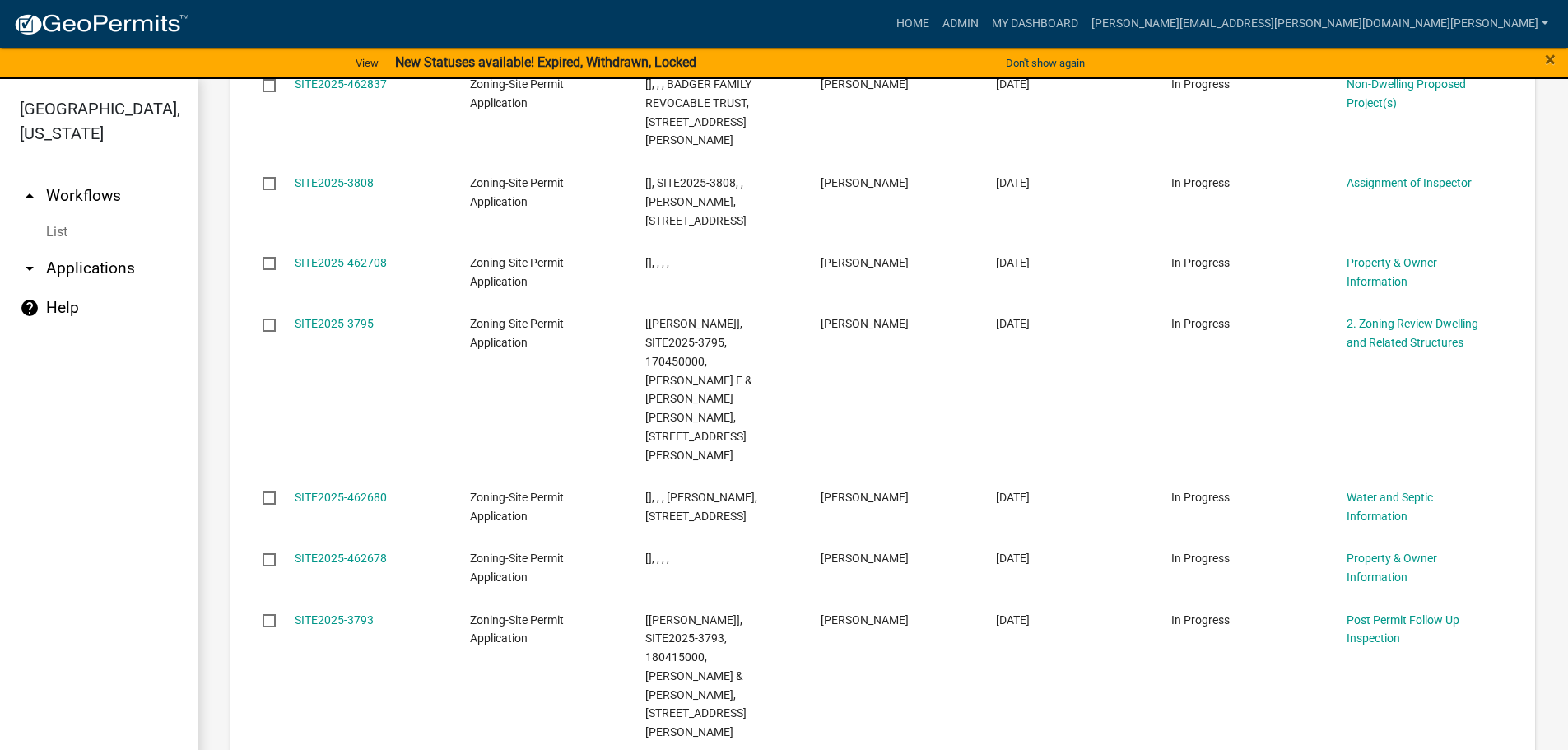
scroll to position [2198, 0]
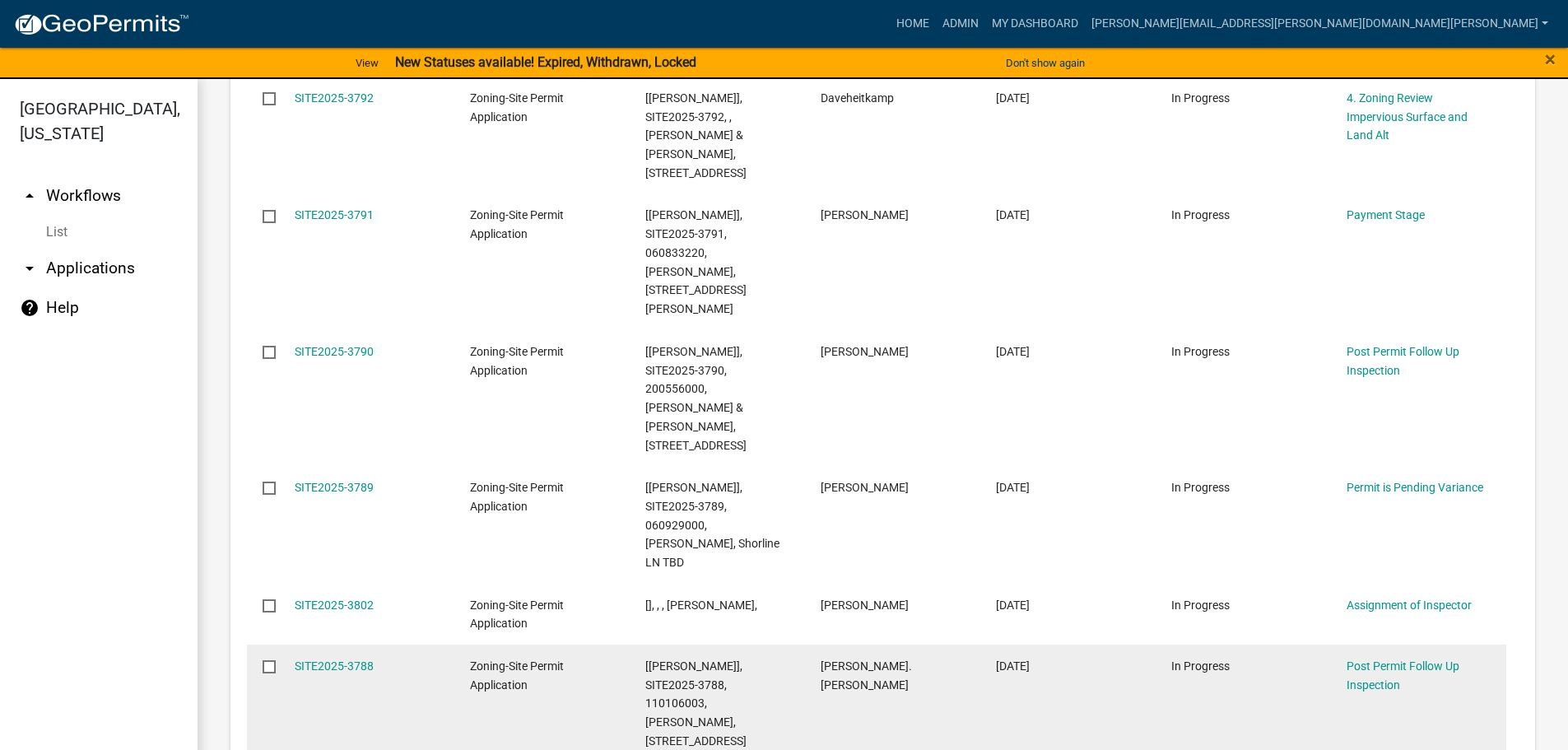
scroll to position [2235, 0]
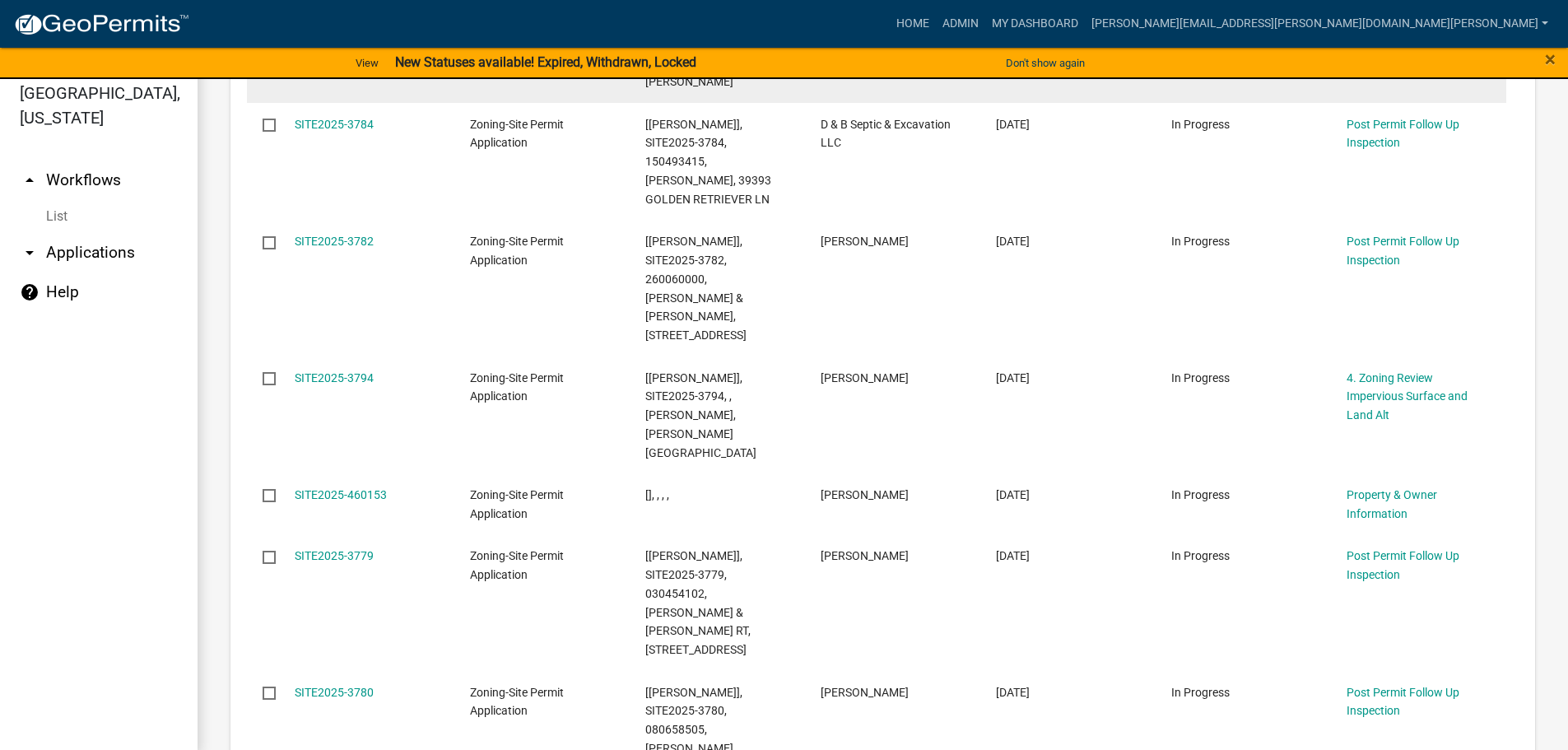
scroll to position [20, 0]
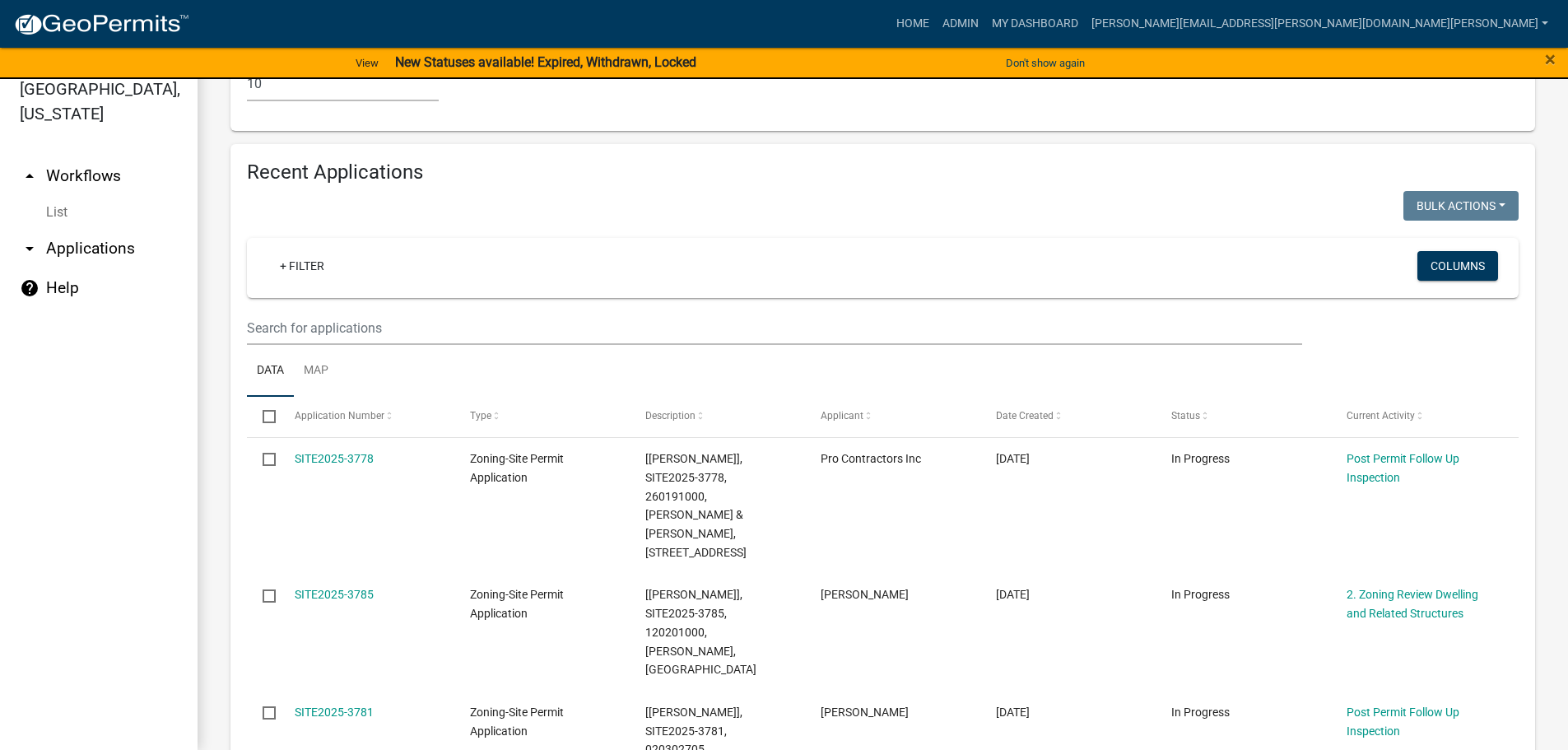
scroll to position [1577, 0]
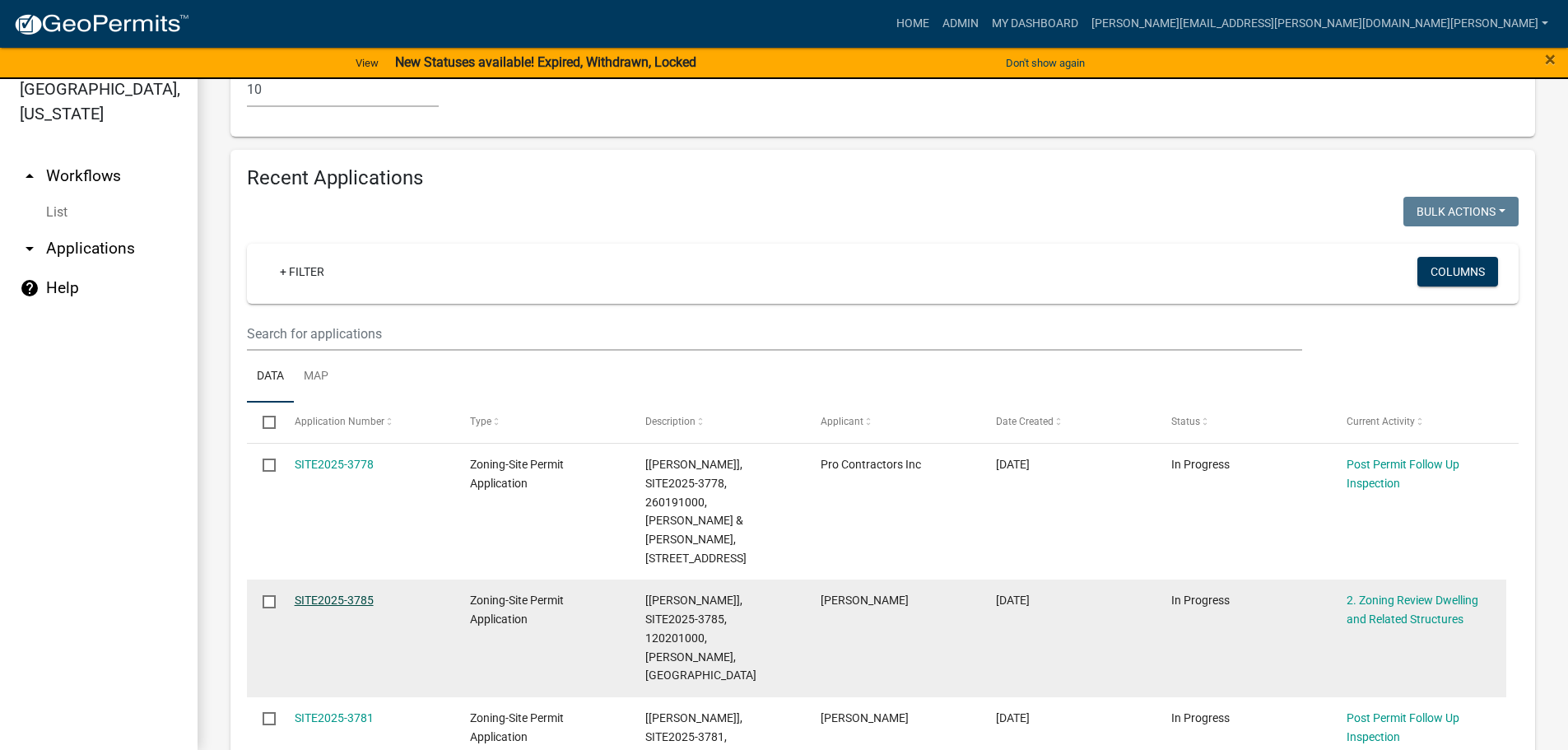
click at [350, 593] on link "SITE2025-3785" at bounding box center [334, 600] width 79 height 13
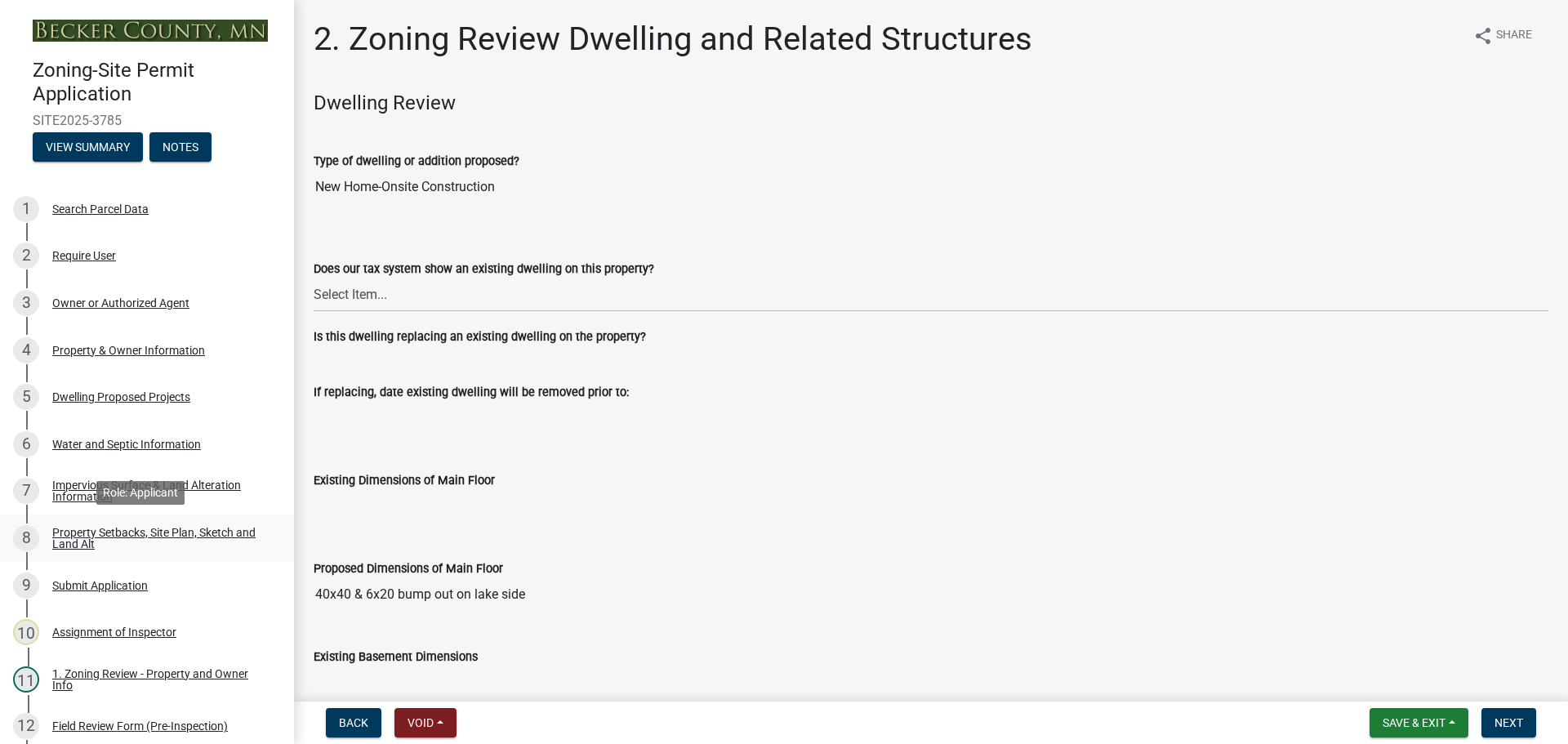
click at [161, 527] on div "Property Setbacks, Site Plan, Sketch and Land Alt" at bounding box center [159, 538] width 216 height 23
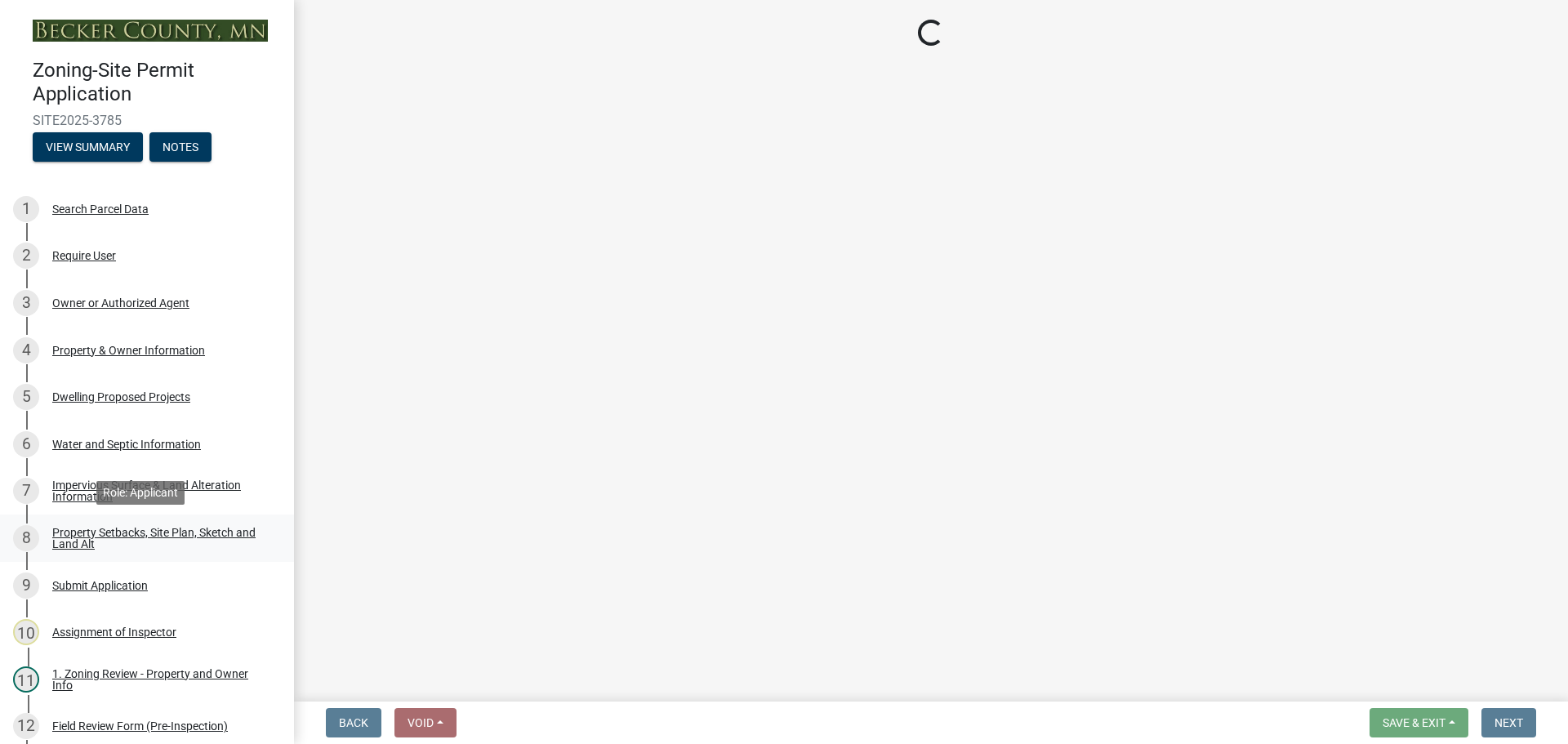
select select "7b13c63f-e699-4112-b373-98fbd28ec536"
select select "6985af9e-5d7a-475f-b5e2-9860e6a4c460"
select select "fd58f24c-a096-4195-863e-b494ea1fd324"
select select "12f785fb-c378-4b18-841c-21c73dc99083"
select select "e8ab2dc3-aa3f-46f3-9b4a-37eb25ad84af"
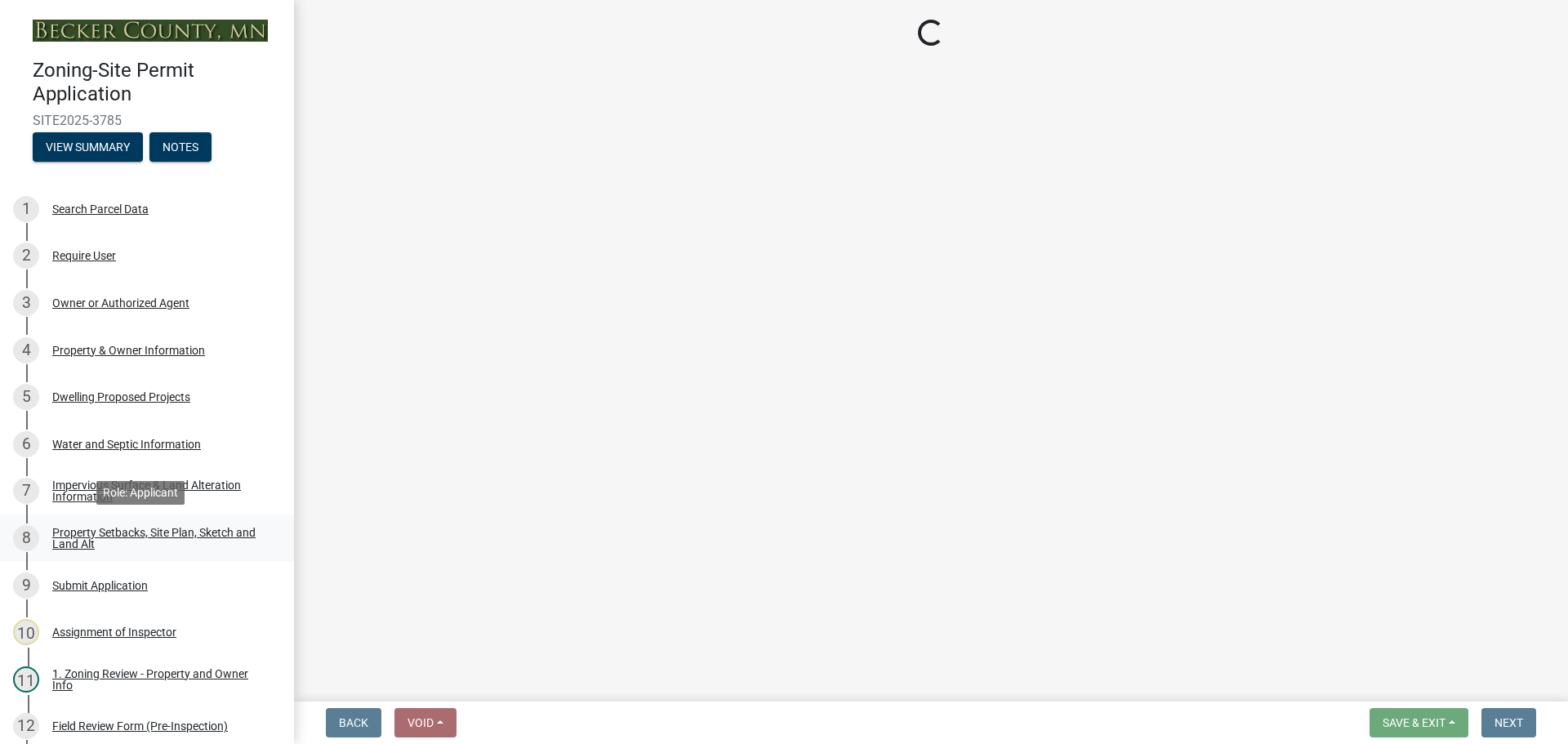
select select "5ad4ab64-b44e-481c-9000-9e5907aa74e1"
select select "e019de12-4845-45f2-ad10-5fb76eee0e55"
select select "c8b8ea71-7088-4e87-a493-7bc88cc2835b"
select select "133211ff-91ce-4a0a-9235-b48a7e2069a0"
select select "19d13e65-c93d-443e-910a-7a17299544cc"
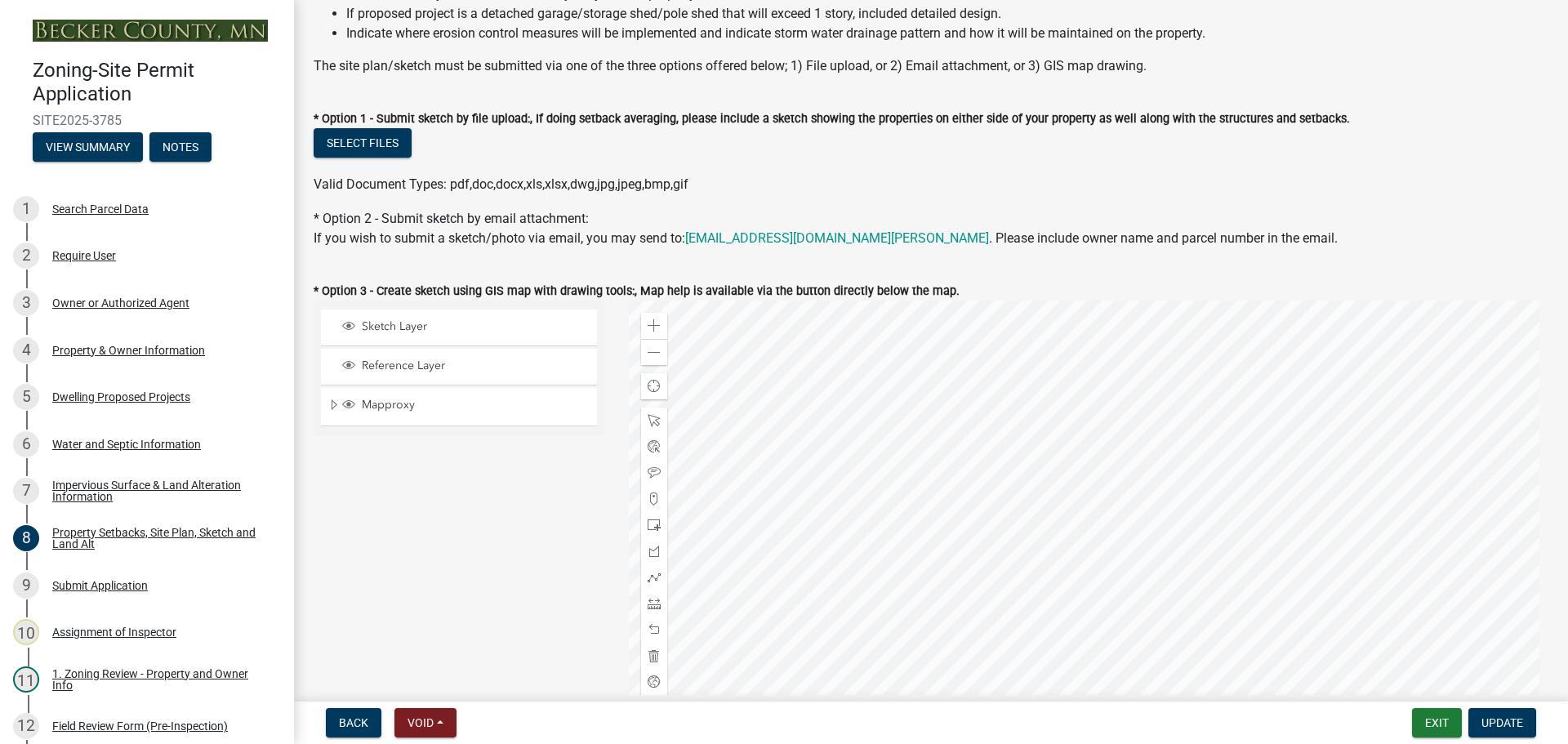
scroll to position [229, 0]
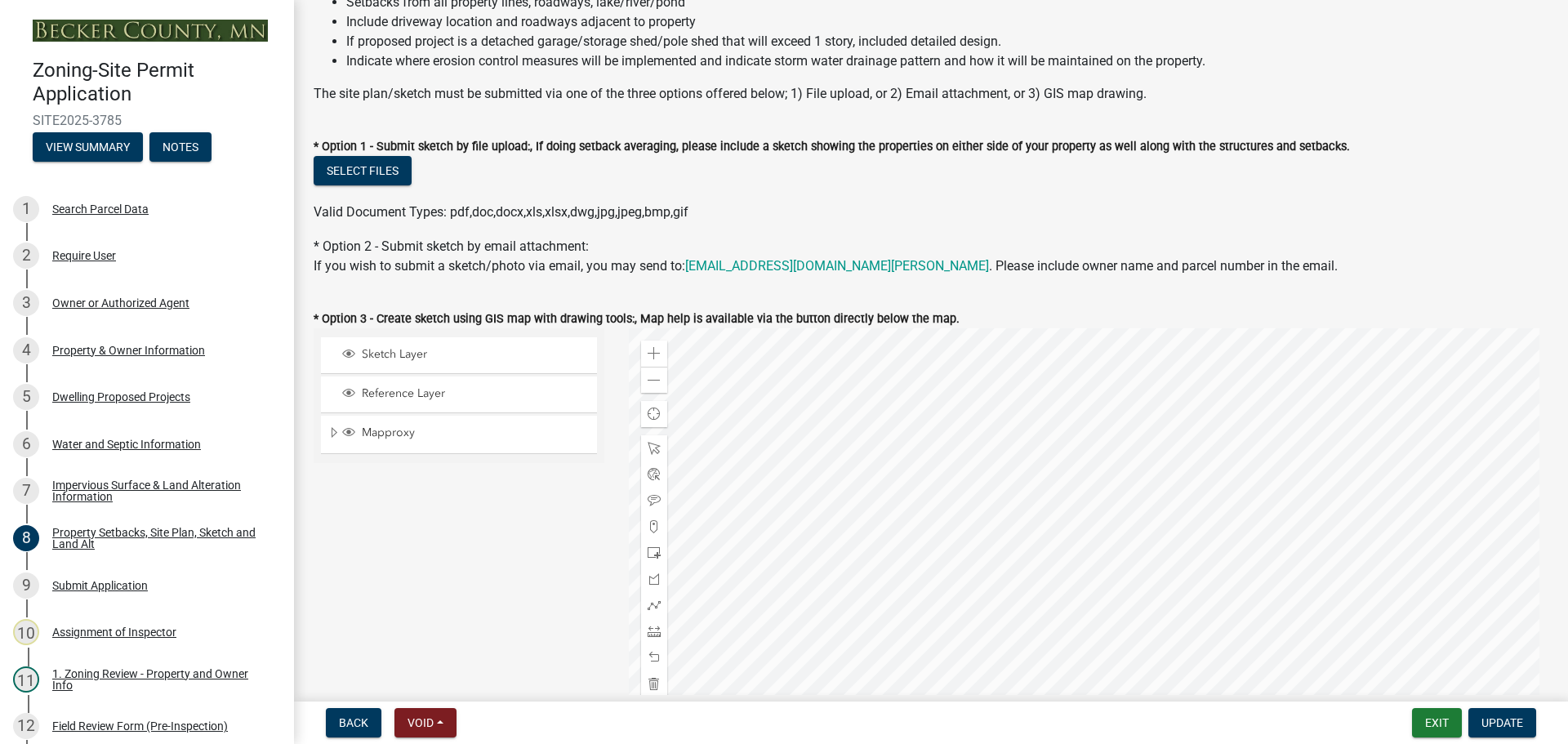
click at [1136, 527] on div at bounding box center [1089, 532] width 921 height 408
click at [84, 206] on div "Search Parcel Data" at bounding box center [100, 208] width 96 height 12
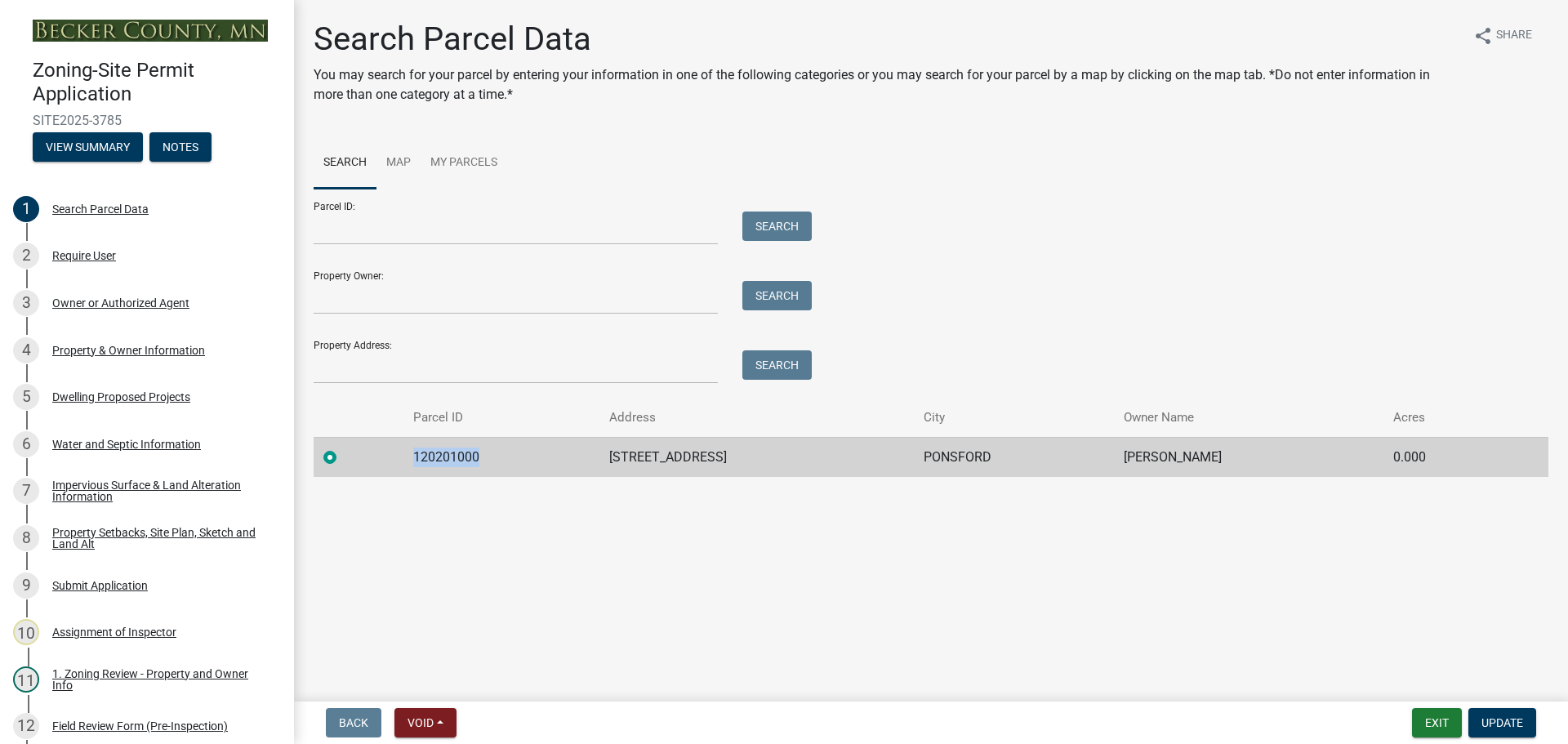
drag, startPoint x: 478, startPoint y: 453, endPoint x: 395, endPoint y: 443, distance: 83.6
click at [395, 443] on tr "120201000 37359 RED TOP RD PONSFORD CHELSEA PIEKARSKI 0.000" at bounding box center [931, 457] width 1235 height 40
copy td "120201000"
